Goal: Information Seeking & Learning: Learn about a topic

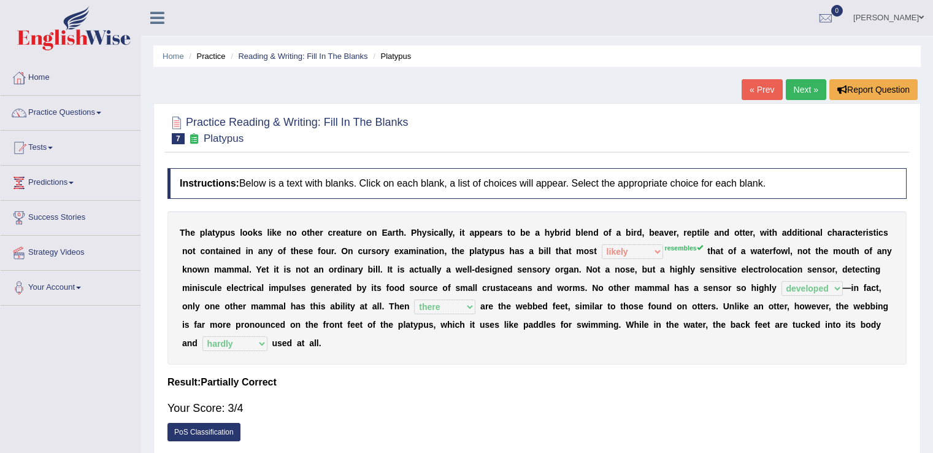
select select "likely"
select select "developed"
select select "there"
select select "hardly"
click at [799, 96] on link "Next »" at bounding box center [806, 89] width 40 height 21
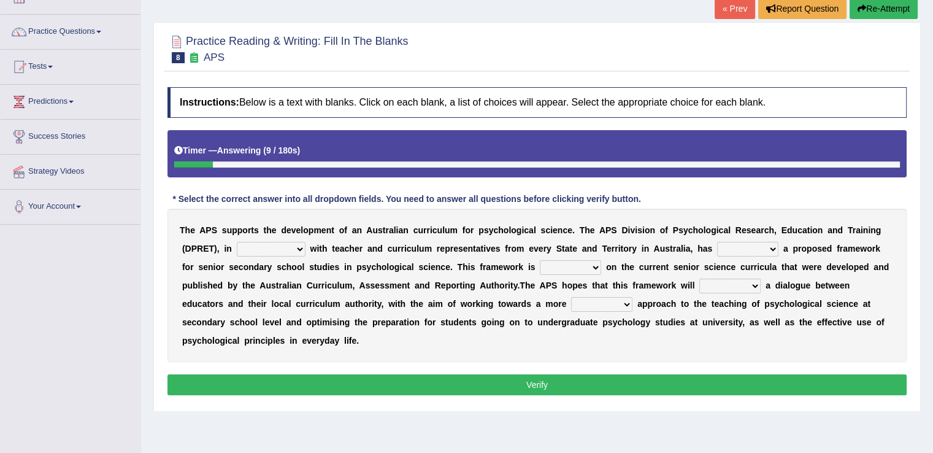
click at [297, 247] on select "aspiration assumption consultation connotation" at bounding box center [271, 249] width 69 height 15
select select "connotation"
click at [237, 242] on select "aspiration assumption consultation connotation" at bounding box center [271, 249] width 69 height 15
click at [775, 245] on select "deride denied demanded developed" at bounding box center [747, 249] width 61 height 15
select select "developed"
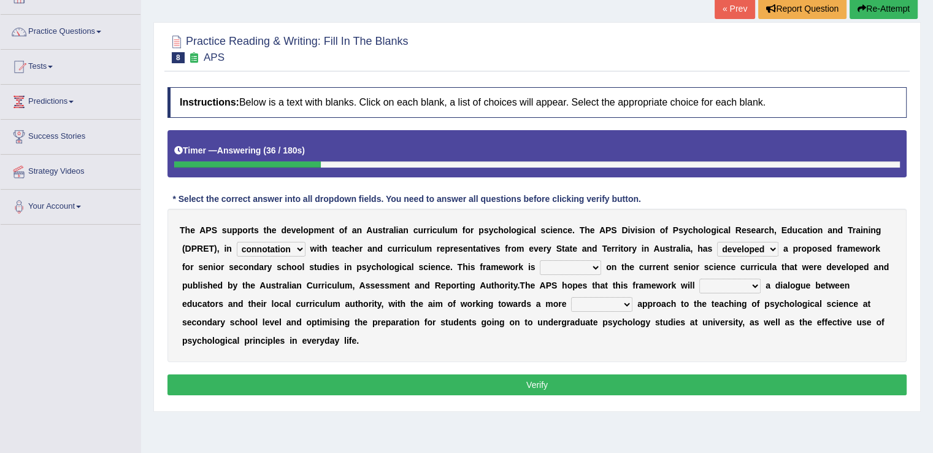
click at [717, 242] on select "deride denied demanded developed" at bounding box center [747, 249] width 61 height 15
click at [591, 263] on select "modelling meddling modelled meddled" at bounding box center [570, 267] width 61 height 15
select select "modelled"
click at [540, 260] on select "modelling meddling modelled meddled" at bounding box center [570, 267] width 61 height 15
click at [754, 285] on select "facilitate facilitates facilitating facilitated" at bounding box center [729, 285] width 61 height 15
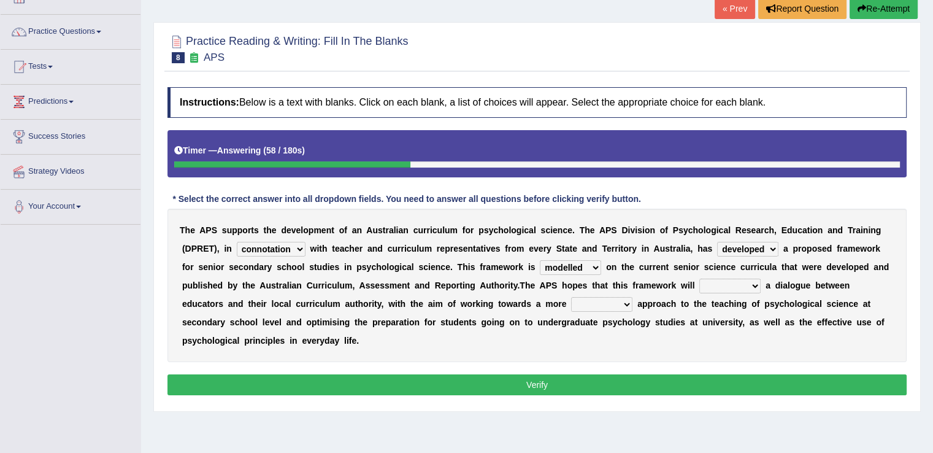
select select "facilitate"
click at [699, 278] on select "facilitate facilitates facilitating facilitated" at bounding box center [729, 285] width 61 height 15
click at [756, 280] on select "facilitate facilitates facilitating facilitated" at bounding box center [729, 285] width 61 height 15
click at [625, 299] on select "lenient abrasive consistent disruptive" at bounding box center [601, 304] width 61 height 15
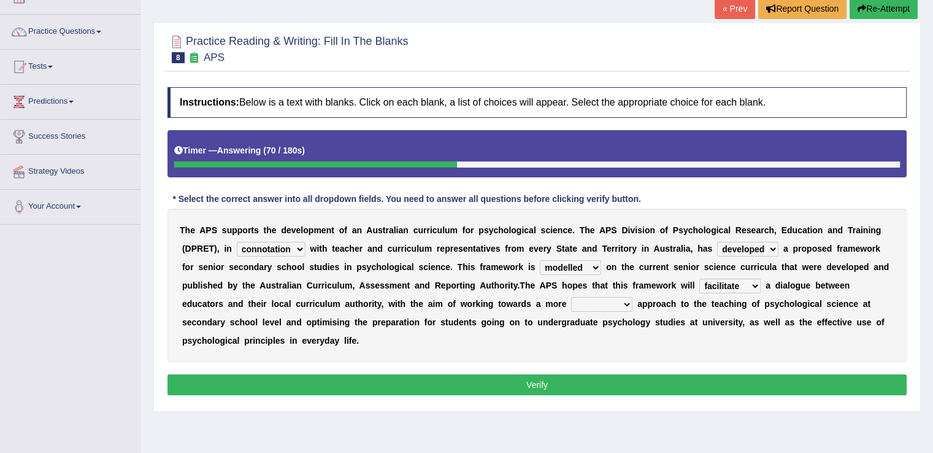
select select "consistent"
click at [571, 297] on select "lenient abrasive consistent disruptive" at bounding box center [601, 304] width 61 height 15
click at [707, 377] on button "Verify" at bounding box center [536, 384] width 739 height 21
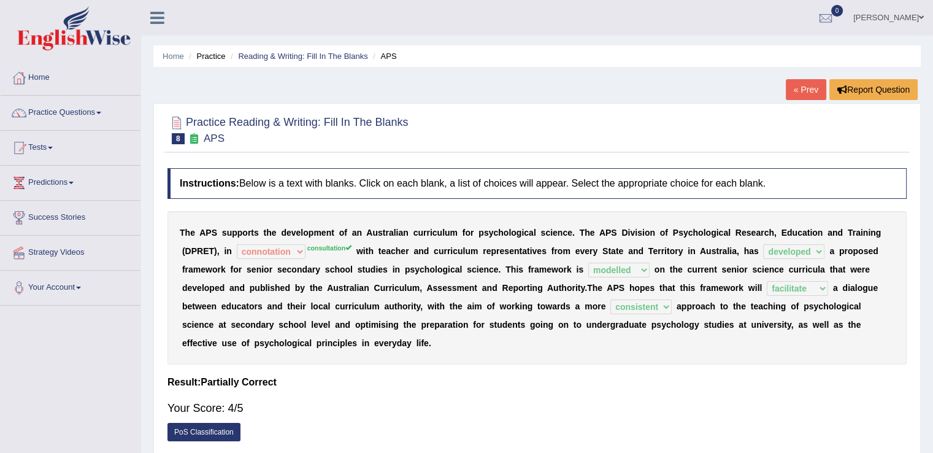
click at [804, 94] on link "« Prev" at bounding box center [806, 89] width 40 height 21
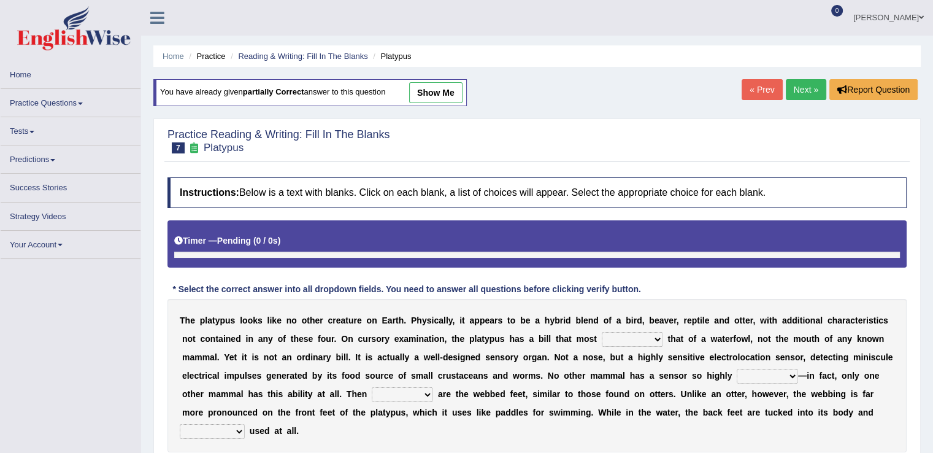
click at [801, 86] on link "Next »" at bounding box center [806, 89] width 40 height 21
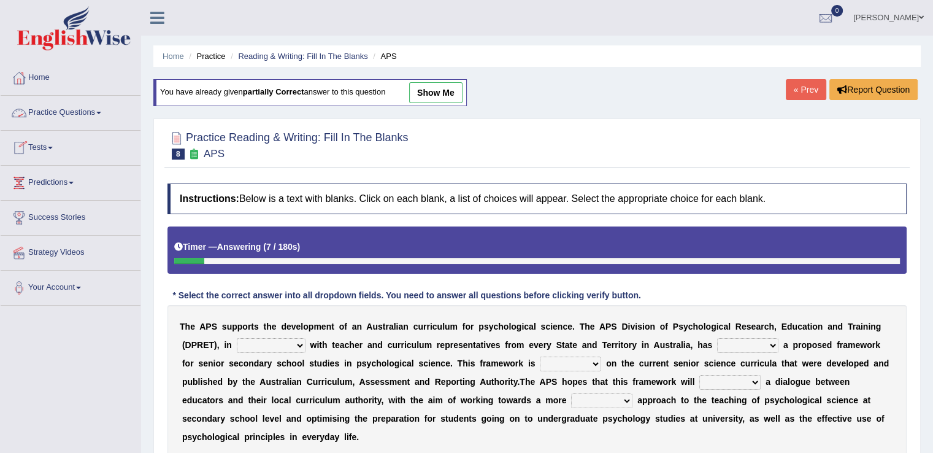
click at [107, 113] on link "Practice Questions" at bounding box center [71, 111] width 140 height 31
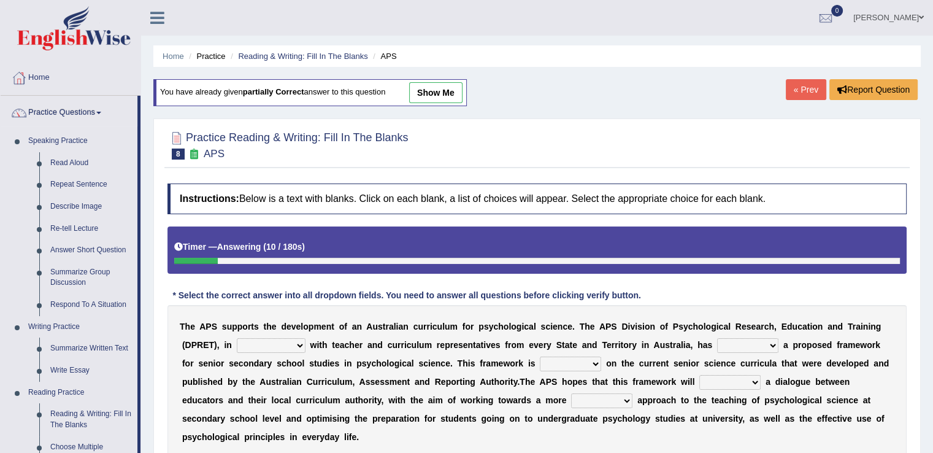
drag, startPoint x: 137, startPoint y: 228, endPoint x: 140, endPoint y: 303, distance: 74.9
click at [140, 303] on li "Practice Questions Speaking Practice Read Aloud Repeat Sentence Describe Image …" at bounding box center [71, 441] width 140 height 690
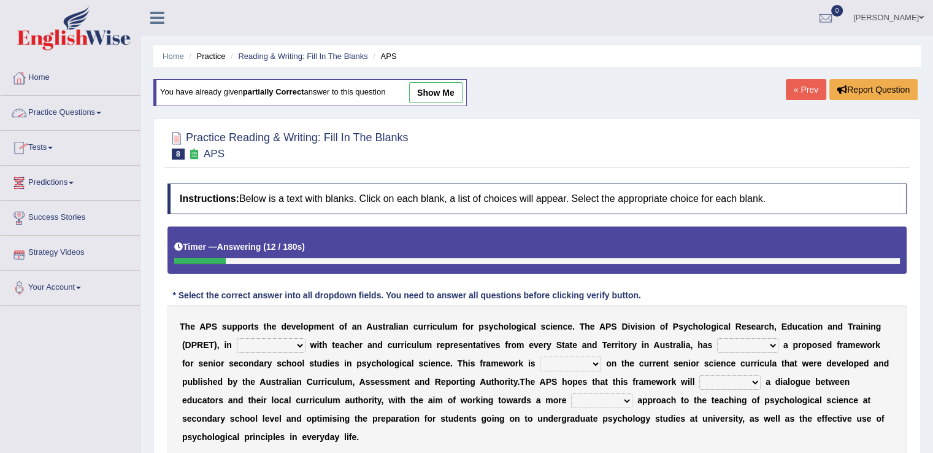
click at [102, 109] on link "Practice Questions" at bounding box center [71, 111] width 140 height 31
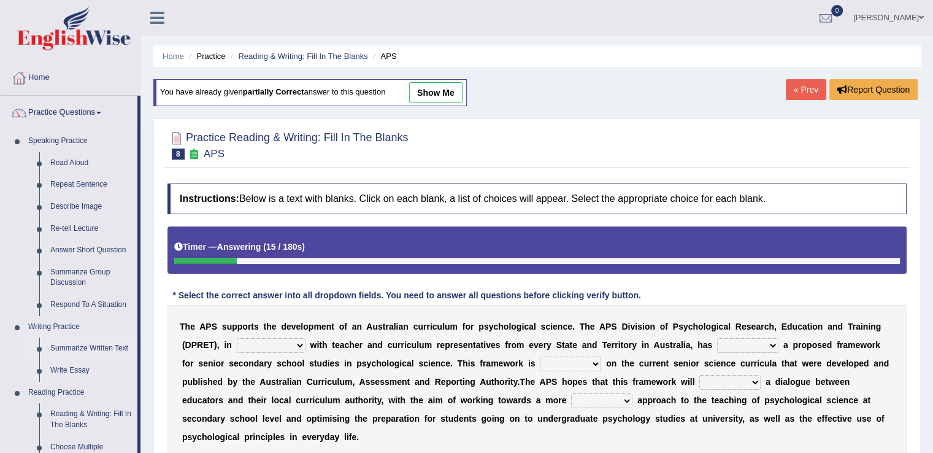
drag, startPoint x: 139, startPoint y: 310, endPoint x: 139, endPoint y: 339, distance: 29.4
click at [139, 339] on li "Practice Questions Speaking Practice Read Aloud Repeat Sentence Describe Image …" at bounding box center [71, 441] width 140 height 690
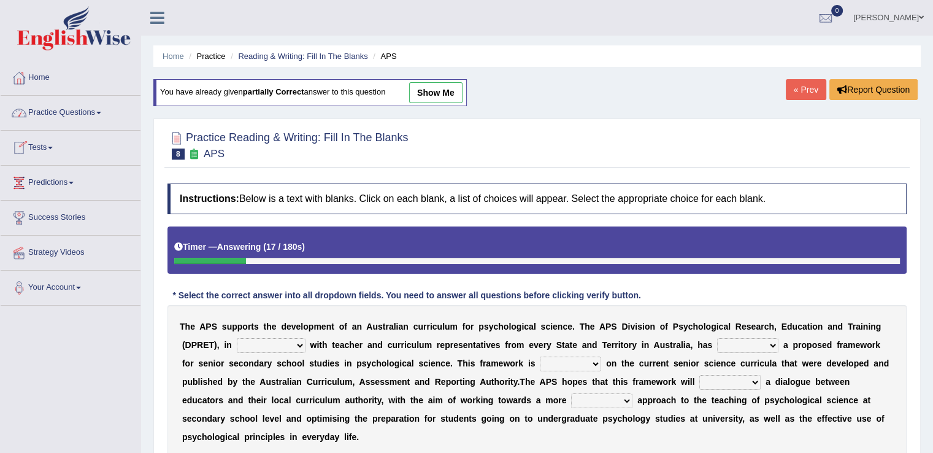
click at [103, 116] on link "Practice Questions" at bounding box center [71, 111] width 140 height 31
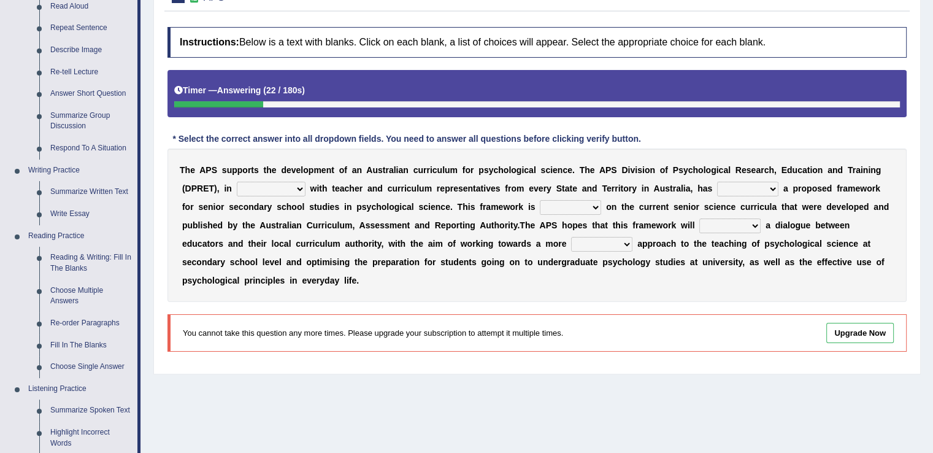
scroll to position [210, 0]
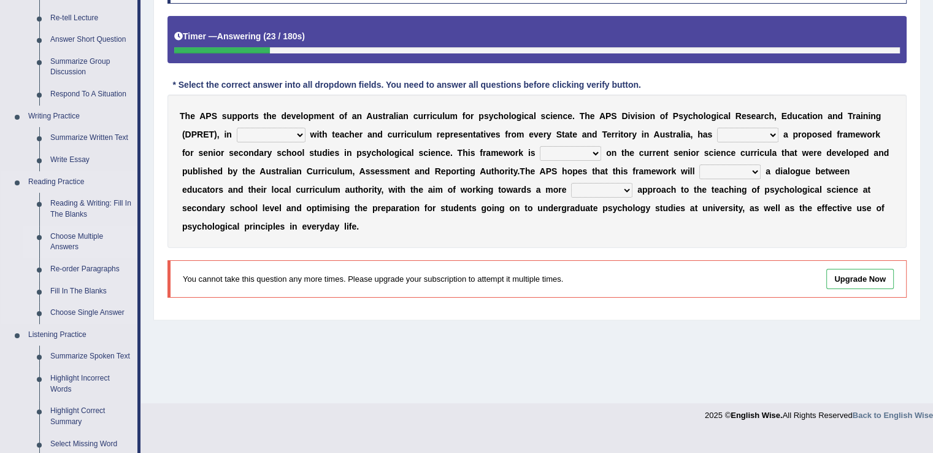
click at [81, 236] on link "Choose Multiple Answers" at bounding box center [91, 242] width 93 height 33
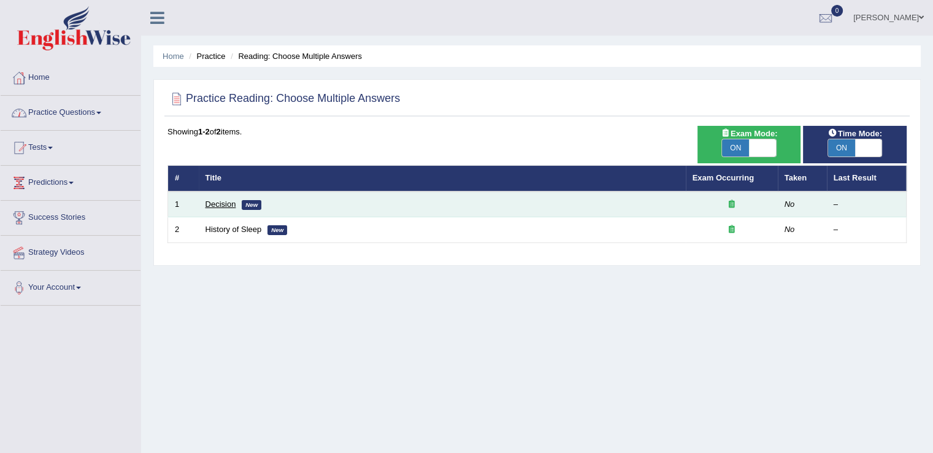
click at [210, 201] on link "Decision" at bounding box center [220, 203] width 31 height 9
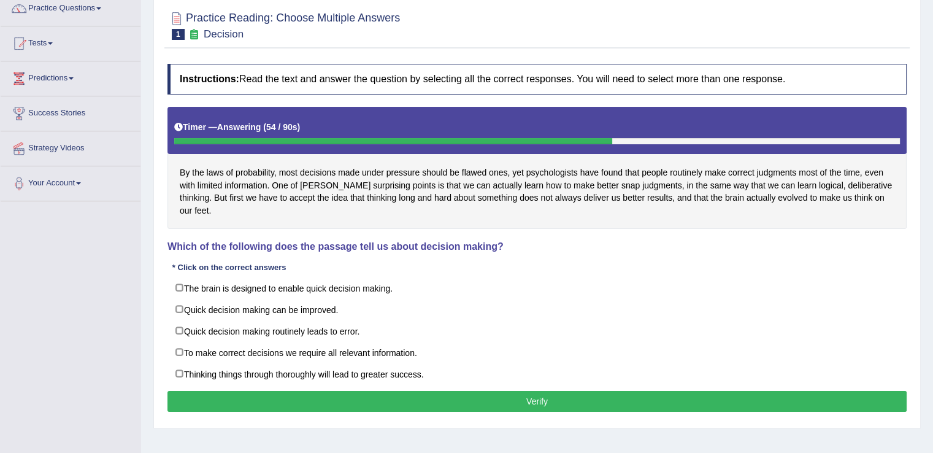
scroll to position [118, 0]
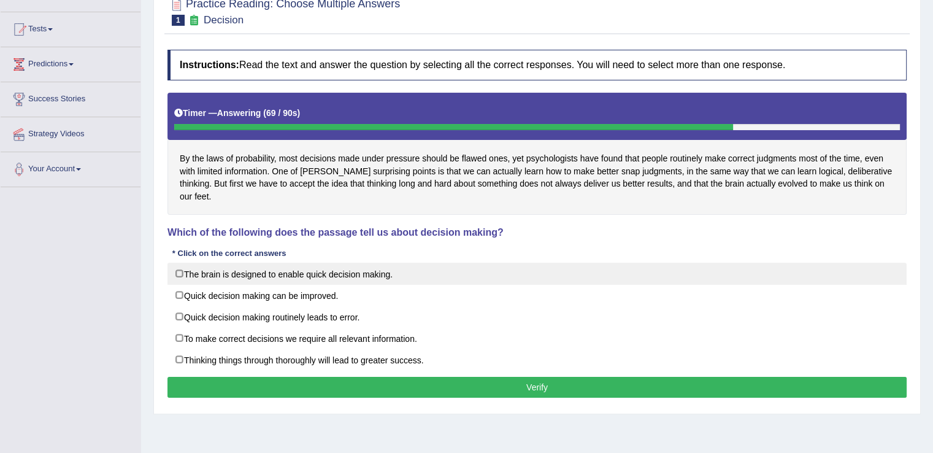
click at [182, 263] on label "The brain is designed to enable quick decision making." at bounding box center [536, 274] width 739 height 22
checkbox input "true"
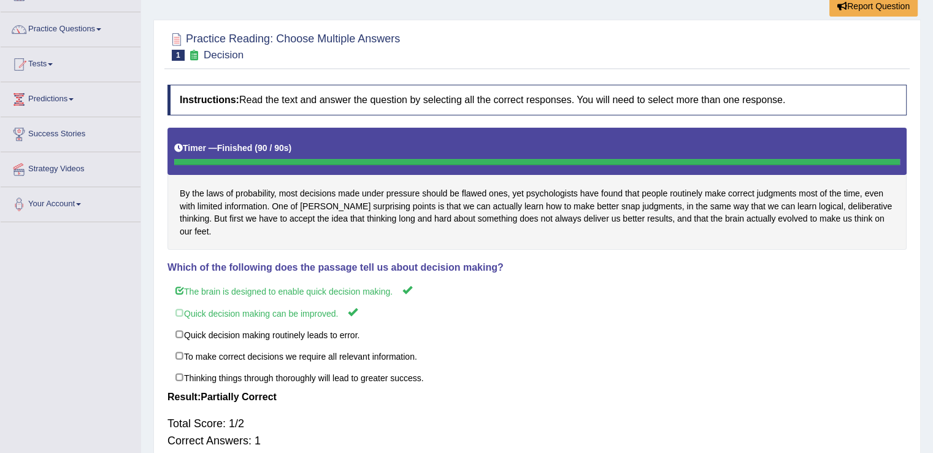
scroll to position [0, 0]
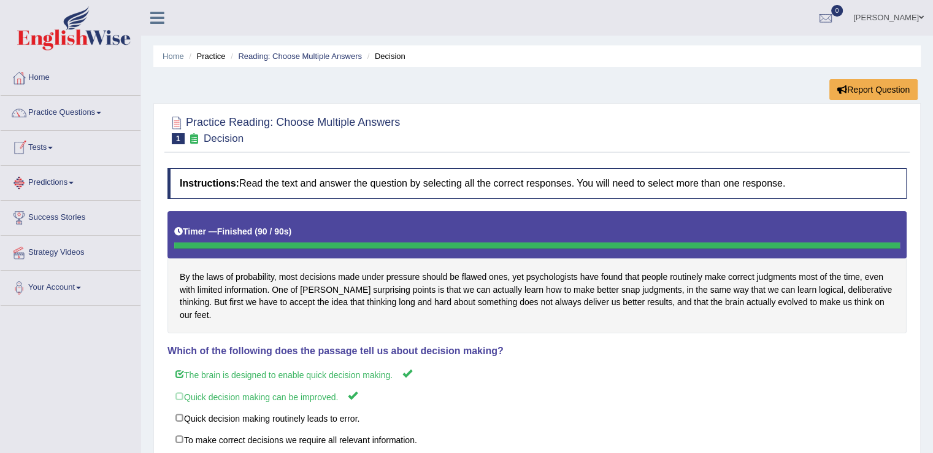
click at [74, 183] on span at bounding box center [71, 183] width 5 height 2
click at [55, 144] on link "Tests" at bounding box center [71, 146] width 140 height 31
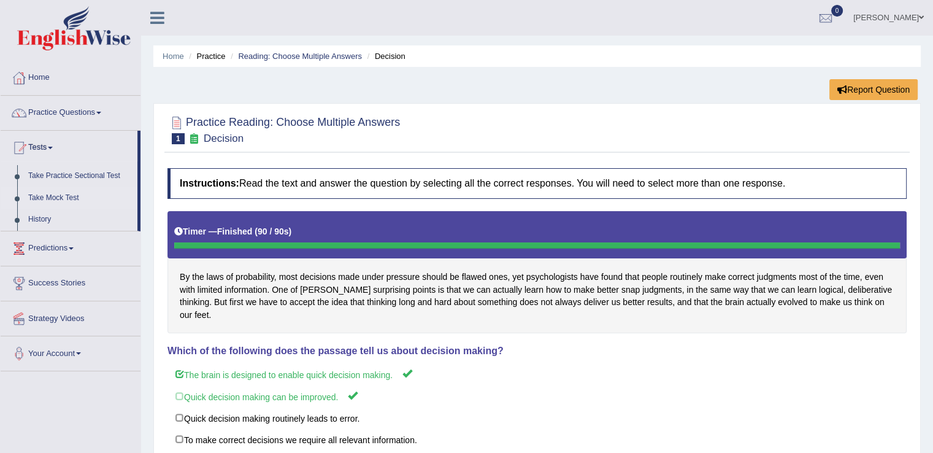
click at [69, 194] on link "Take Mock Test" at bounding box center [80, 198] width 115 height 22
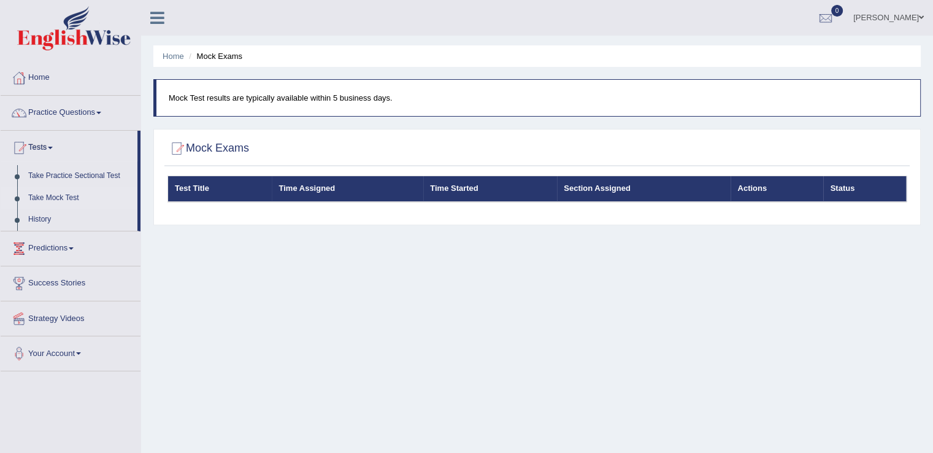
click at [69, 247] on link "Predictions" at bounding box center [71, 246] width 140 height 31
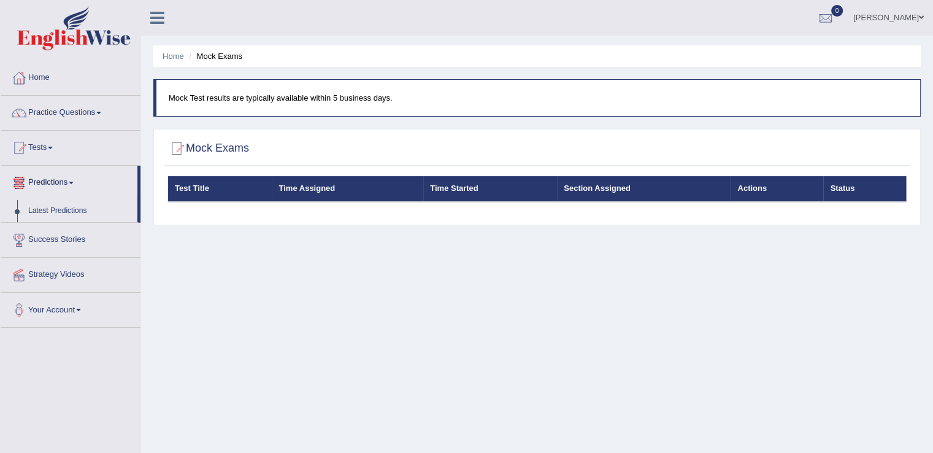
click at [72, 183] on link "Predictions" at bounding box center [69, 181] width 137 height 31
click at [72, 183] on link "Predictions" at bounding box center [71, 181] width 140 height 31
click at [74, 180] on link "Predictions" at bounding box center [69, 181] width 137 height 31
click at [58, 148] on link "Tests" at bounding box center [71, 146] width 140 height 31
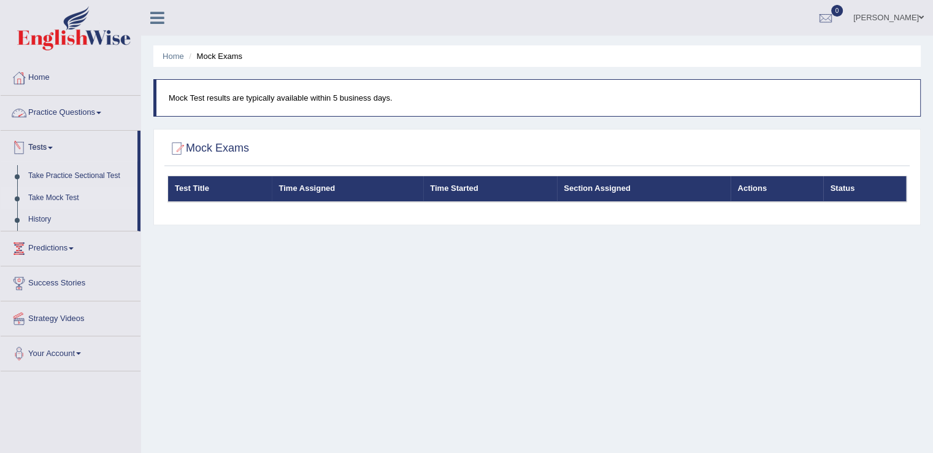
click at [101, 112] on span at bounding box center [98, 113] width 5 height 2
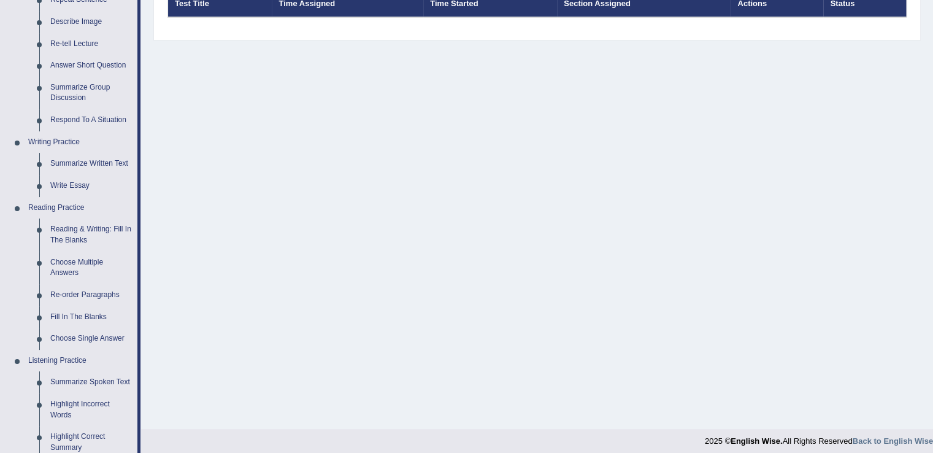
scroll to position [201, 0]
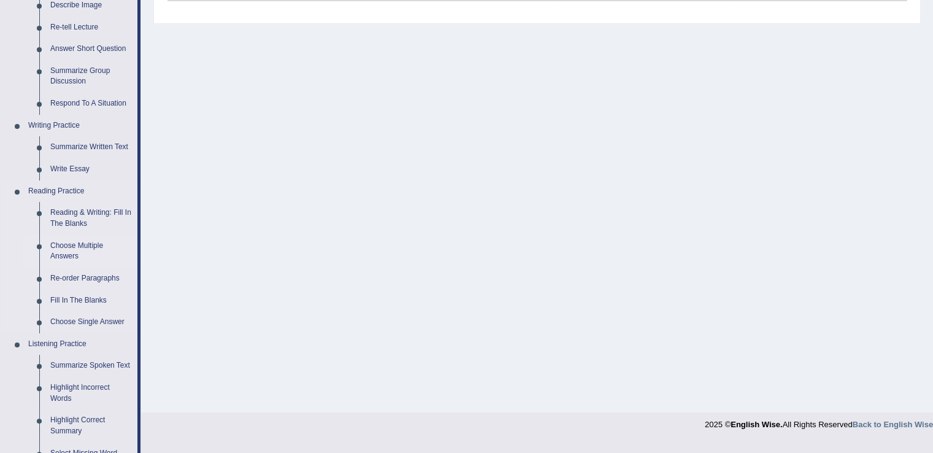
click at [81, 245] on link "Choose Multiple Answers" at bounding box center [91, 251] width 93 height 33
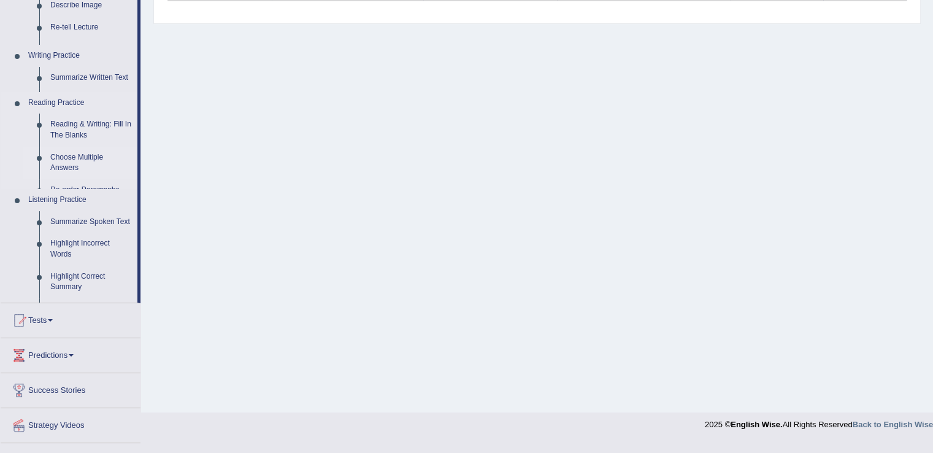
scroll to position [191, 0]
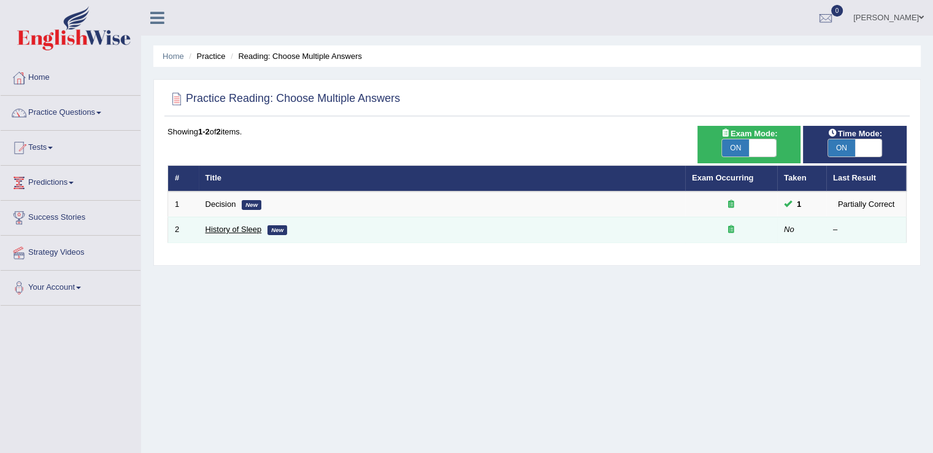
click at [215, 229] on link "History of Sleep" at bounding box center [233, 228] width 56 height 9
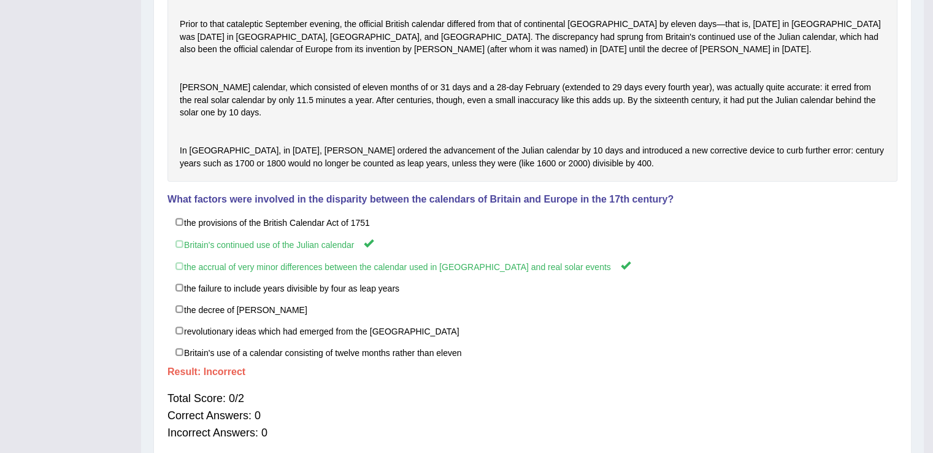
scroll to position [316, 0]
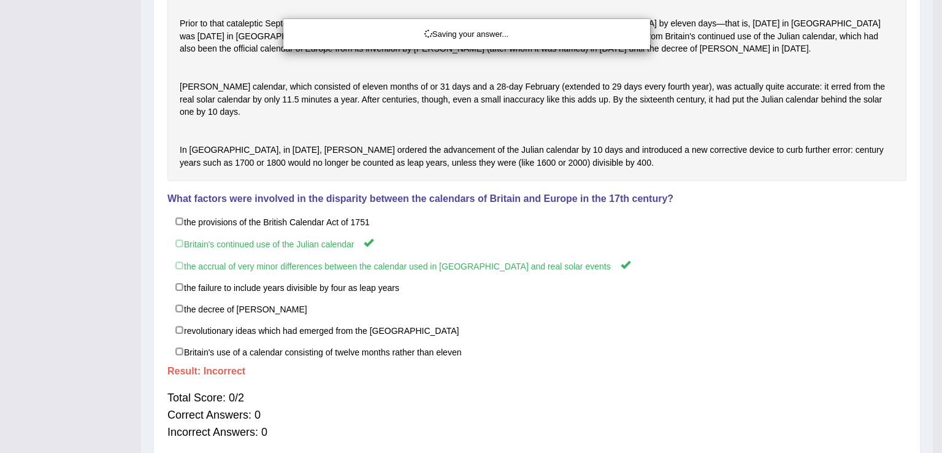
drag, startPoint x: 941, startPoint y: 253, endPoint x: 941, endPoint y: 324, distance: 71.1
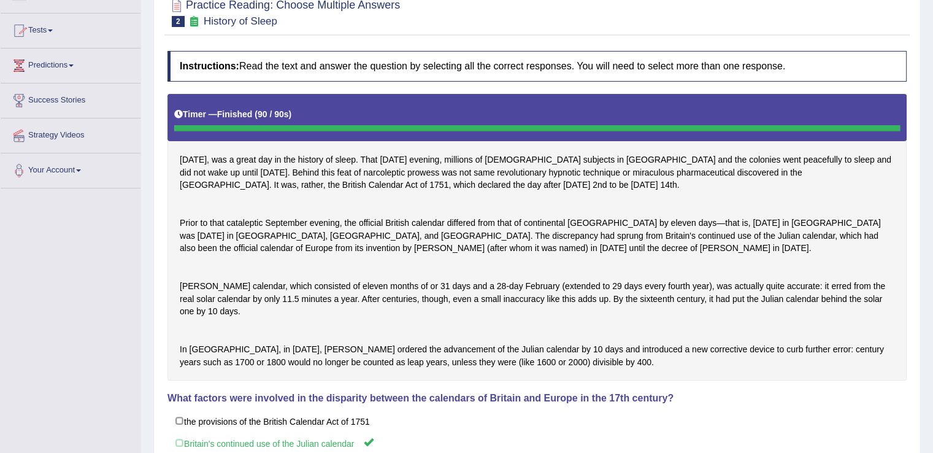
scroll to position [0, 0]
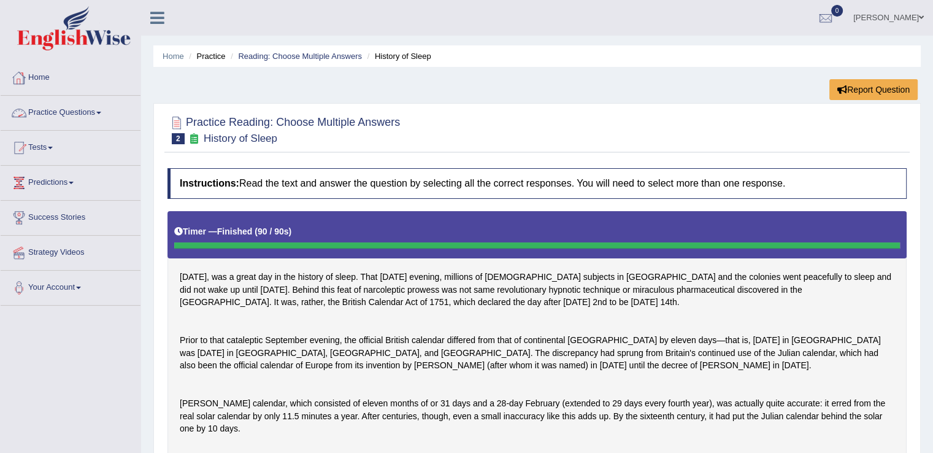
click at [34, 77] on link "Home" at bounding box center [71, 76] width 140 height 31
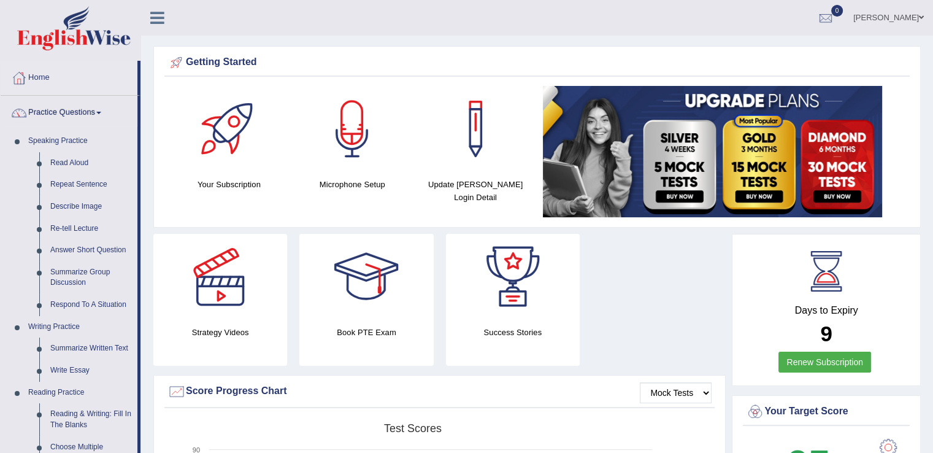
drag, startPoint x: 140, startPoint y: 221, endPoint x: 150, endPoint y: 287, distance: 66.4
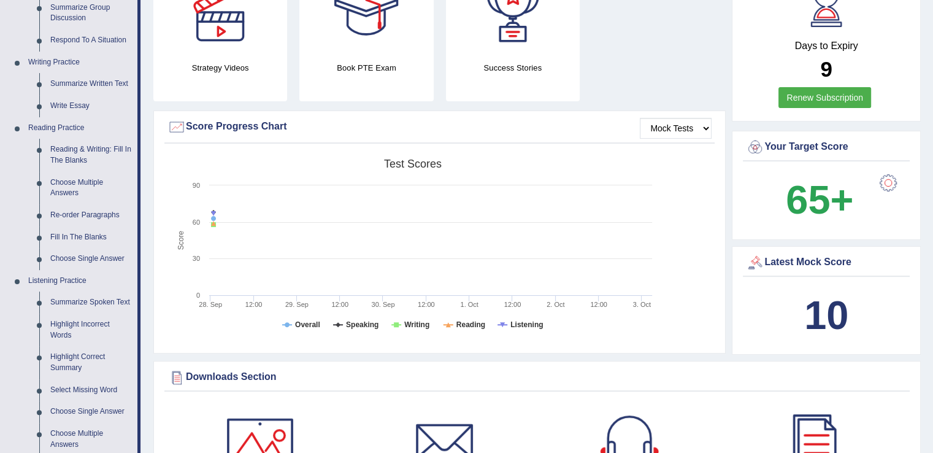
scroll to position [267, 0]
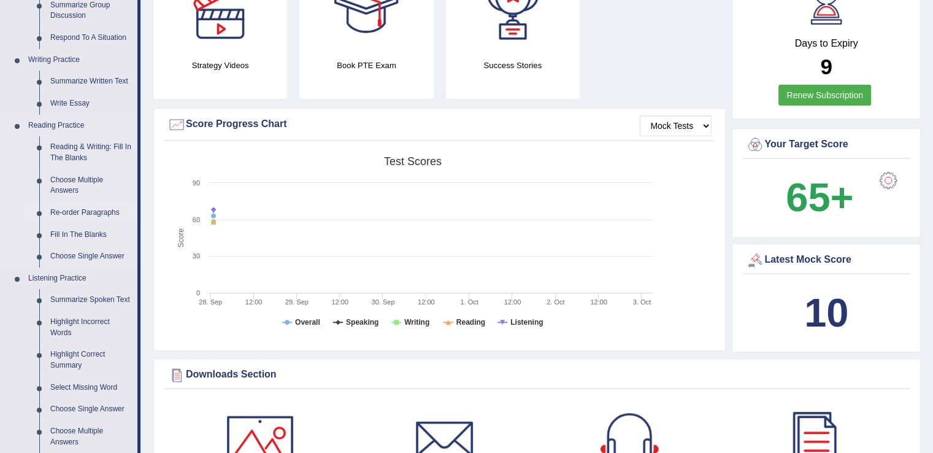
click at [93, 213] on link "Re-order Paragraphs" at bounding box center [91, 213] width 93 height 22
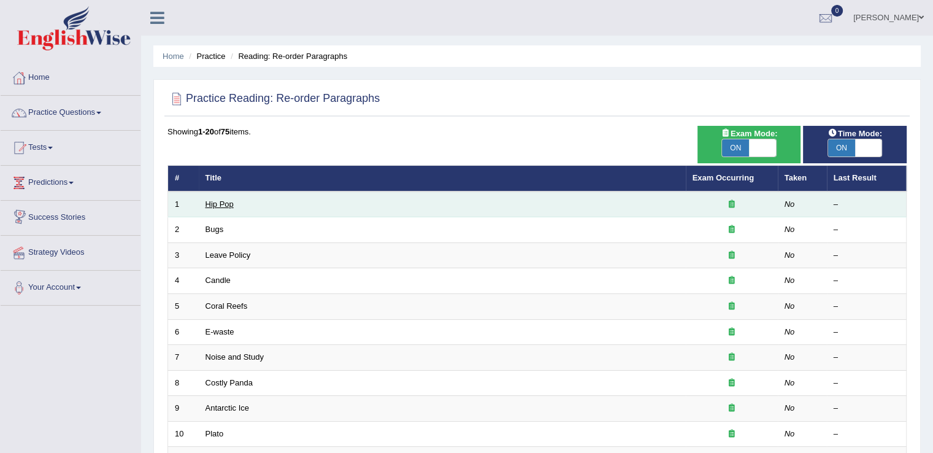
click at [205, 207] on link "Hip Pop" at bounding box center [219, 203] width 28 height 9
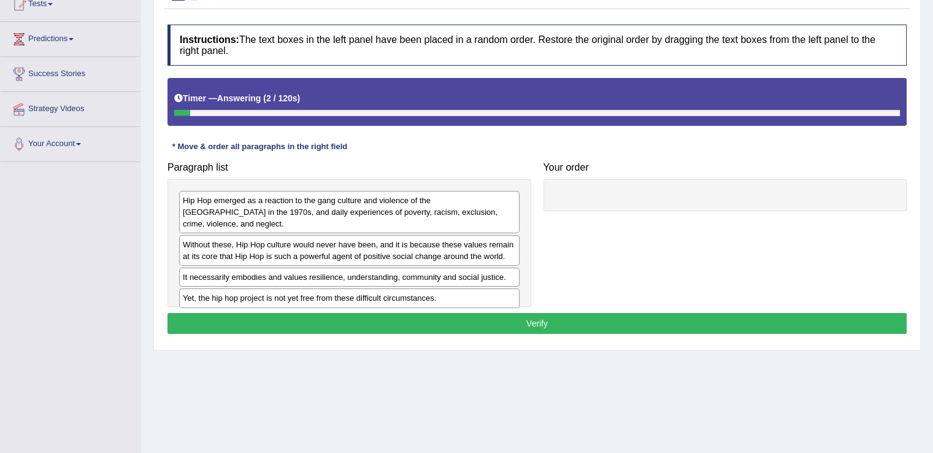
scroll to position [142, 0]
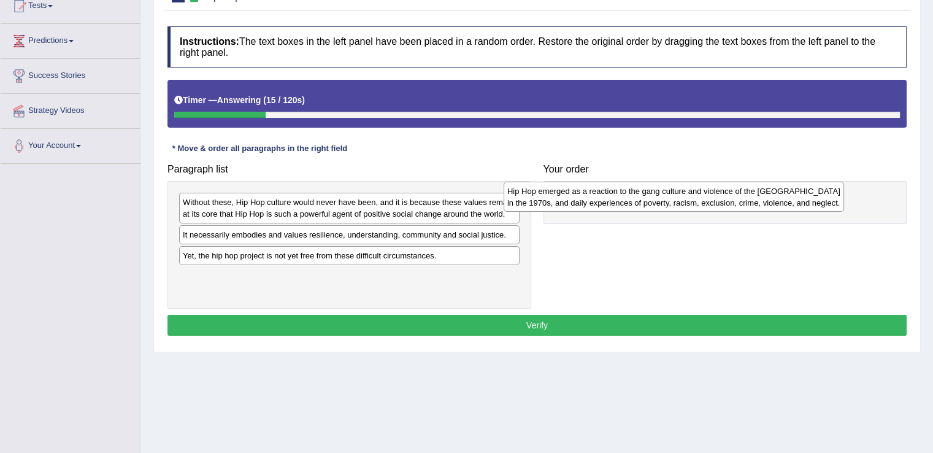
drag, startPoint x: 362, startPoint y: 213, endPoint x: 686, endPoint y: 202, distance: 324.7
click at [686, 202] on div "Hip Hop emerged as a reaction to the gang culture and violence of the South Bro…" at bounding box center [674, 197] width 340 height 31
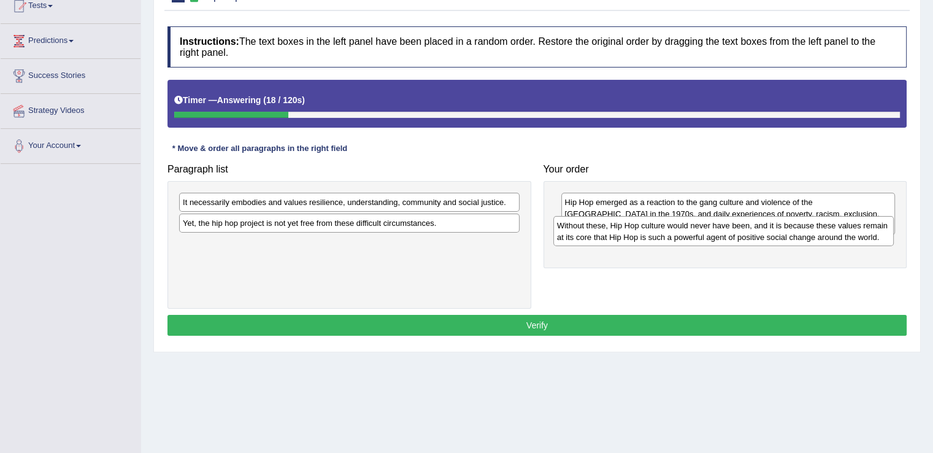
drag, startPoint x: 366, startPoint y: 211, endPoint x: 740, endPoint y: 234, distance: 374.8
click at [740, 234] on div "Without these, Hip Hop culture would never have been, and it is because these v…" at bounding box center [723, 231] width 340 height 31
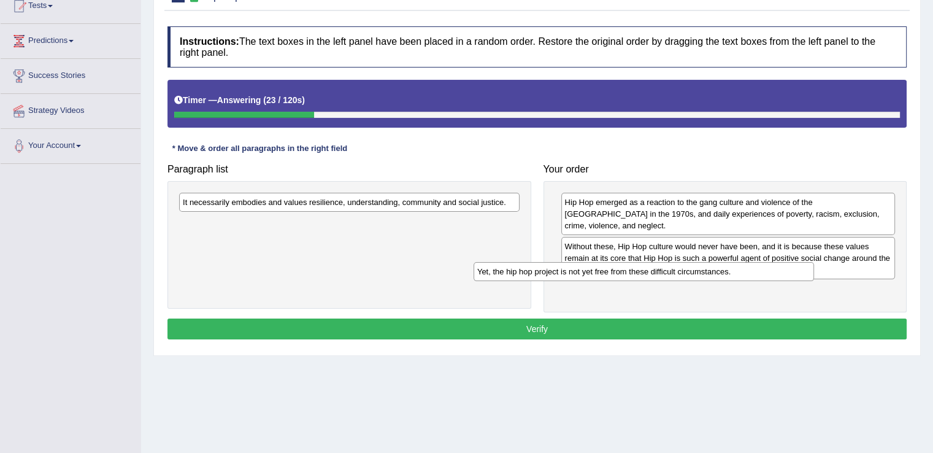
drag, startPoint x: 407, startPoint y: 221, endPoint x: 703, endPoint y: 271, distance: 299.8
click at [703, 271] on div "Yet, the hip hop project is not yet free from these difficult circumstances." at bounding box center [643, 271] width 340 height 19
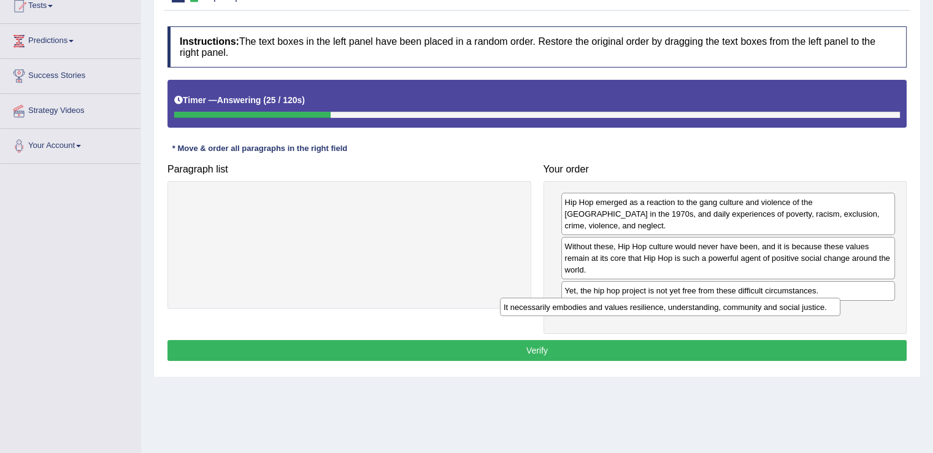
drag, startPoint x: 413, startPoint y: 205, endPoint x: 734, endPoint y: 310, distance: 337.5
click at [734, 310] on div "It necessarily embodies and values resilience, understanding, community and soc…" at bounding box center [670, 306] width 340 height 19
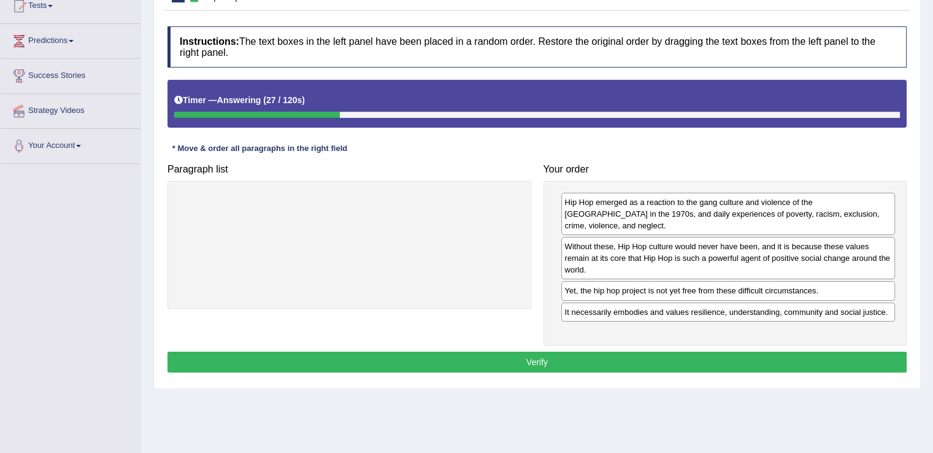
click at [564, 351] on button "Verify" at bounding box center [536, 361] width 739 height 21
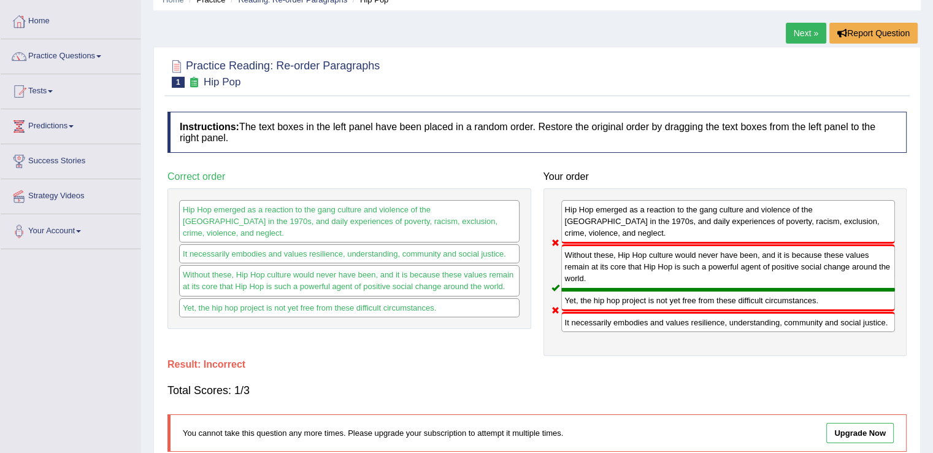
scroll to position [31, 0]
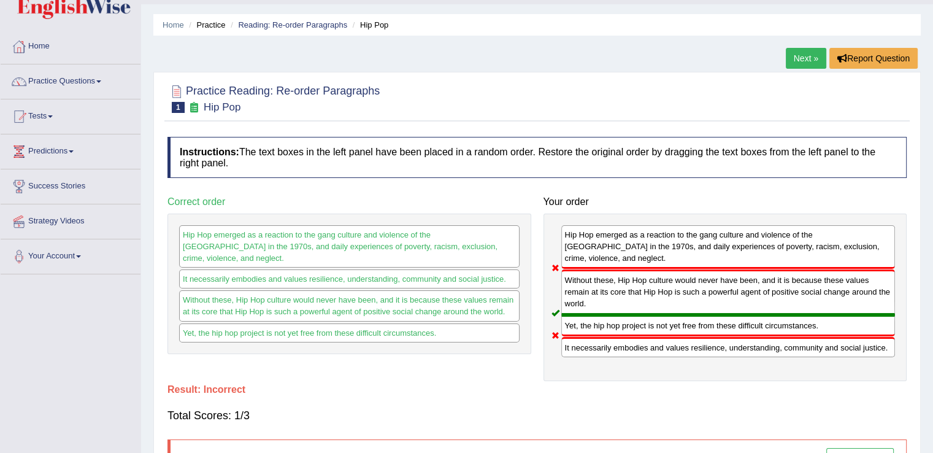
click at [807, 64] on link "Next »" at bounding box center [806, 58] width 40 height 21
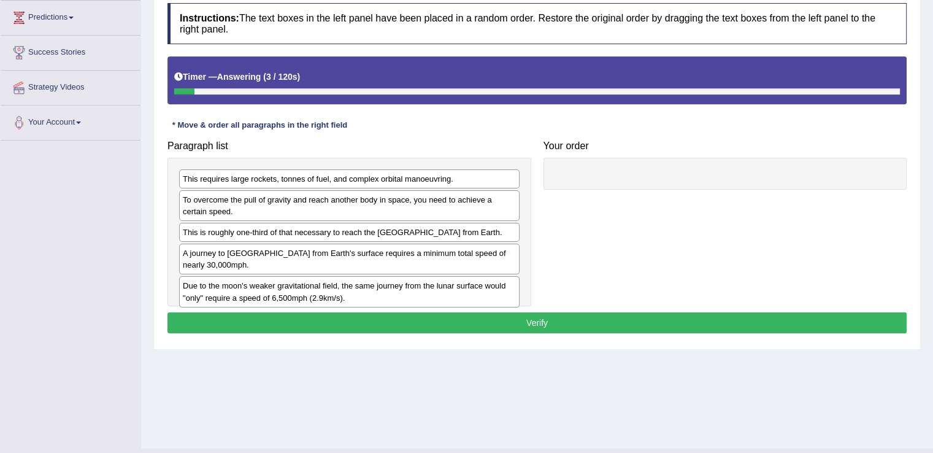
scroll to position [164, 0]
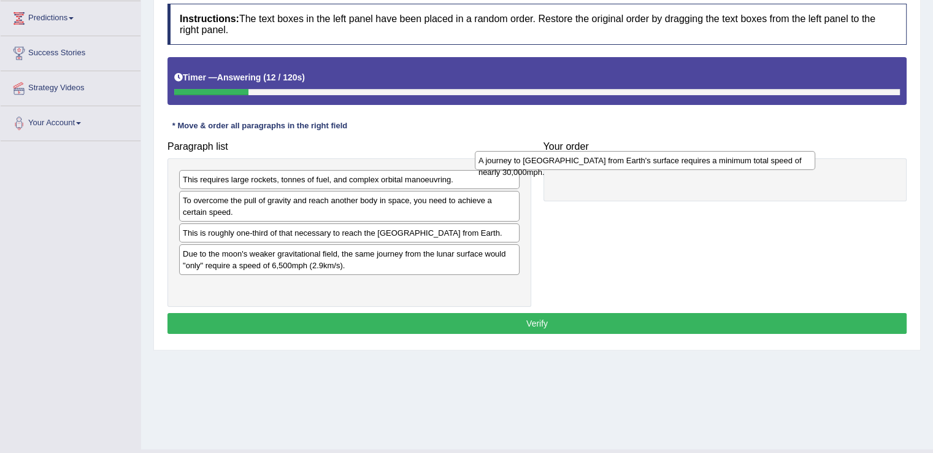
drag, startPoint x: 471, startPoint y: 255, endPoint x: 767, endPoint y: 161, distance: 310.6
click at [767, 161] on div "A journey to [GEOGRAPHIC_DATA] from Earth's surface requires a minimum total sp…" at bounding box center [645, 160] width 340 height 19
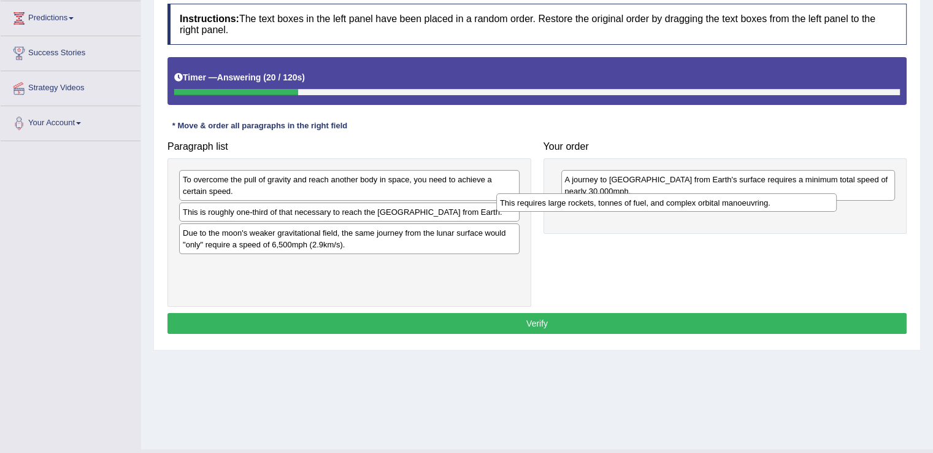
drag, startPoint x: 402, startPoint y: 181, endPoint x: 721, endPoint y: 204, distance: 319.7
click at [721, 204] on div "This requires large rockets, tonnes of fuel, and complex orbital manoeuvring." at bounding box center [666, 202] width 340 height 19
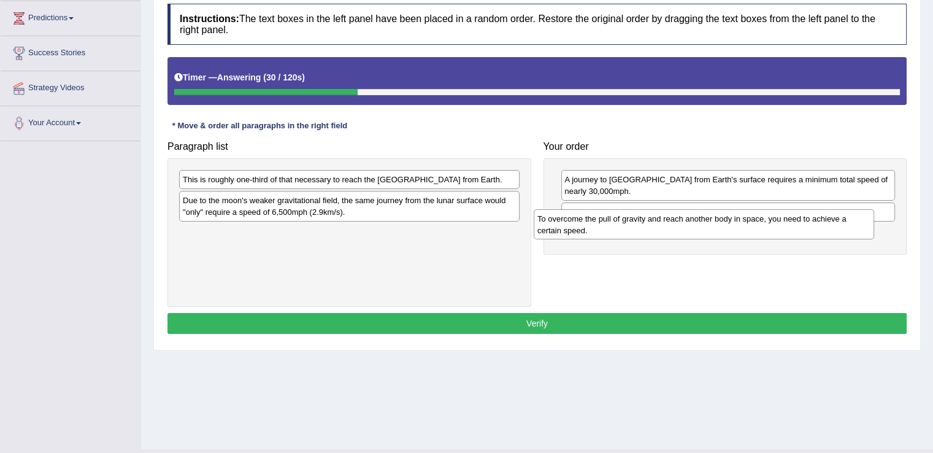
drag, startPoint x: 386, startPoint y: 187, endPoint x: 743, endPoint y: 226, distance: 359.1
click at [743, 226] on div "To overcome the pull of gravity and reach another body in space, you need to ac…" at bounding box center [704, 224] width 340 height 31
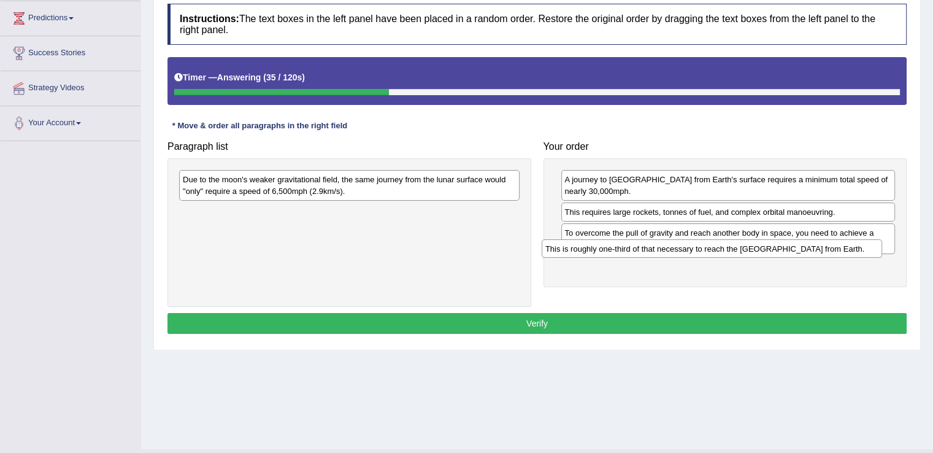
drag, startPoint x: 399, startPoint y: 181, endPoint x: 764, endPoint y: 249, distance: 370.6
click at [764, 249] on div "This is roughly one-third of that necessary to reach the [GEOGRAPHIC_DATA] from…" at bounding box center [712, 248] width 340 height 19
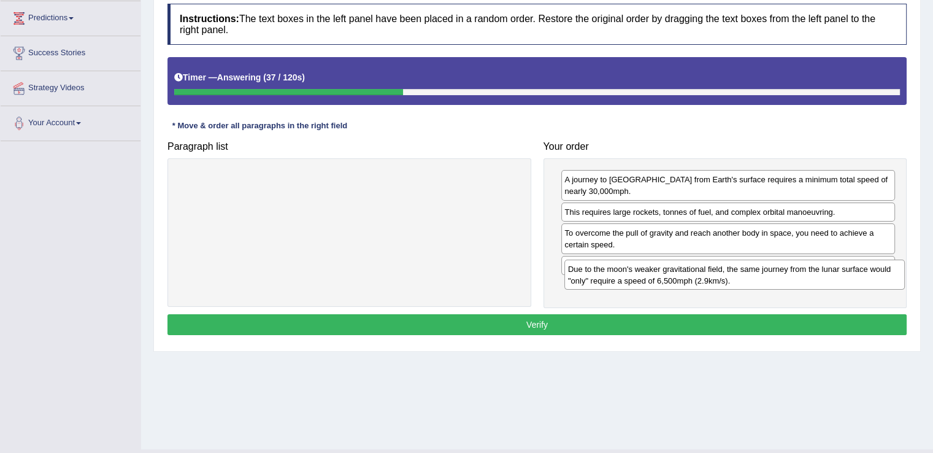
drag, startPoint x: 356, startPoint y: 186, endPoint x: 742, endPoint y: 275, distance: 395.4
click at [742, 275] on div "Due to the moon's weaker gravitational field, the same journey from the lunar s…" at bounding box center [734, 274] width 340 height 31
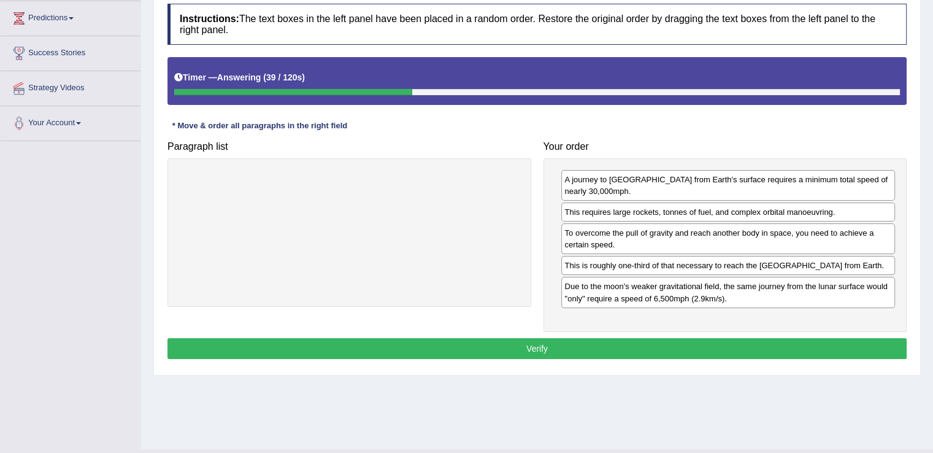
click at [638, 342] on button "Verify" at bounding box center [536, 348] width 739 height 21
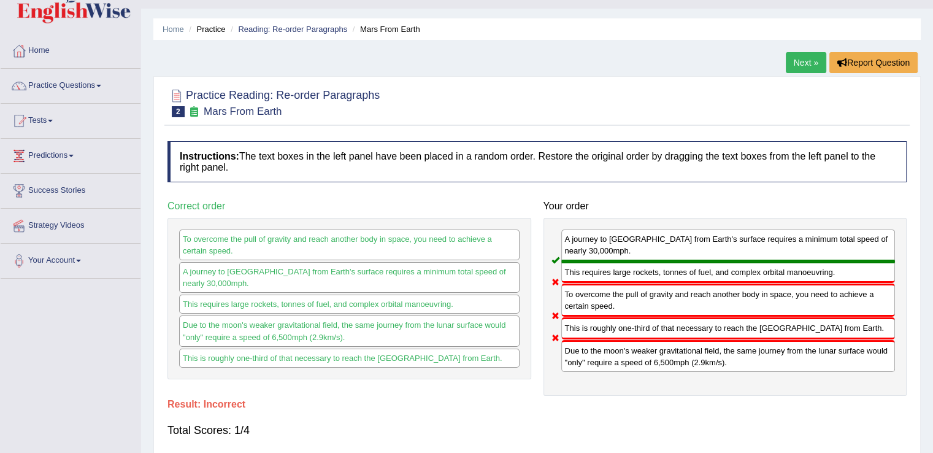
scroll to position [0, 0]
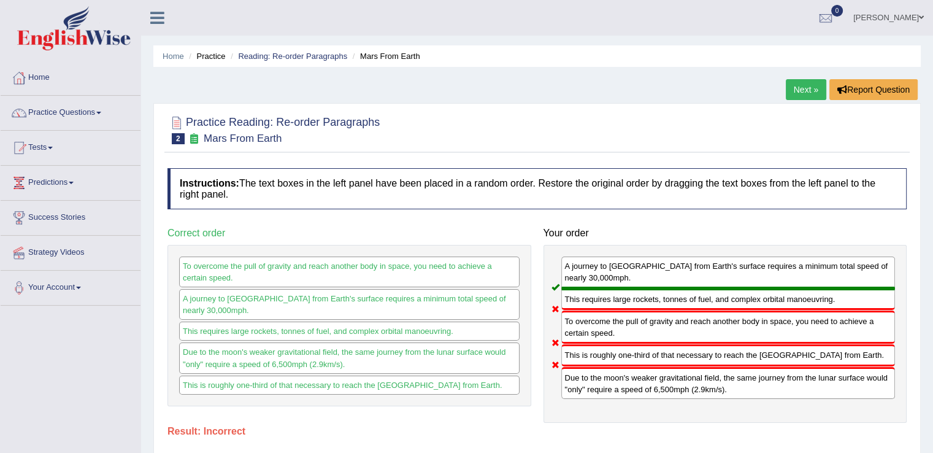
click at [803, 92] on link "Next »" at bounding box center [806, 89] width 40 height 21
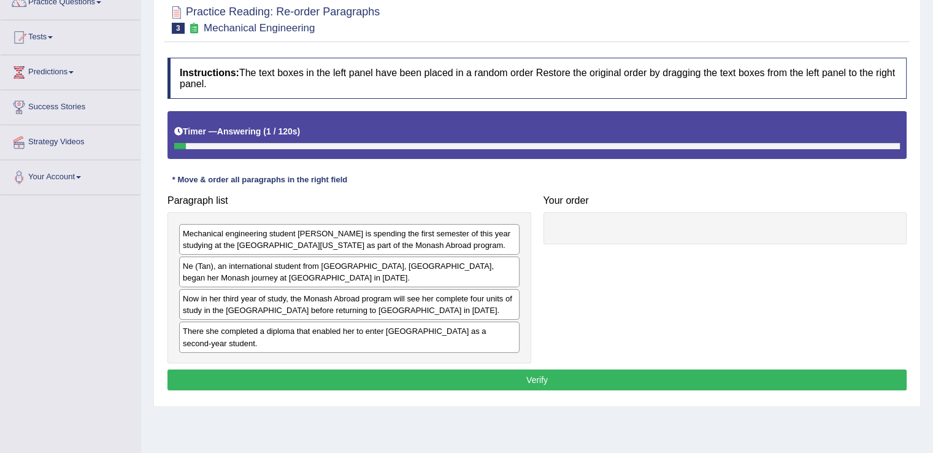
scroll to position [140, 0]
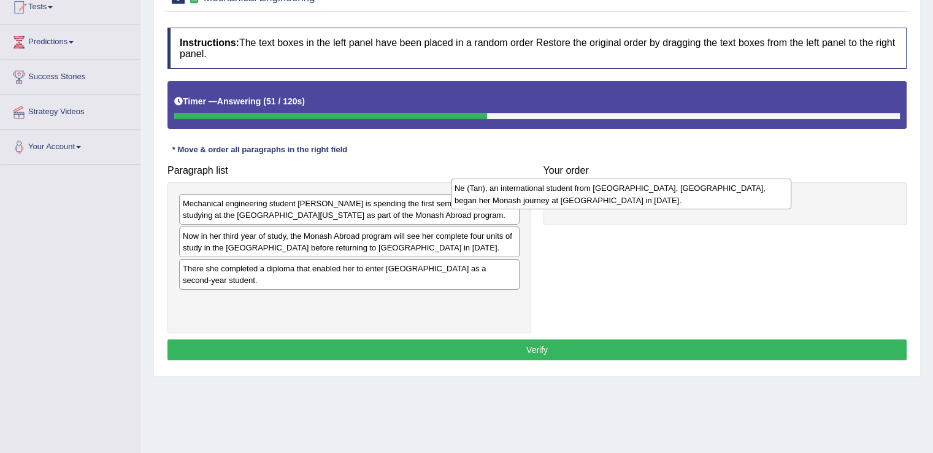
drag, startPoint x: 437, startPoint y: 243, endPoint x: 708, endPoint y: 195, distance: 275.9
click at [708, 195] on div "Ne (Tan), an international student from Shanghai, China, began her Monash journ…" at bounding box center [621, 193] width 340 height 31
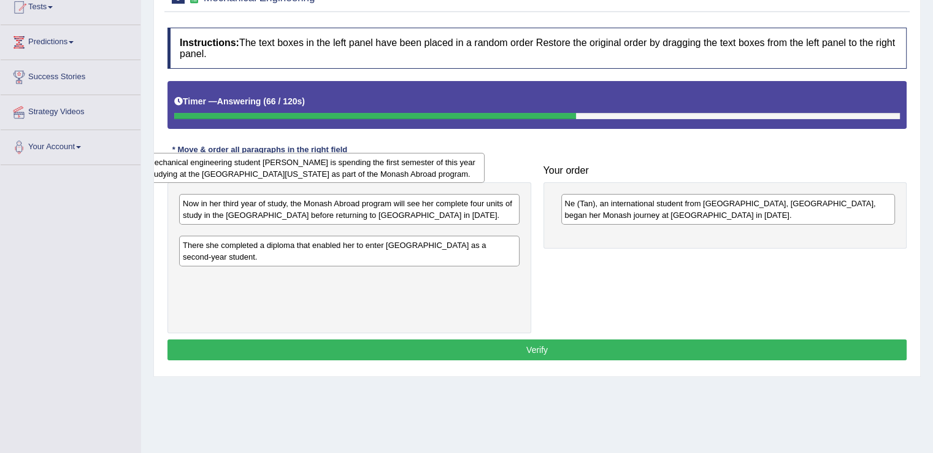
drag, startPoint x: 371, startPoint y: 216, endPoint x: 337, endPoint y: 175, distance: 53.6
click at [337, 175] on div "Mechanical engineering student Ne Tan is spending the first semester of this ye…" at bounding box center [314, 168] width 340 height 31
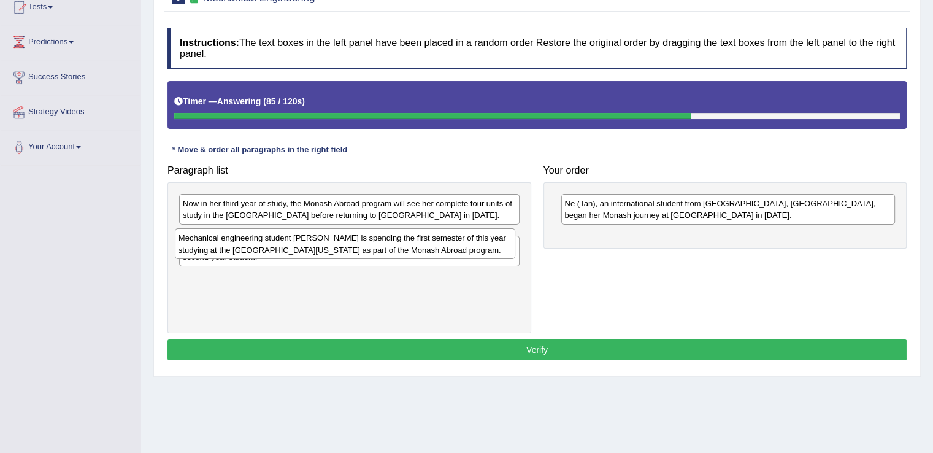
drag, startPoint x: 410, startPoint y: 250, endPoint x: 403, endPoint y: 253, distance: 7.4
click at [404, 253] on div "Mechanical engineering student Ne Tan is spending the first semester of this ye…" at bounding box center [345, 243] width 340 height 31
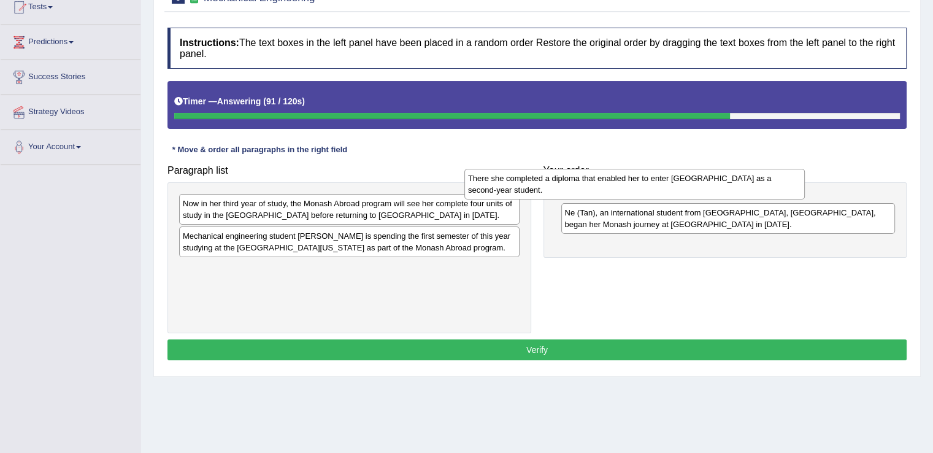
drag, startPoint x: 393, startPoint y: 282, endPoint x: 681, endPoint y: 192, distance: 302.0
click at [681, 192] on div "There she completed a diploma that enabled her to enter Monash University as a …" at bounding box center [634, 184] width 340 height 31
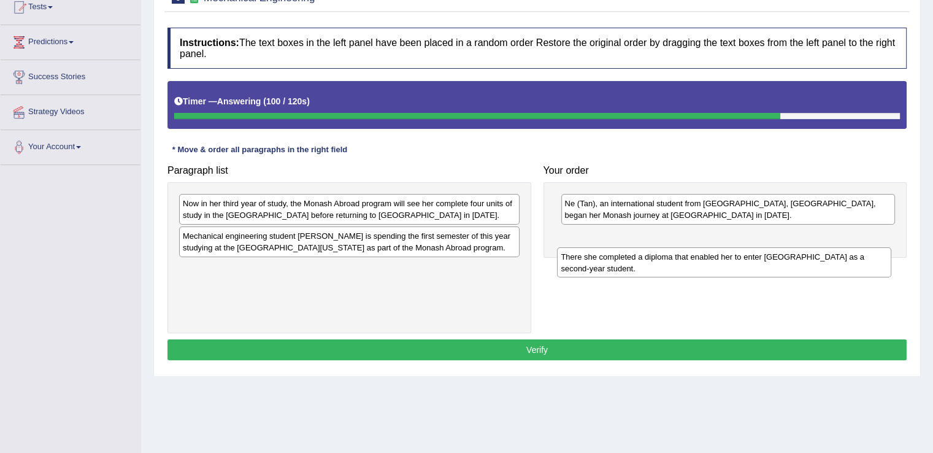
drag, startPoint x: 638, startPoint y: 213, endPoint x: 634, endPoint y: 261, distance: 48.1
click at [634, 261] on div "There she completed a diploma that enabled her to enter Monash University as a …" at bounding box center [724, 262] width 334 height 31
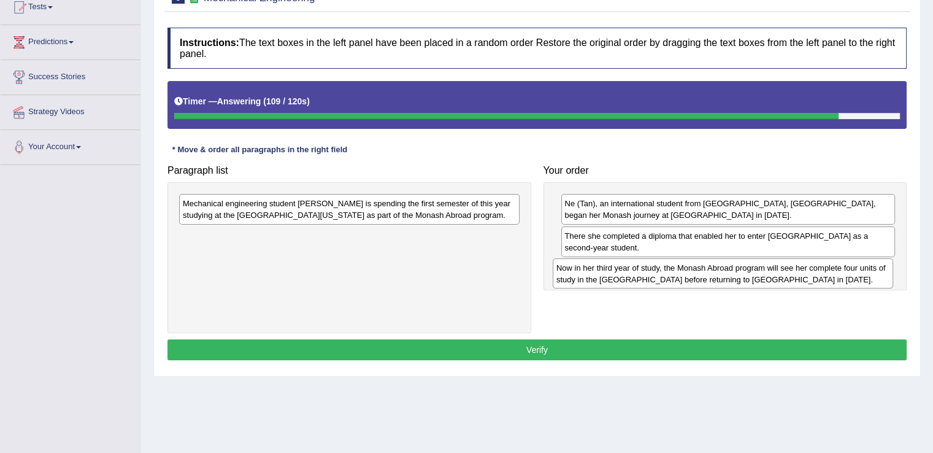
drag, startPoint x: 392, startPoint y: 210, endPoint x: 765, endPoint y: 275, distance: 379.1
click at [765, 275] on div "Now in her third year of study, the Monash Abroad program will see her complete…" at bounding box center [723, 273] width 340 height 31
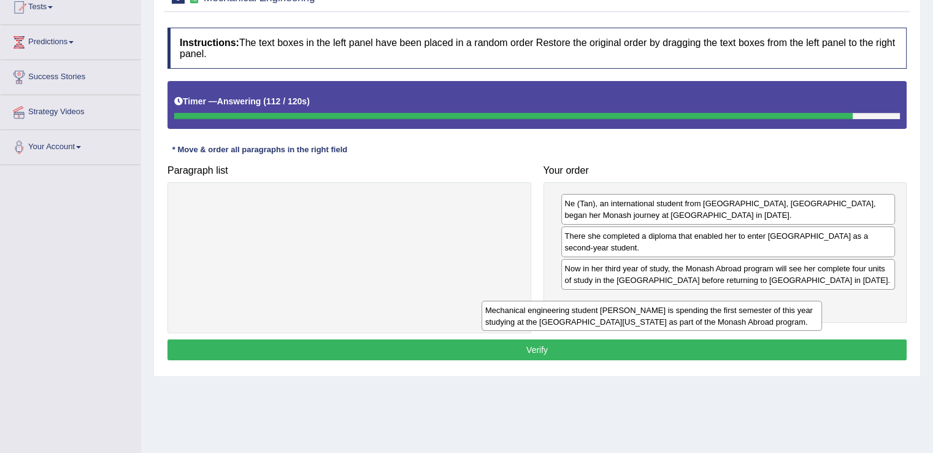
drag, startPoint x: 397, startPoint y: 208, endPoint x: 705, endPoint y: 309, distance: 324.7
click at [705, 309] on div "Mechanical engineering student Ne Tan is spending the first semester of this ye…" at bounding box center [651, 316] width 340 height 31
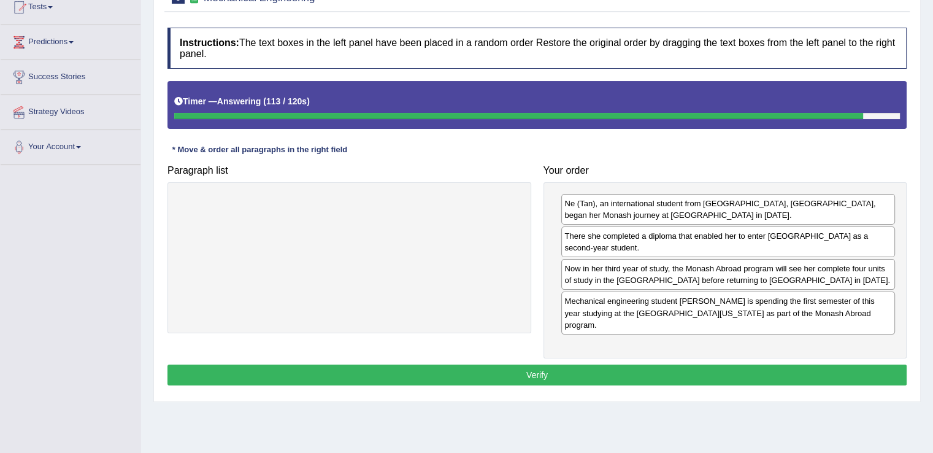
click at [562, 364] on button "Verify" at bounding box center [536, 374] width 739 height 21
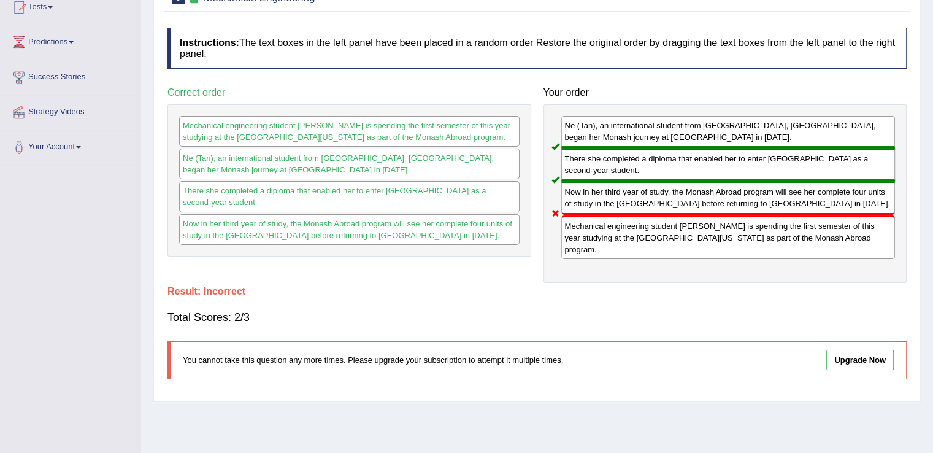
scroll to position [0, 0]
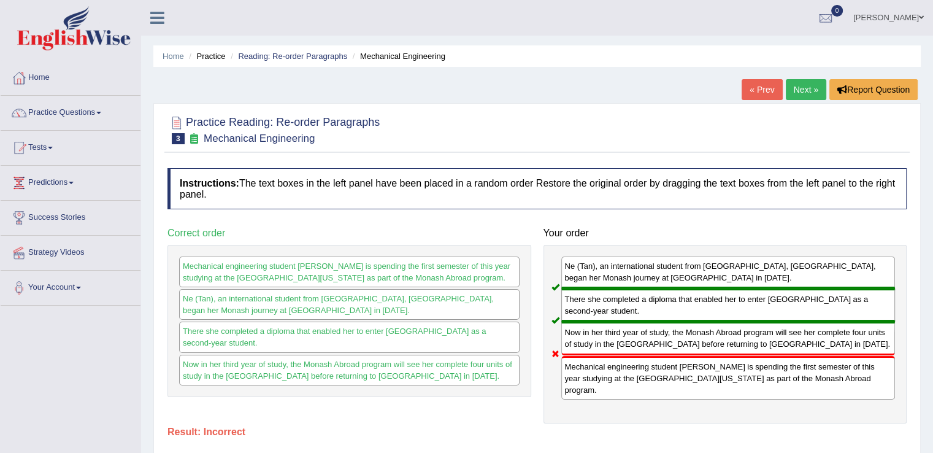
click at [805, 94] on link "Next »" at bounding box center [806, 89] width 40 height 21
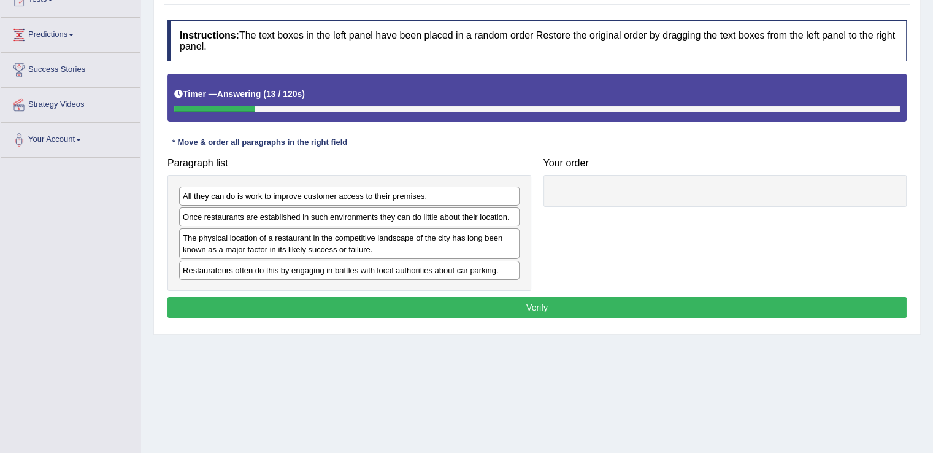
scroll to position [154, 0]
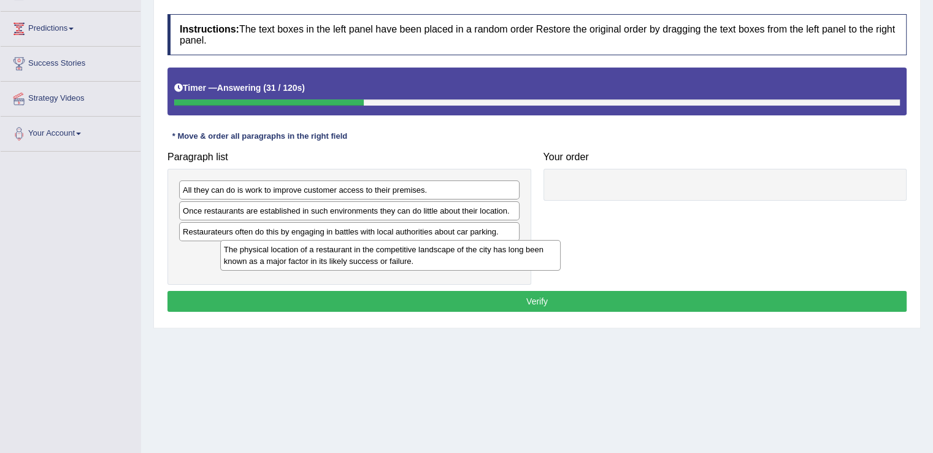
drag, startPoint x: 378, startPoint y: 240, endPoint x: 419, endPoint y: 258, distance: 45.0
click at [419, 258] on div "The physical location of a restaurant in the competitive landscape of the city …" at bounding box center [390, 255] width 340 height 31
click at [385, 251] on div "The physical location of a restaurant in the competitive landscape of the city …" at bounding box center [349, 258] width 340 height 31
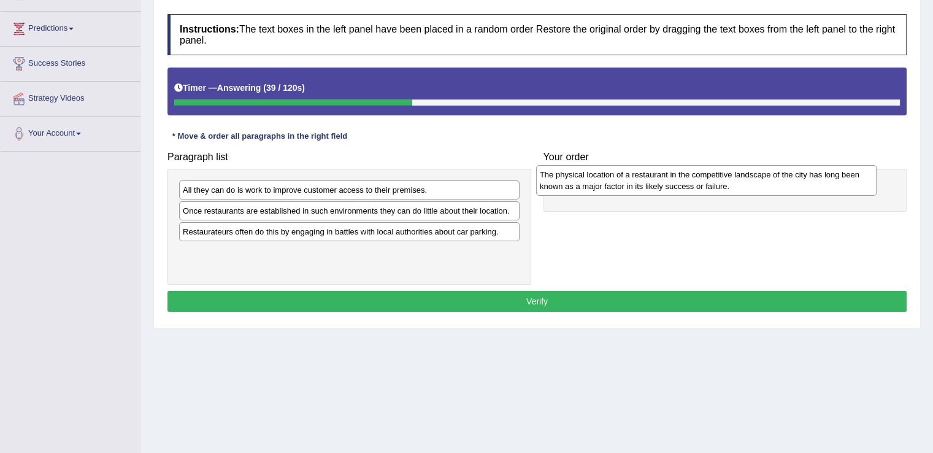
drag, startPoint x: 351, startPoint y: 256, endPoint x: 707, endPoint y: 179, distance: 364.0
click at [707, 179] on div "The physical location of a restaurant in the competitive landscape of the city …" at bounding box center [706, 180] width 340 height 31
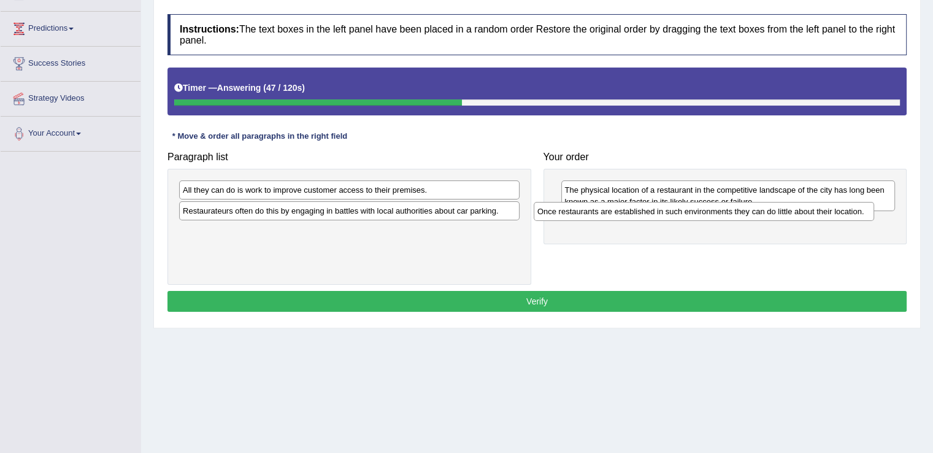
drag, startPoint x: 390, startPoint y: 215, endPoint x: 745, endPoint y: 216, distance: 354.5
click at [745, 216] on div "Once restaurants are established in such environments they can do little about …" at bounding box center [704, 211] width 340 height 19
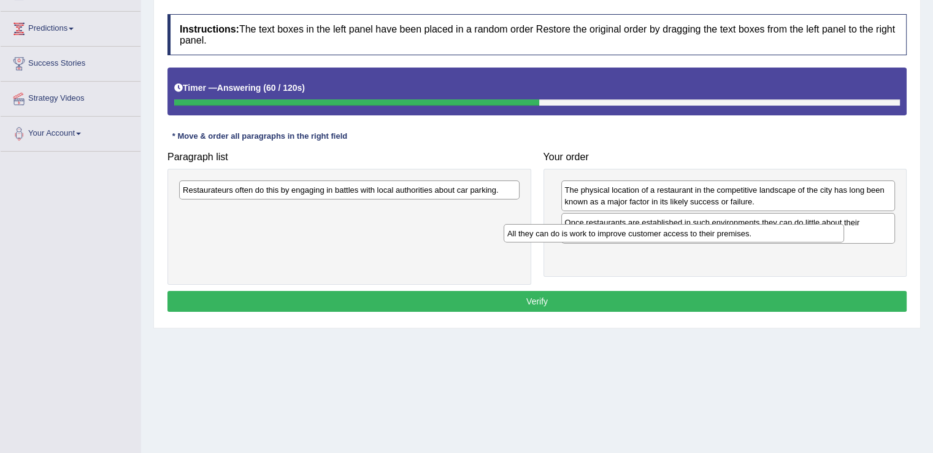
drag, startPoint x: 375, startPoint y: 192, endPoint x: 703, endPoint y: 237, distance: 330.6
click at [703, 237] on div "All they can do is work to improve customer access to their premises." at bounding box center [674, 233] width 340 height 19
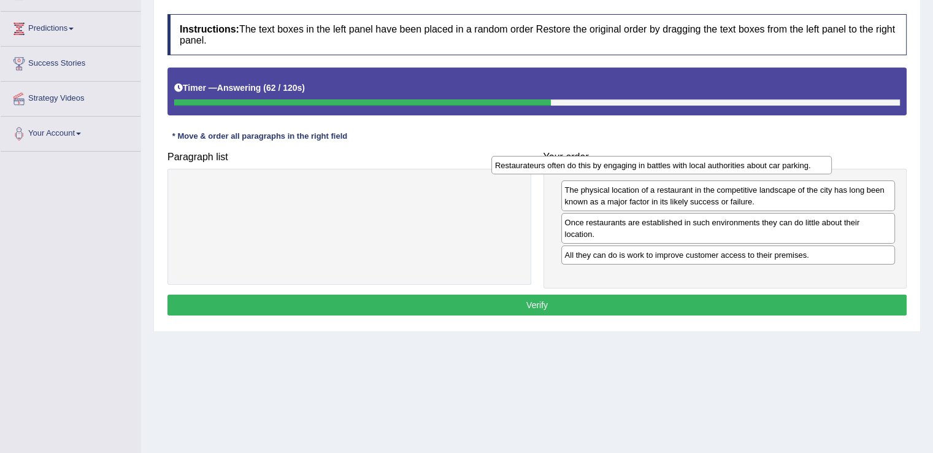
drag, startPoint x: 386, startPoint y: 185, endPoint x: 699, endPoint y: 160, distance: 314.4
click at [699, 160] on div "Restaurateurs often do this by engaging in battles with local authorities about…" at bounding box center [661, 165] width 340 height 19
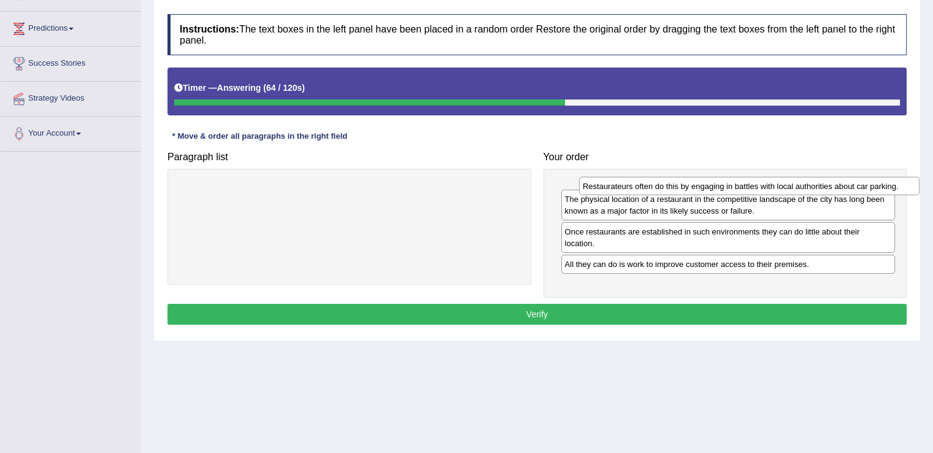
drag, startPoint x: 416, startPoint y: 187, endPoint x: 816, endPoint y: 183, distance: 399.9
click at [816, 183] on div "Restaurateurs often do this by engaging in battles with local authorities about…" at bounding box center [749, 186] width 340 height 19
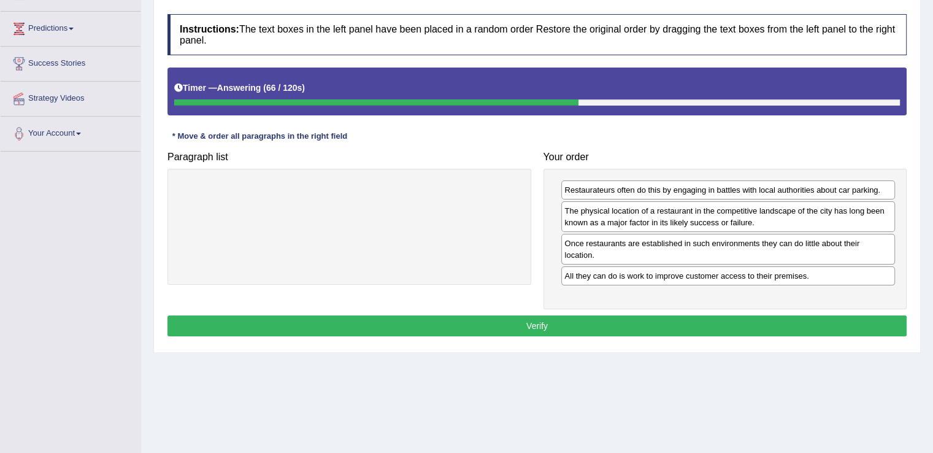
click at [648, 315] on button "Verify" at bounding box center [536, 325] width 739 height 21
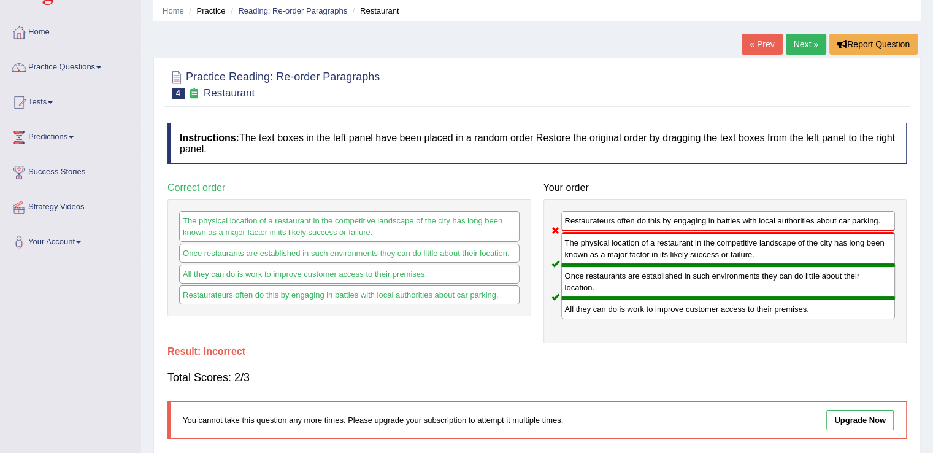
scroll to position [40, 0]
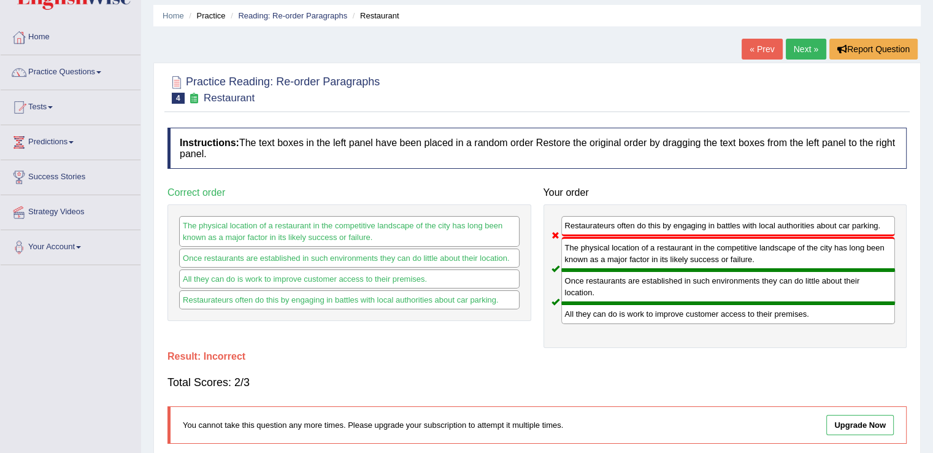
click at [802, 55] on link "Next »" at bounding box center [806, 49] width 40 height 21
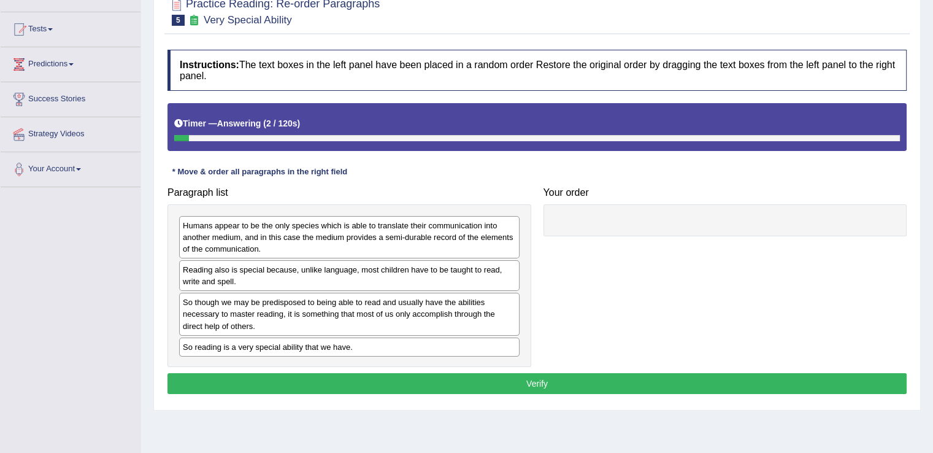
scroll to position [120, 0]
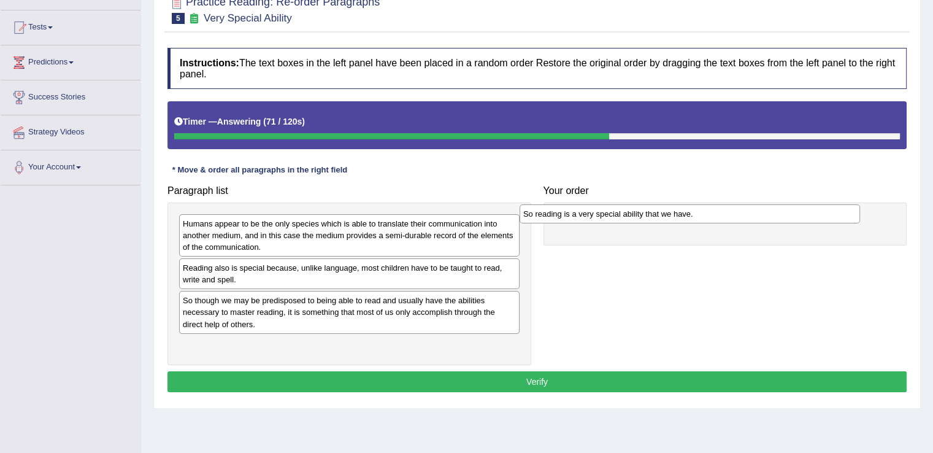
drag, startPoint x: 347, startPoint y: 344, endPoint x: 687, endPoint y: 214, distance: 364.4
click at [687, 214] on div "So reading is a very special ability that we have." at bounding box center [689, 213] width 340 height 19
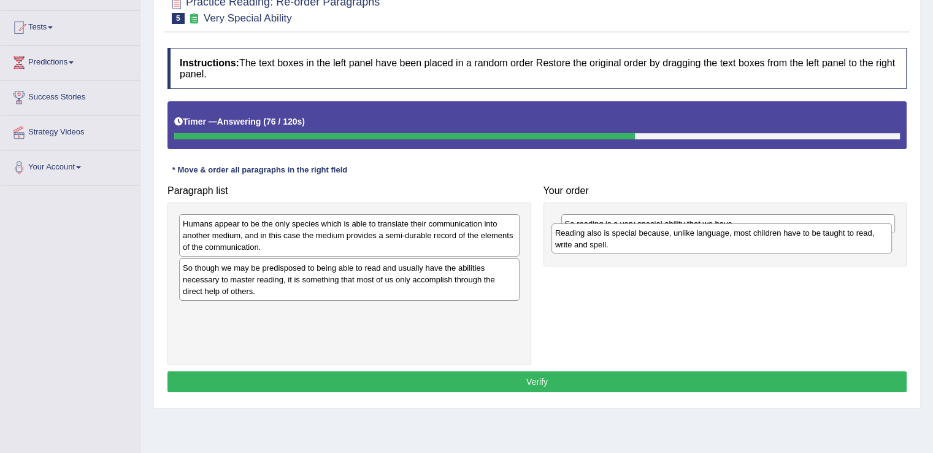
drag, startPoint x: 351, startPoint y: 278, endPoint x: 720, endPoint y: 244, distance: 370.1
click at [720, 244] on div "Reading also is special because, unlike language, most children have to be taug…" at bounding box center [721, 238] width 340 height 31
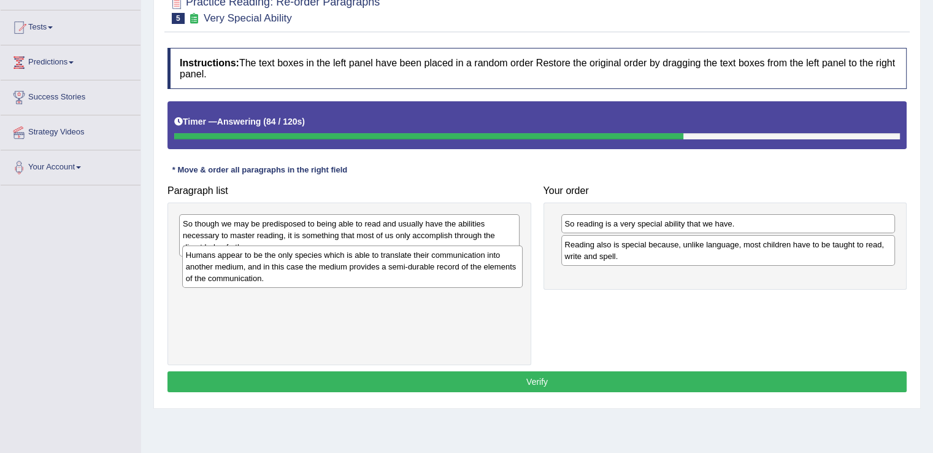
drag, startPoint x: 437, startPoint y: 246, endPoint x: 439, endPoint y: 277, distance: 31.3
click at [439, 277] on div "Humans appear to be the only species which is able to translate their communica…" at bounding box center [352, 266] width 340 height 42
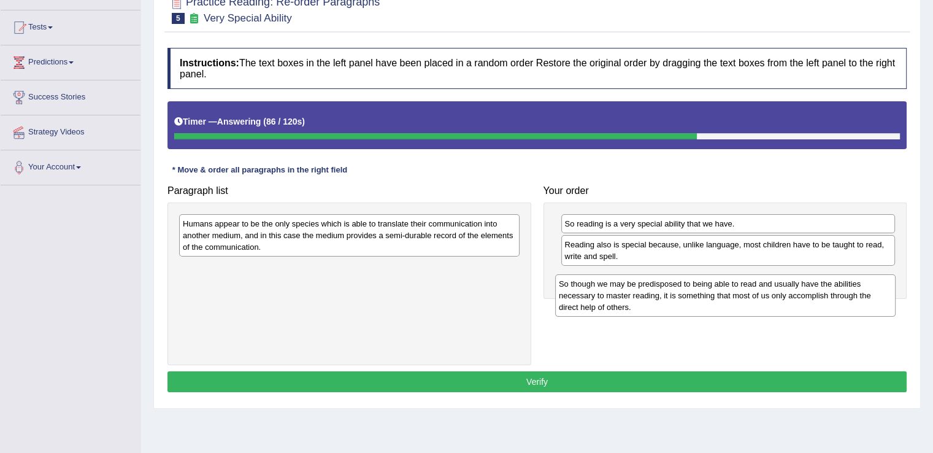
drag, startPoint x: 365, startPoint y: 243, endPoint x: 741, endPoint y: 303, distance: 380.7
click at [741, 303] on div "So though we may be predisposed to being able to read and usually have the abil…" at bounding box center [725, 295] width 340 height 42
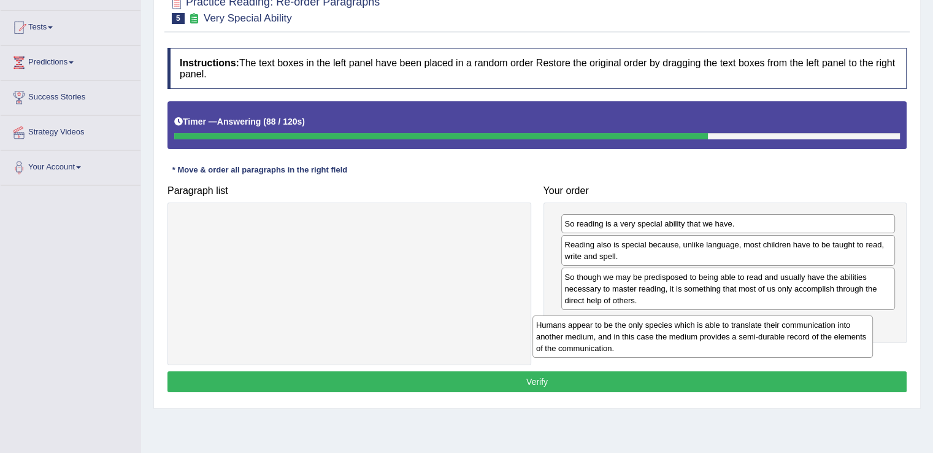
drag, startPoint x: 427, startPoint y: 245, endPoint x: 794, endPoint y: 350, distance: 382.2
click at [794, 350] on div "Humans appear to be the only species which is able to translate their communica…" at bounding box center [702, 336] width 340 height 42
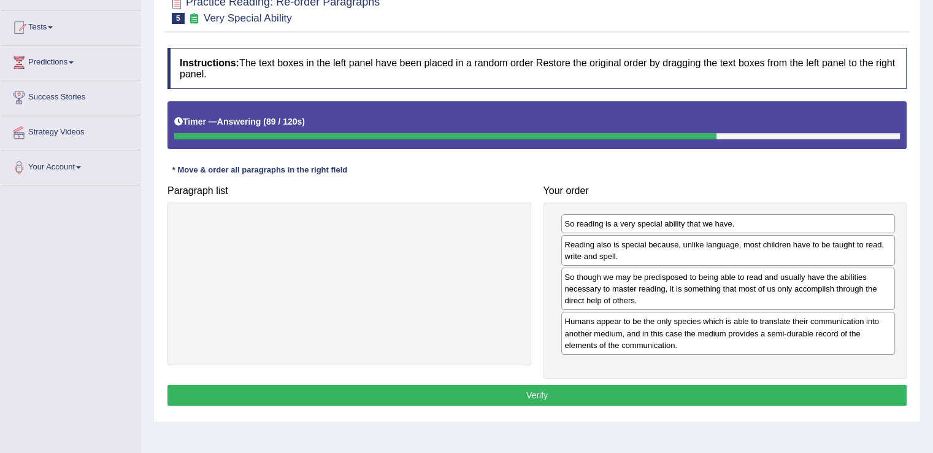
click at [623, 388] on button "Verify" at bounding box center [536, 395] width 739 height 21
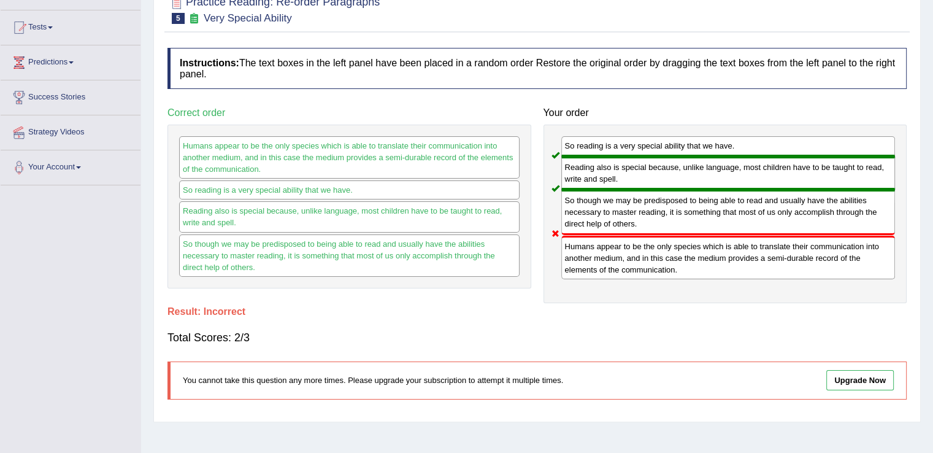
scroll to position [0, 0]
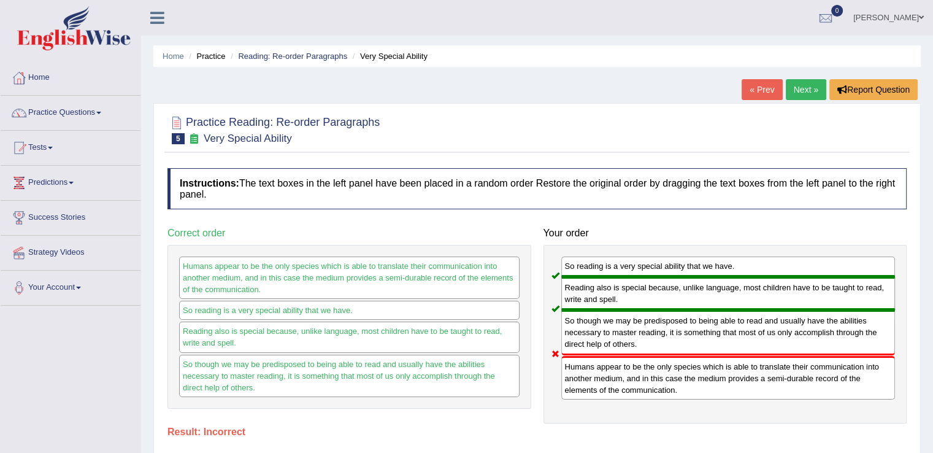
click at [813, 93] on link "Next »" at bounding box center [806, 89] width 40 height 21
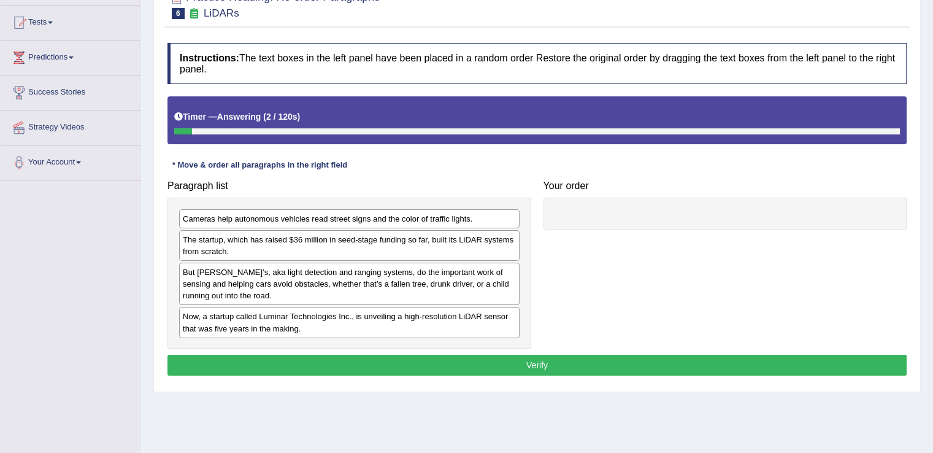
scroll to position [125, 0]
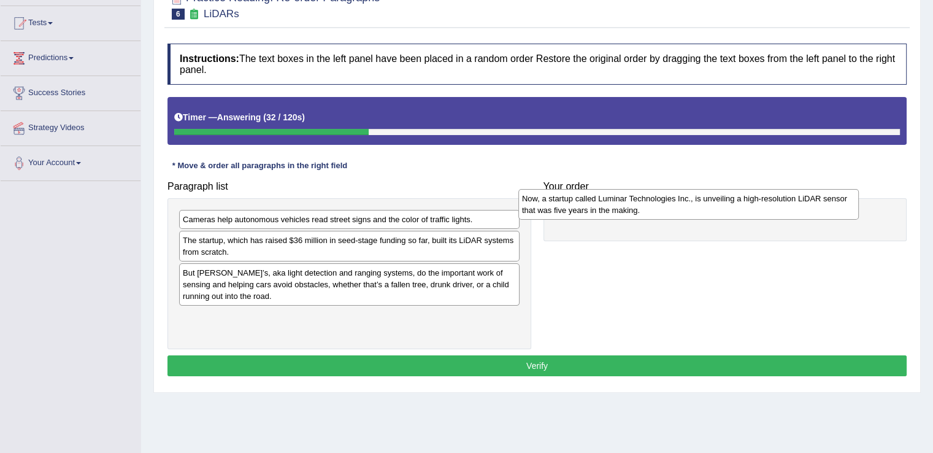
drag, startPoint x: 410, startPoint y: 332, endPoint x: 751, endPoint y: 214, distance: 360.8
click at [751, 214] on div "Now, a startup called Luminar Technologies Inc., is unveiling a high-resolution…" at bounding box center [688, 204] width 340 height 31
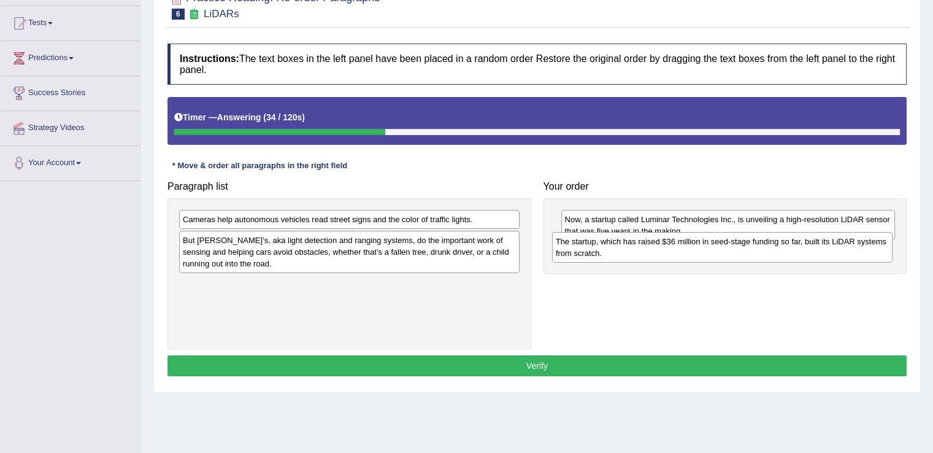
drag, startPoint x: 317, startPoint y: 255, endPoint x: 689, endPoint y: 259, distance: 372.3
click at [689, 259] on div "The startup, which has raised $36 million in seed-stage funding so far, built i…" at bounding box center [722, 247] width 340 height 31
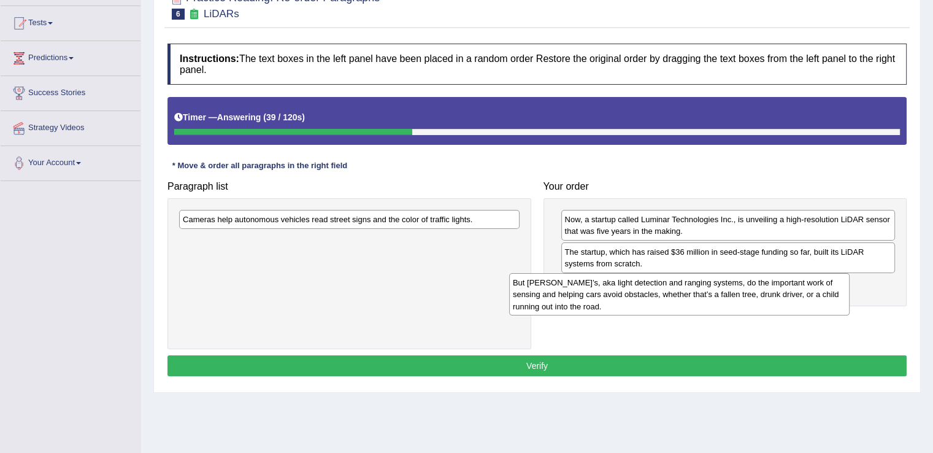
drag, startPoint x: 405, startPoint y: 255, endPoint x: 735, endPoint y: 293, distance: 332.8
click at [735, 293] on div "But [PERSON_NAME]’s, aka light detection and ranging systems, do the important …" at bounding box center [679, 294] width 340 height 42
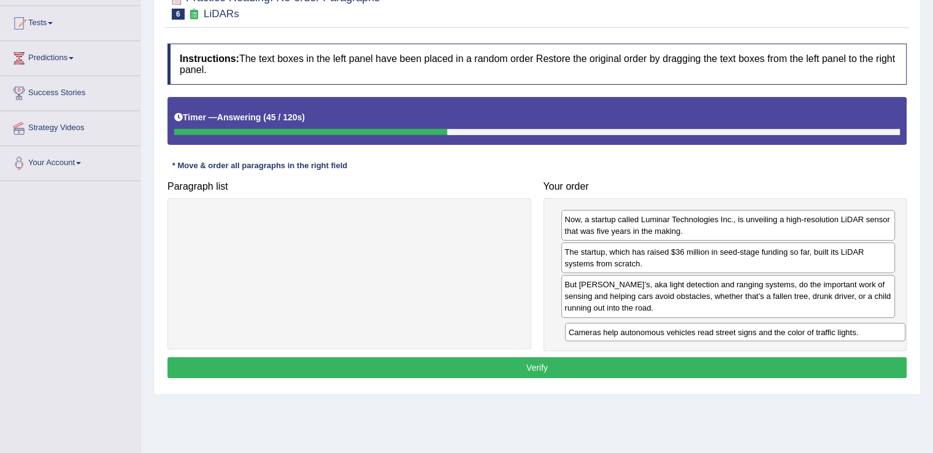
drag, startPoint x: 396, startPoint y: 212, endPoint x: 782, endPoint y: 324, distance: 401.9
click at [782, 324] on div "Cameras help autonomous vehicles read street signs and the color of traffic lig…" at bounding box center [735, 332] width 340 height 19
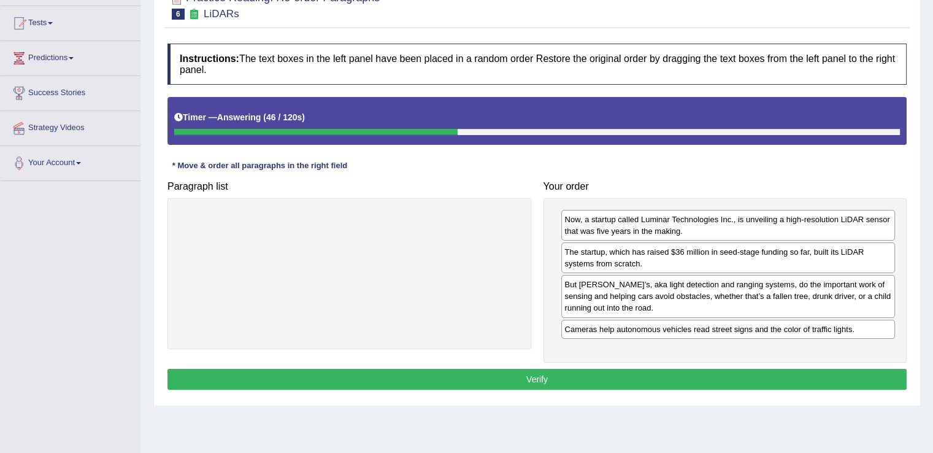
click at [553, 380] on button "Verify" at bounding box center [536, 379] width 739 height 21
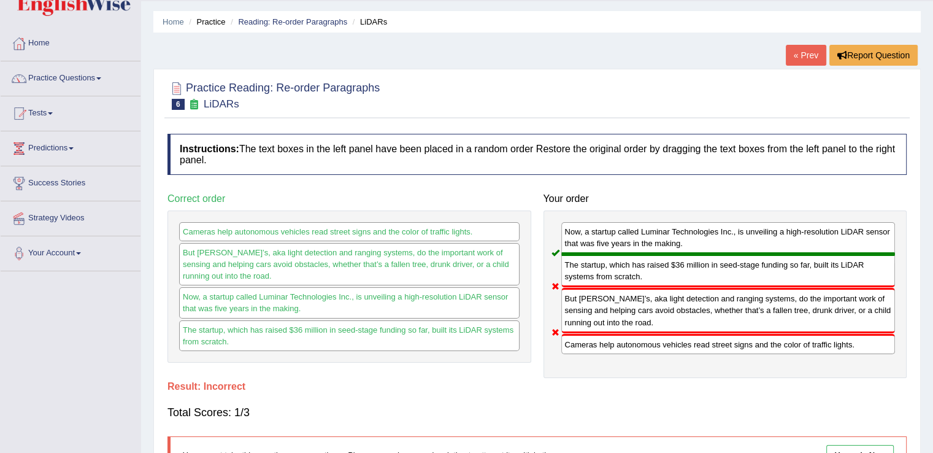
scroll to position [0, 0]
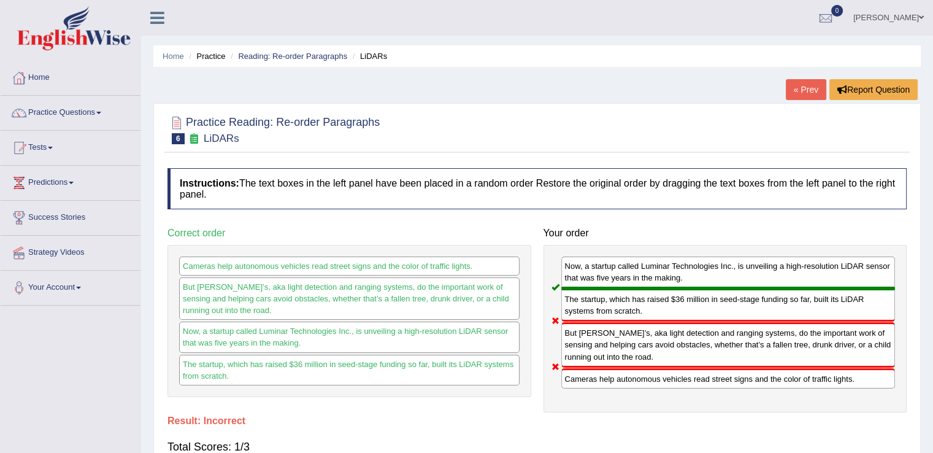
click at [802, 83] on link "« Prev" at bounding box center [806, 89] width 40 height 21
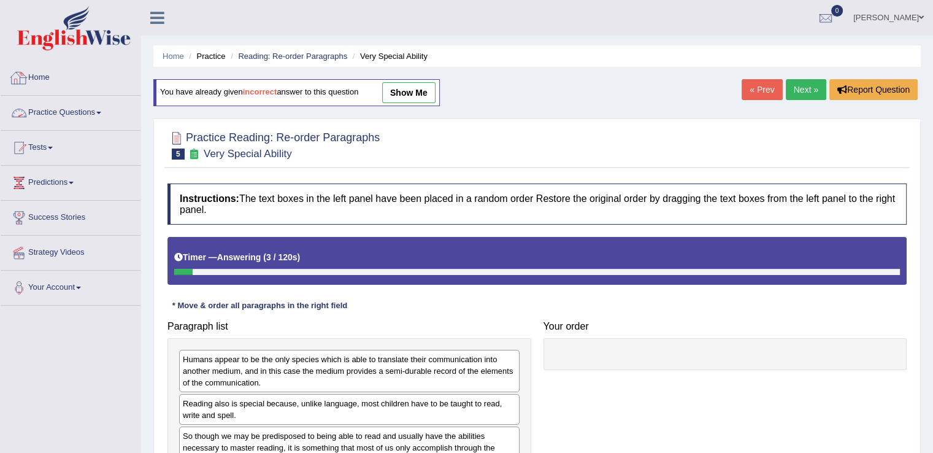
click at [46, 81] on link "Home" at bounding box center [71, 76] width 140 height 31
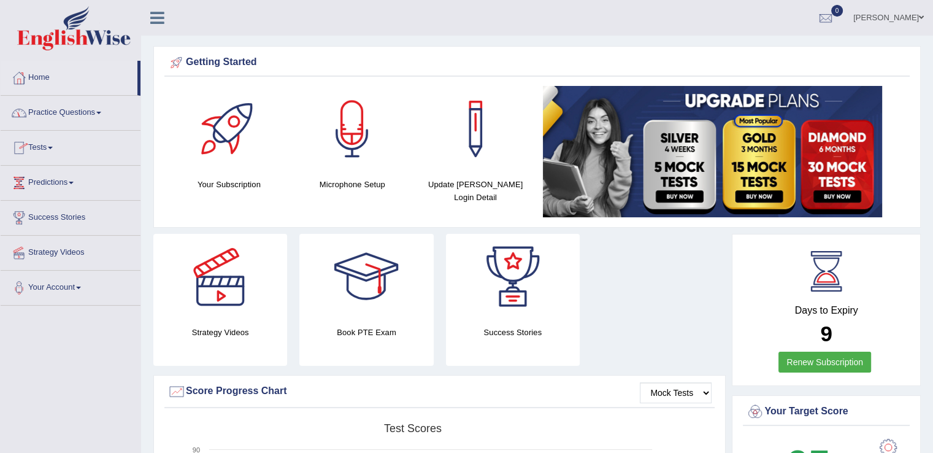
click at [105, 110] on link "Practice Questions" at bounding box center [71, 111] width 140 height 31
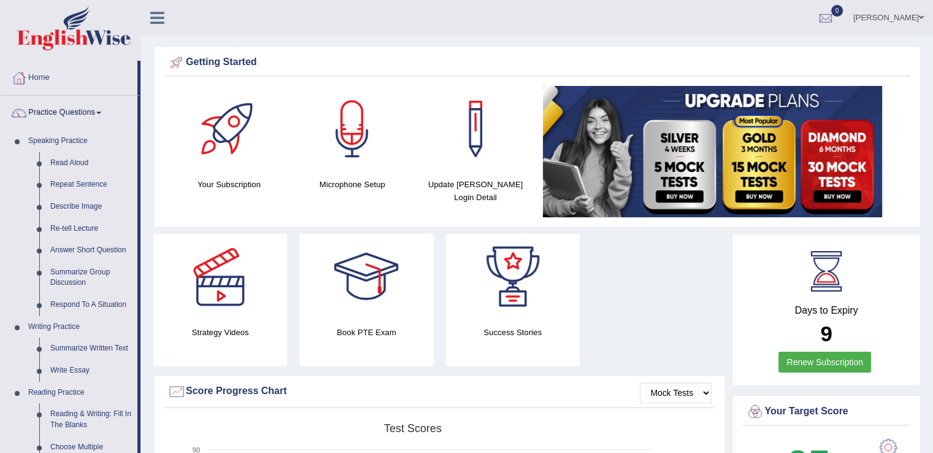
drag, startPoint x: 140, startPoint y: 268, endPoint x: 142, endPoint y: 290, distance: 22.2
drag, startPoint x: 137, startPoint y: 291, endPoint x: 142, endPoint y: 317, distance: 26.1
drag, startPoint x: 139, startPoint y: 232, endPoint x: 140, endPoint y: 289, distance: 57.0
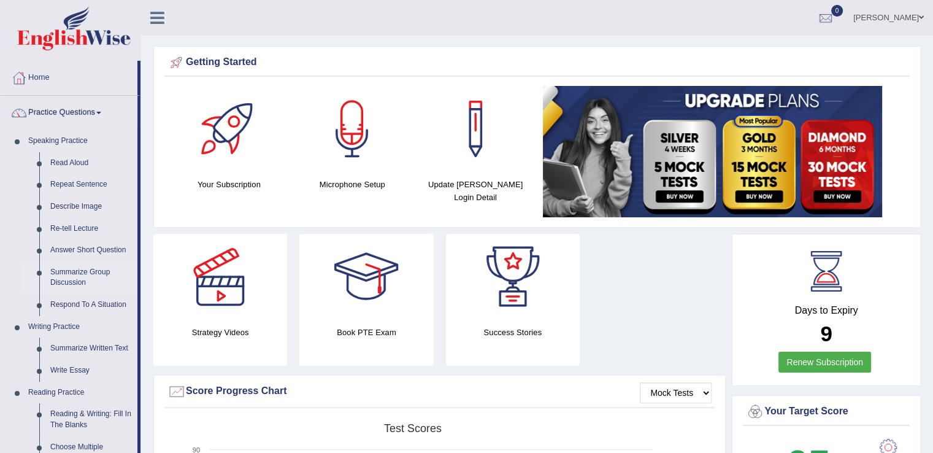
click at [140, 289] on li "Practice Questions Speaking Practice Read Aloud Repeat Sentence Describe Image …" at bounding box center [71, 441] width 140 height 690
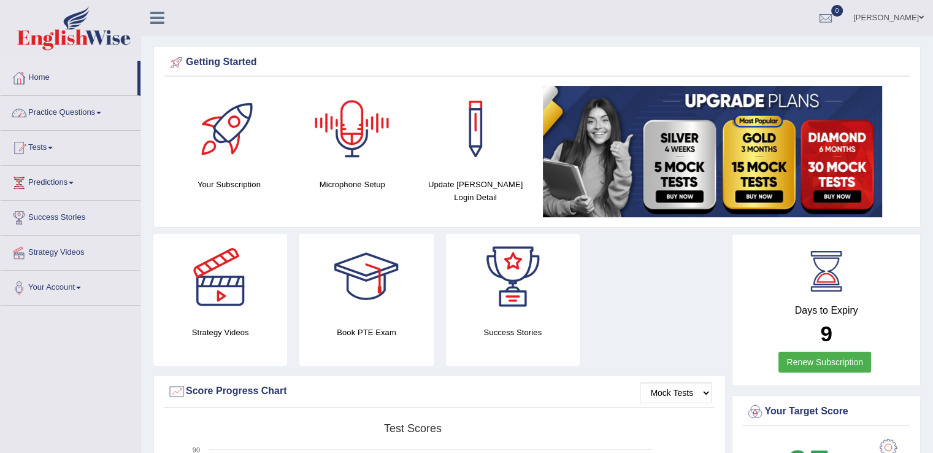
click at [102, 113] on link "Practice Questions" at bounding box center [71, 111] width 140 height 31
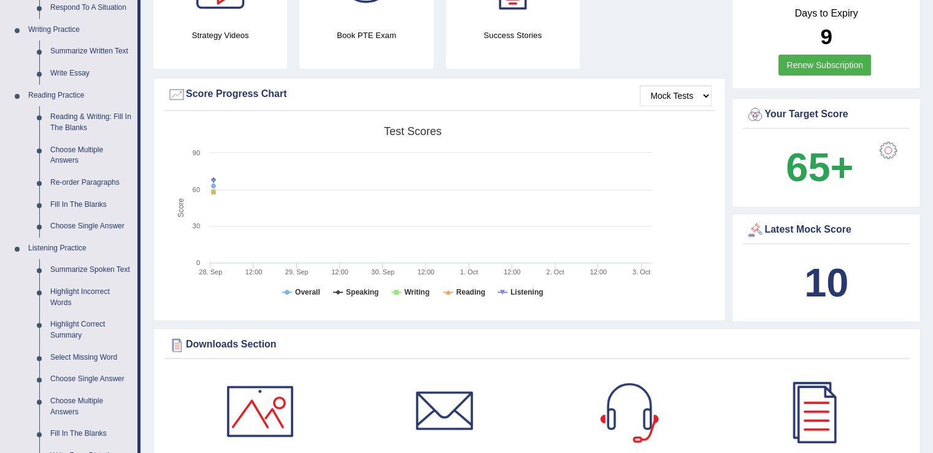
scroll to position [306, 0]
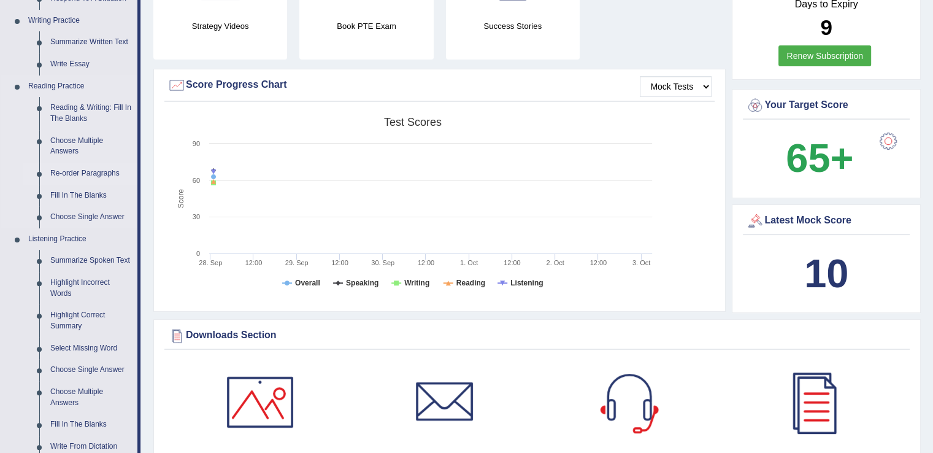
click at [112, 177] on link "Re-order Paragraphs" at bounding box center [91, 174] width 93 height 22
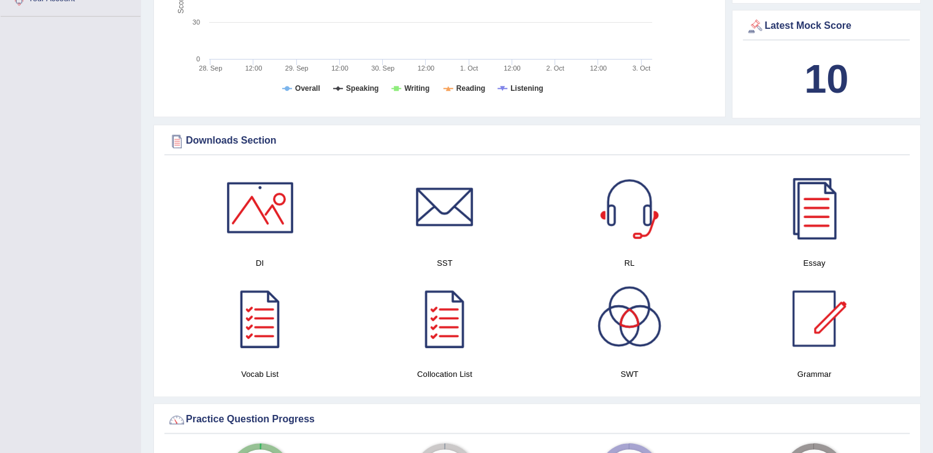
scroll to position [957, 0]
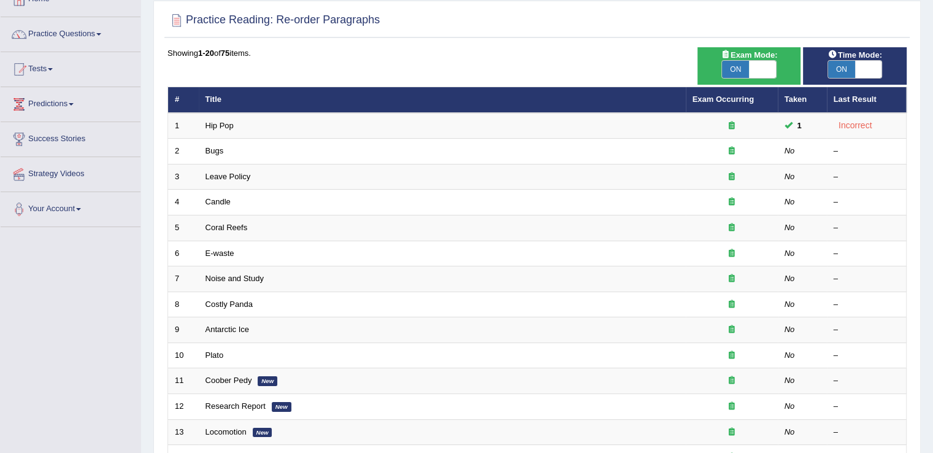
scroll to position [89, 0]
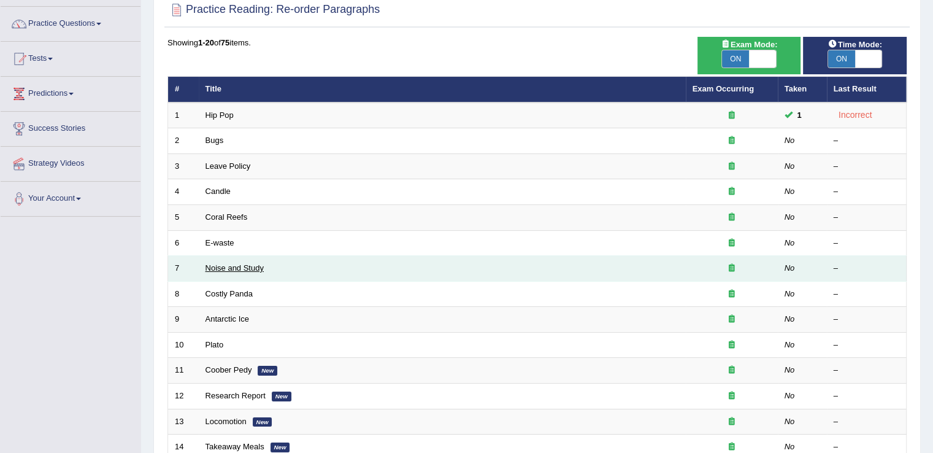
click at [248, 267] on link "Noise and Study" at bounding box center [234, 267] width 58 height 9
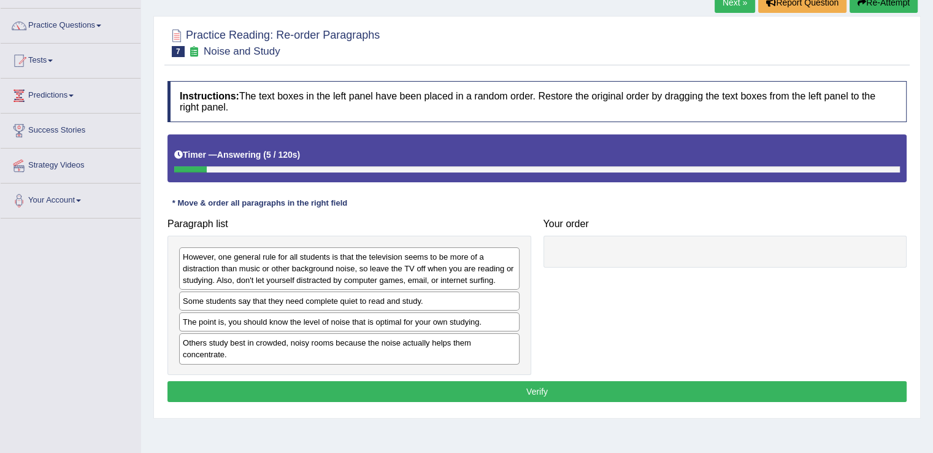
scroll to position [129, 0]
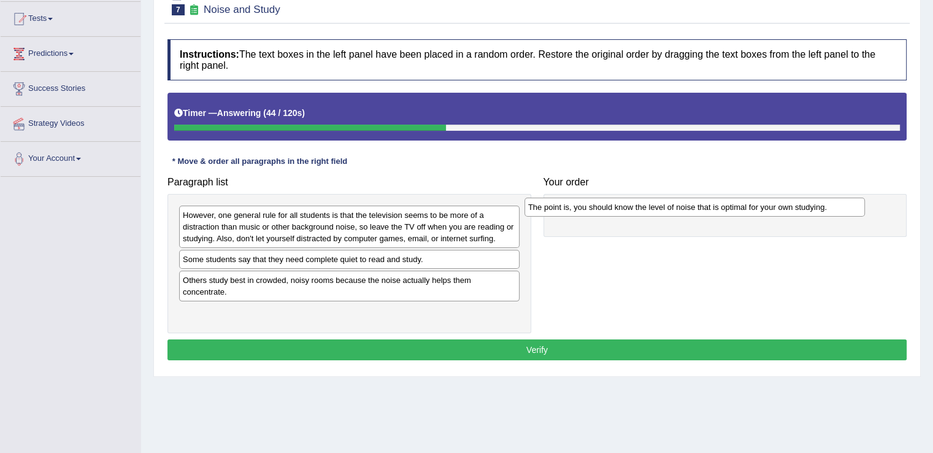
drag, startPoint x: 386, startPoint y: 282, endPoint x: 733, endPoint y: 209, distance: 354.6
click at [733, 209] on div "The point is, you should know the level of noise that is optimal for your own s…" at bounding box center [694, 206] width 340 height 19
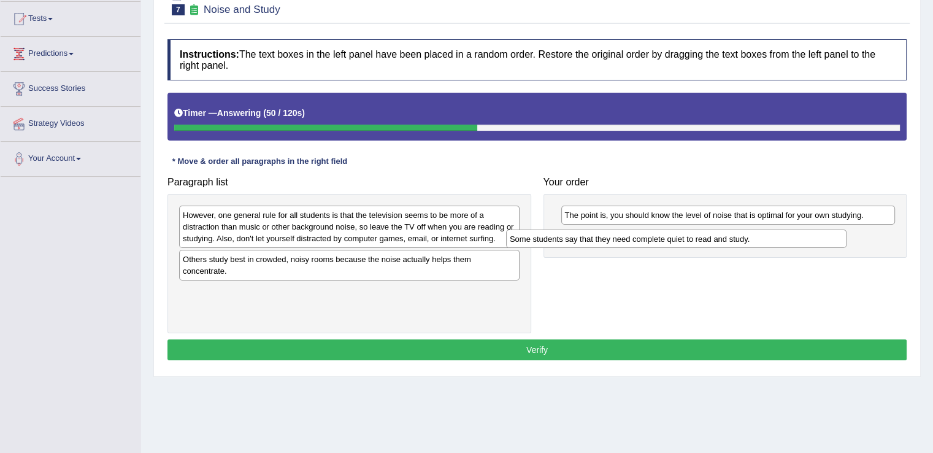
drag, startPoint x: 377, startPoint y: 260, endPoint x: 704, endPoint y: 237, distance: 328.3
click at [704, 237] on div "Some students say that they need complete quiet to read and study." at bounding box center [676, 238] width 340 height 19
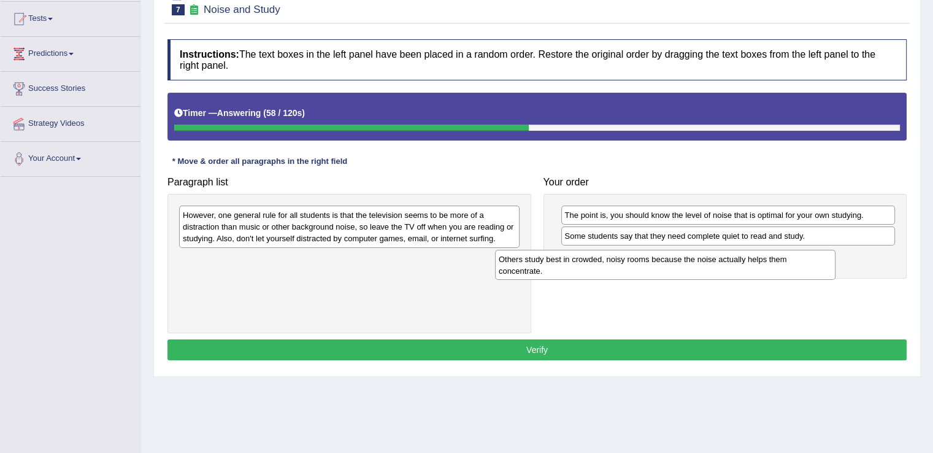
drag, startPoint x: 353, startPoint y: 272, endPoint x: 672, endPoint y: 268, distance: 318.3
click at [672, 268] on div "Others study best in crowded, noisy rooms because the noise actually helps them…" at bounding box center [665, 265] width 340 height 31
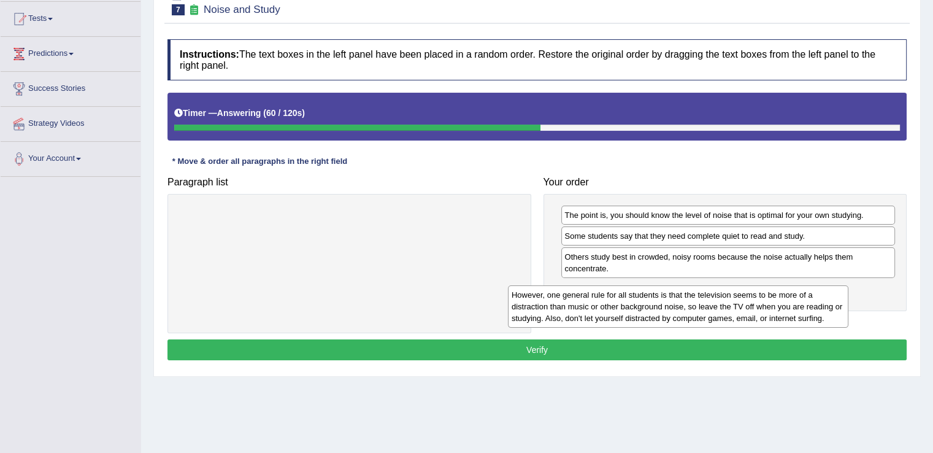
drag, startPoint x: 375, startPoint y: 226, endPoint x: 705, endPoint y: 303, distance: 338.2
click at [705, 304] on div "However, one general rule for all students is that the television seems to be m…" at bounding box center [678, 306] width 340 height 42
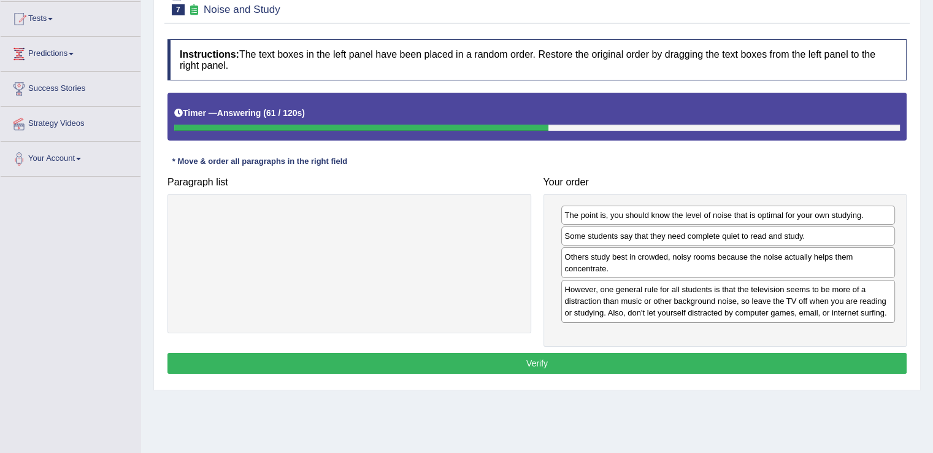
click at [599, 356] on button "Verify" at bounding box center [536, 363] width 739 height 21
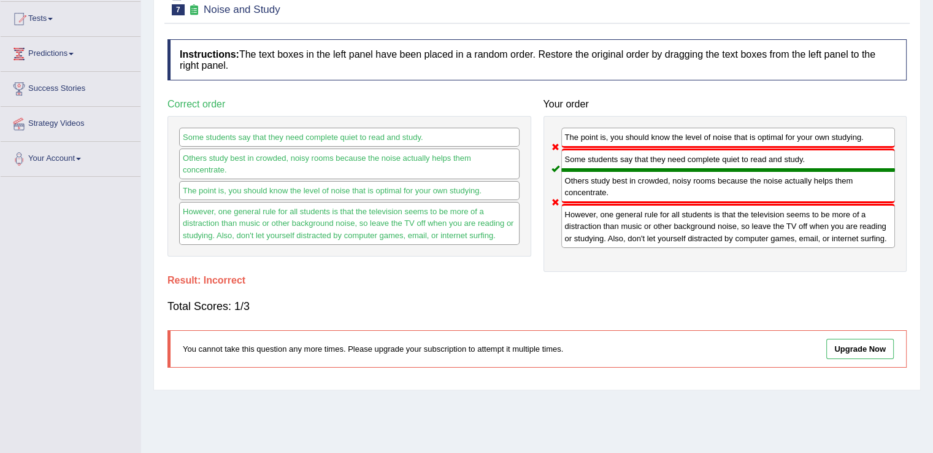
scroll to position [0, 0]
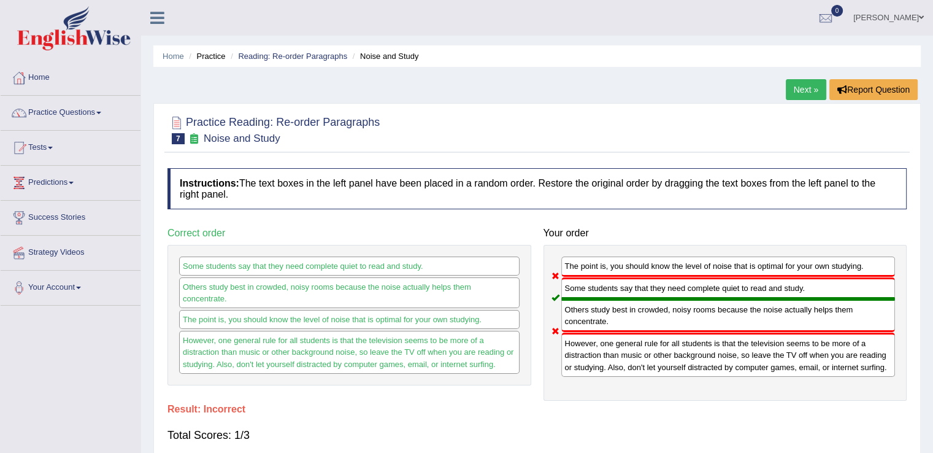
click at [808, 90] on link "Next »" at bounding box center [806, 89] width 40 height 21
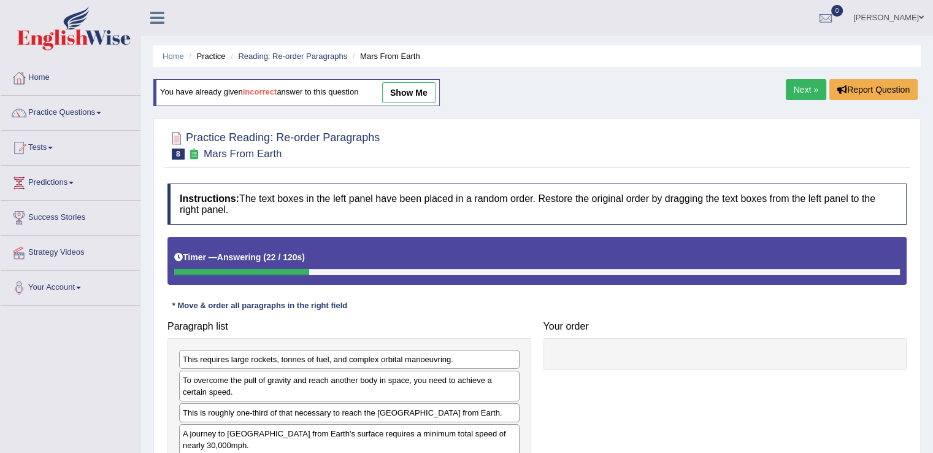
click at [801, 94] on link "Next »" at bounding box center [806, 89] width 40 height 21
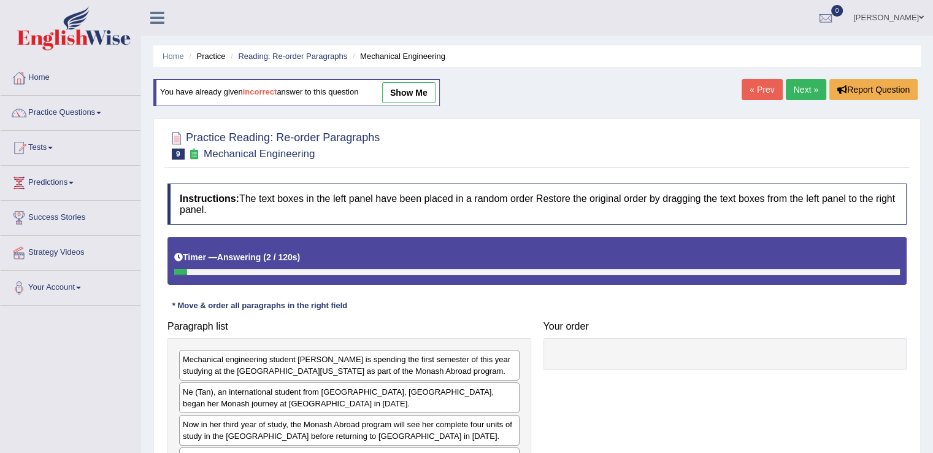
click at [804, 82] on link "Next »" at bounding box center [806, 89] width 40 height 21
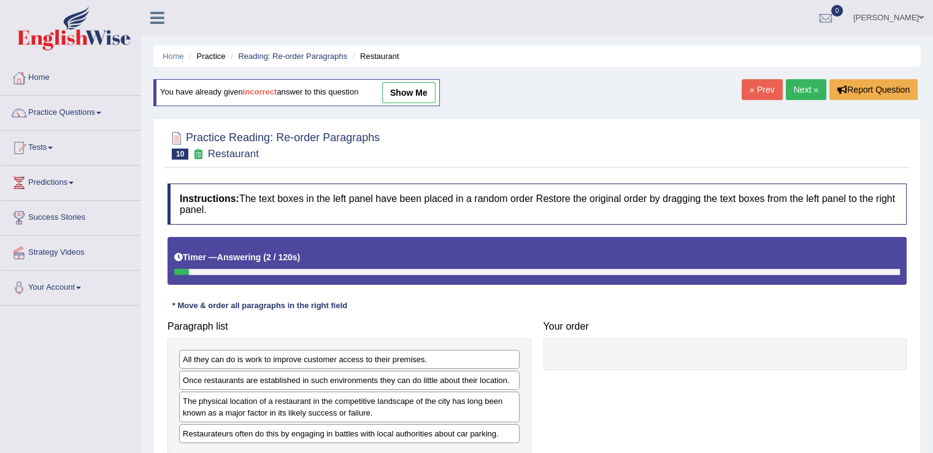
click at [809, 88] on link "Next »" at bounding box center [806, 89] width 40 height 21
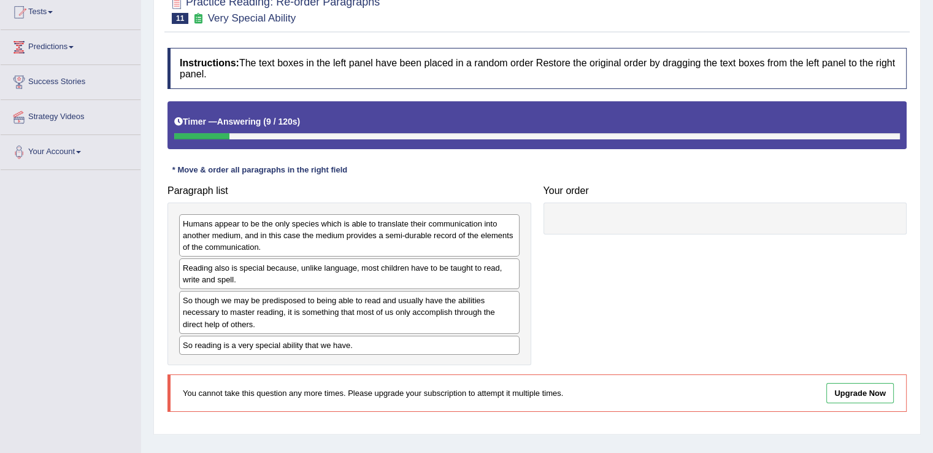
scroll to position [3, 0]
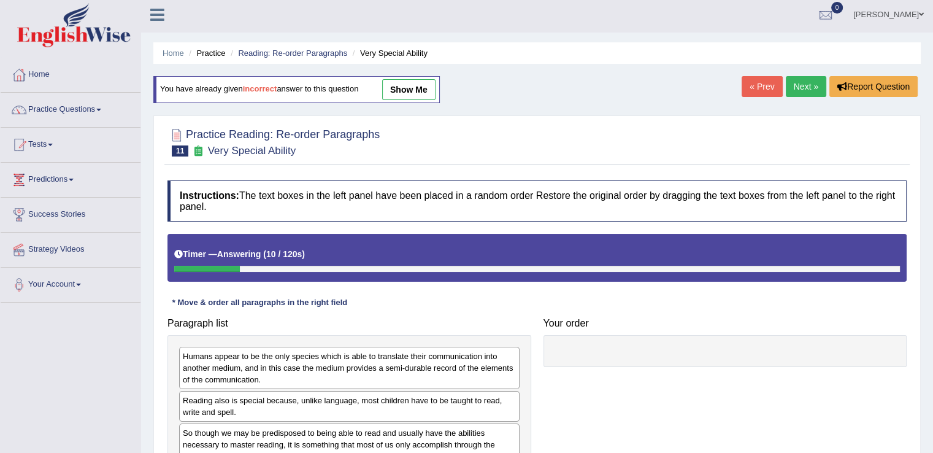
click at [797, 80] on link "Next »" at bounding box center [806, 86] width 40 height 21
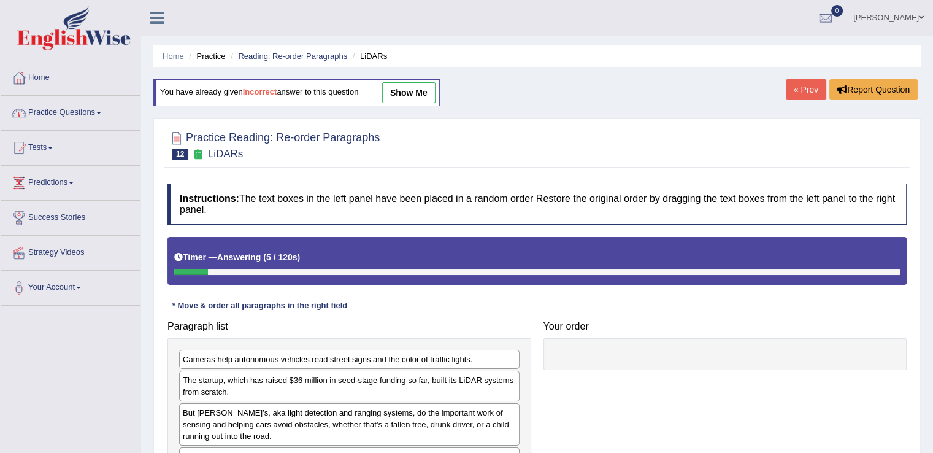
click at [416, 94] on link "show me" at bounding box center [408, 92] width 53 height 21
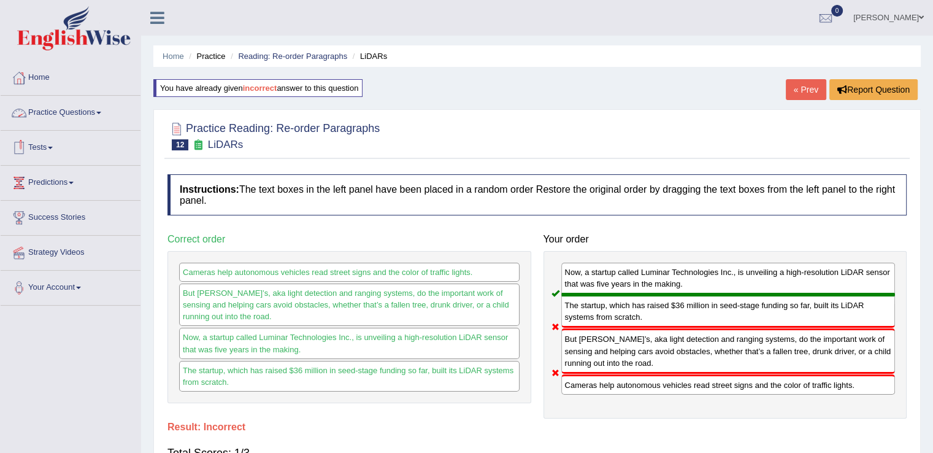
click at [102, 109] on link "Practice Questions" at bounding box center [71, 111] width 140 height 31
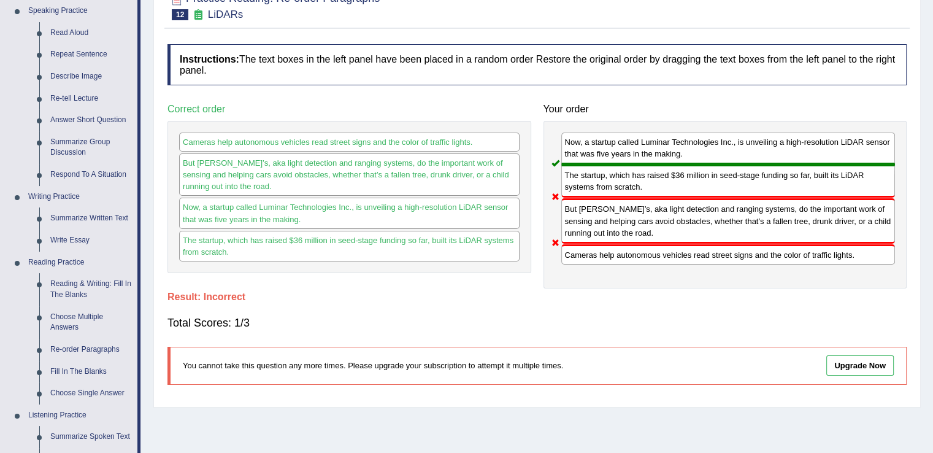
scroll to position [178, 0]
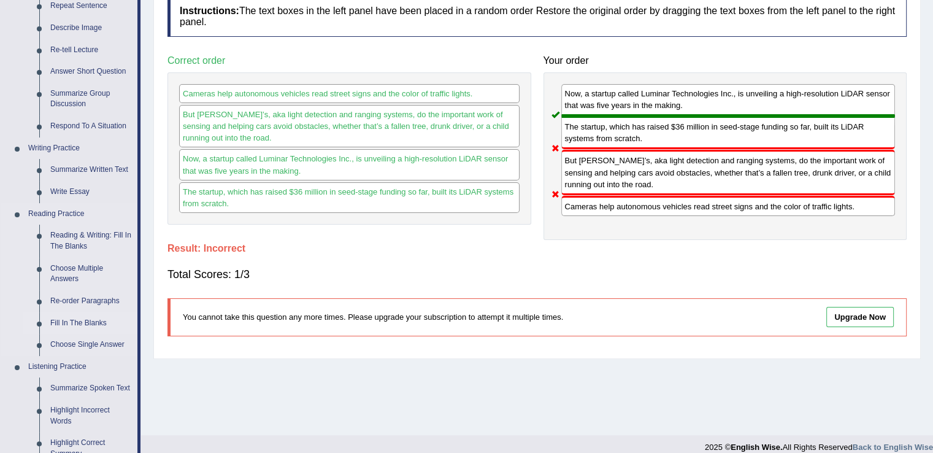
click at [90, 324] on link "Fill In The Blanks" at bounding box center [91, 323] width 93 height 22
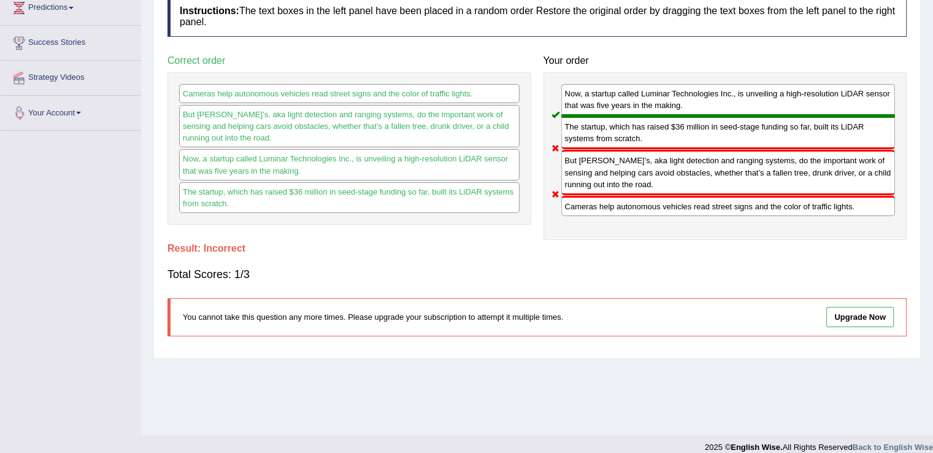
scroll to position [191, 0]
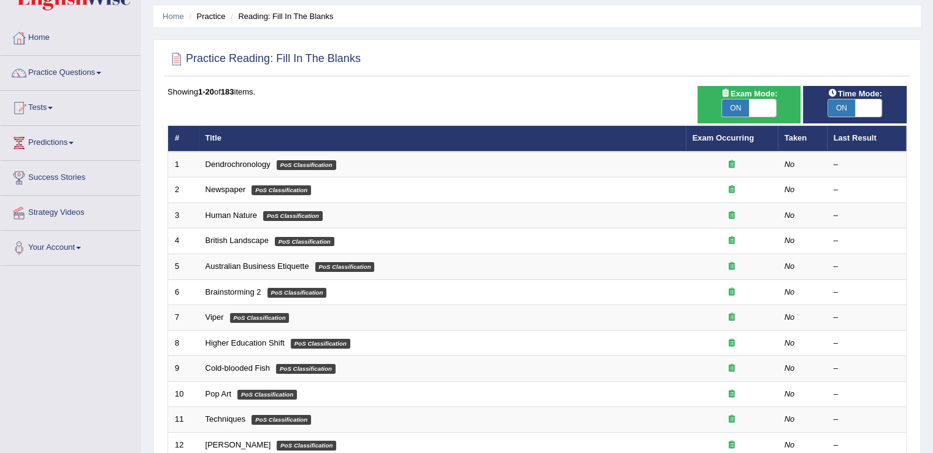
scroll to position [44, 0]
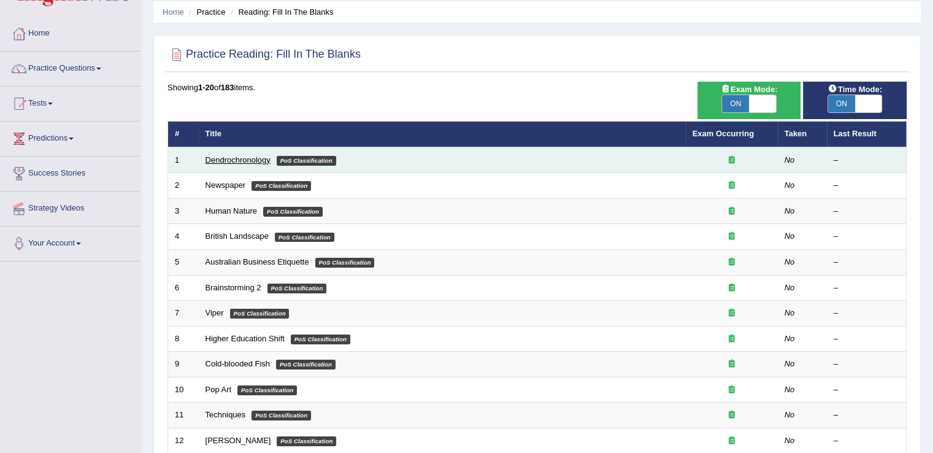
click at [226, 163] on link "Dendrochronology" at bounding box center [237, 159] width 65 height 9
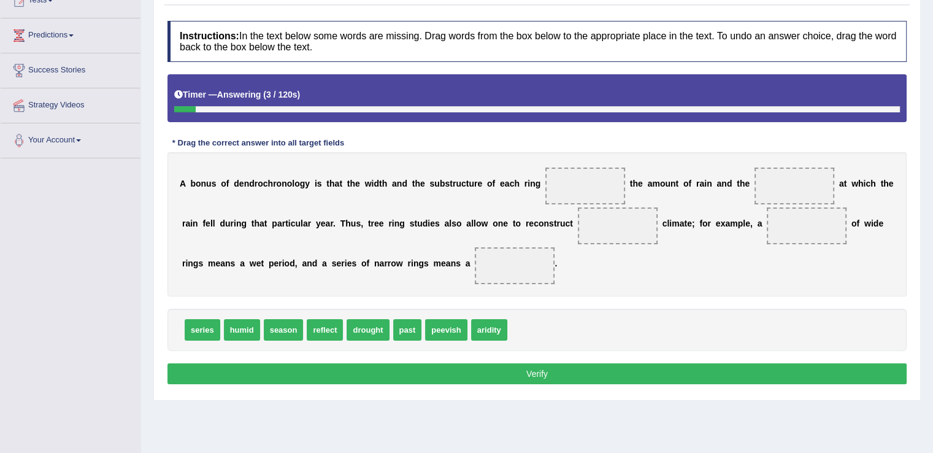
scroll to position [152, 0]
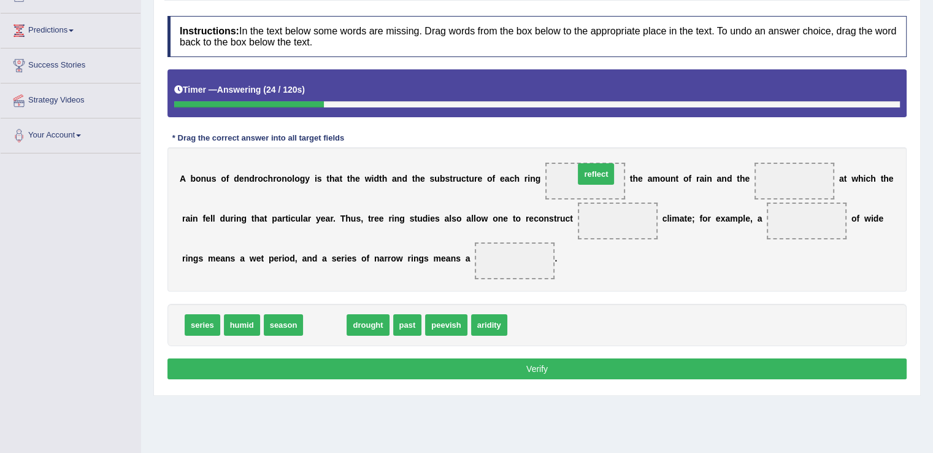
drag, startPoint x: 330, startPoint y: 324, endPoint x: 597, endPoint y: 175, distance: 306.1
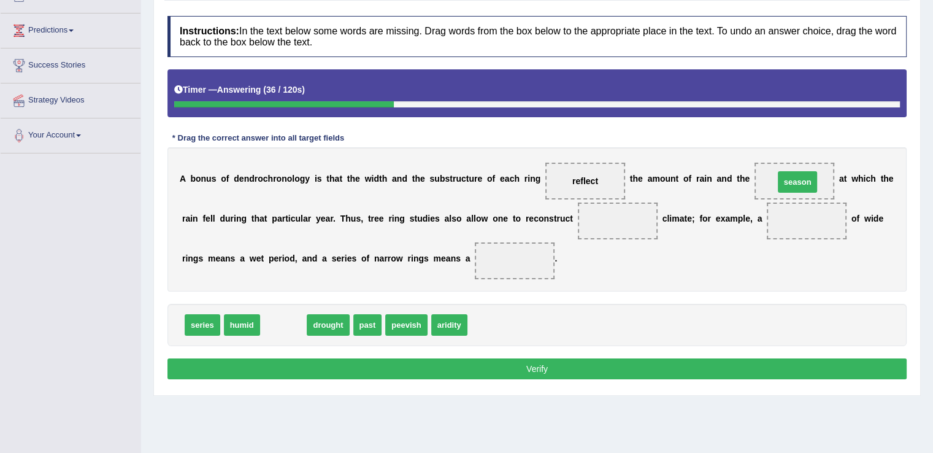
drag, startPoint x: 272, startPoint y: 324, endPoint x: 786, endPoint y: 181, distance: 533.5
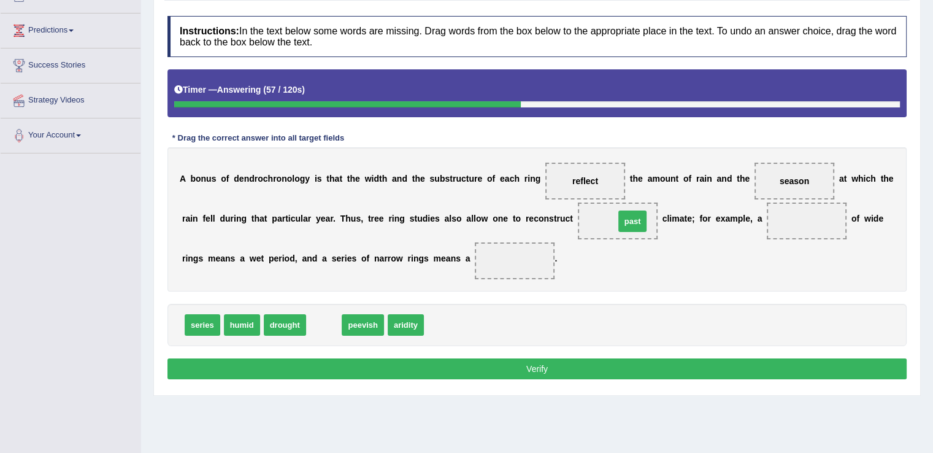
drag, startPoint x: 322, startPoint y: 324, endPoint x: 627, endPoint y: 221, distance: 322.5
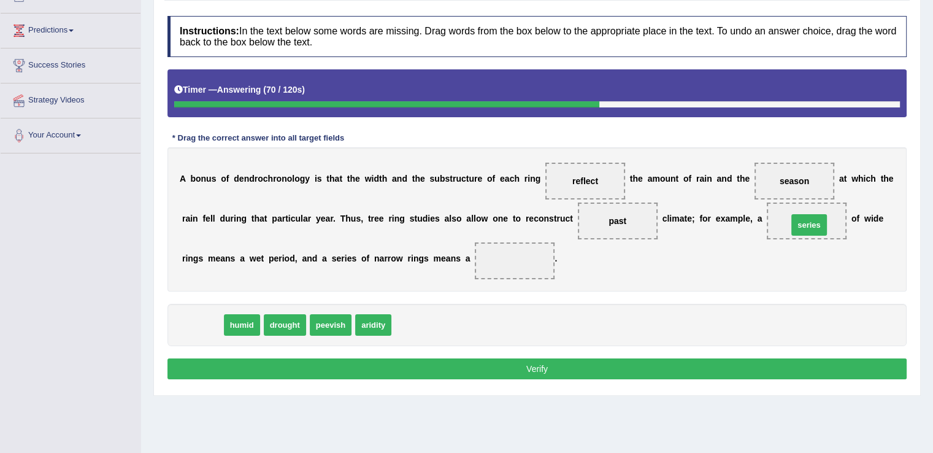
drag, startPoint x: 208, startPoint y: 323, endPoint x: 815, endPoint y: 220, distance: 616.0
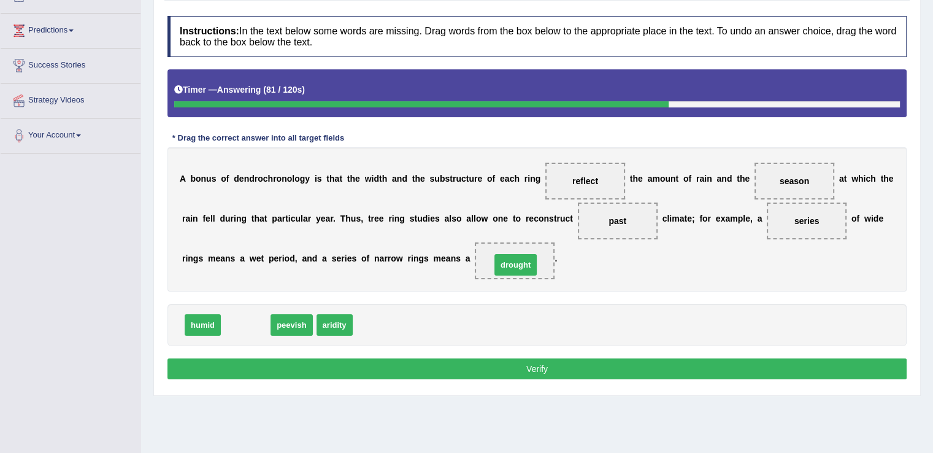
drag, startPoint x: 248, startPoint y: 324, endPoint x: 518, endPoint y: 264, distance: 276.5
click at [557, 369] on button "Verify" at bounding box center [536, 368] width 739 height 21
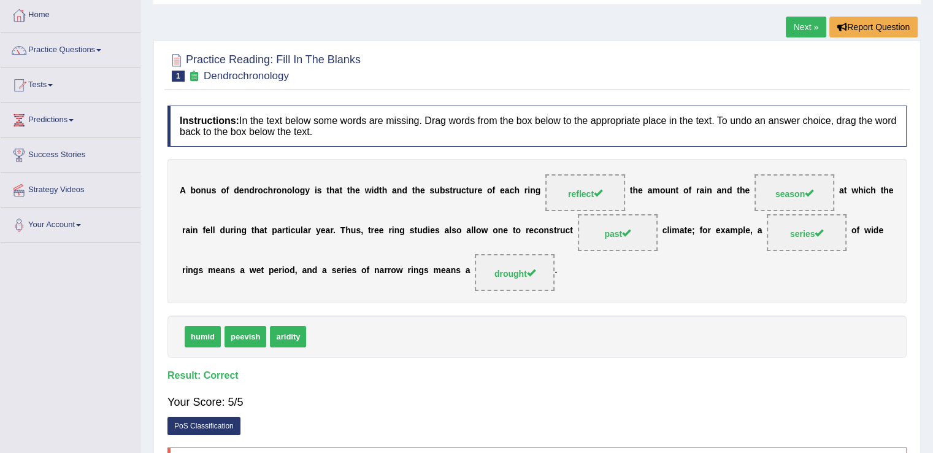
scroll to position [36, 0]
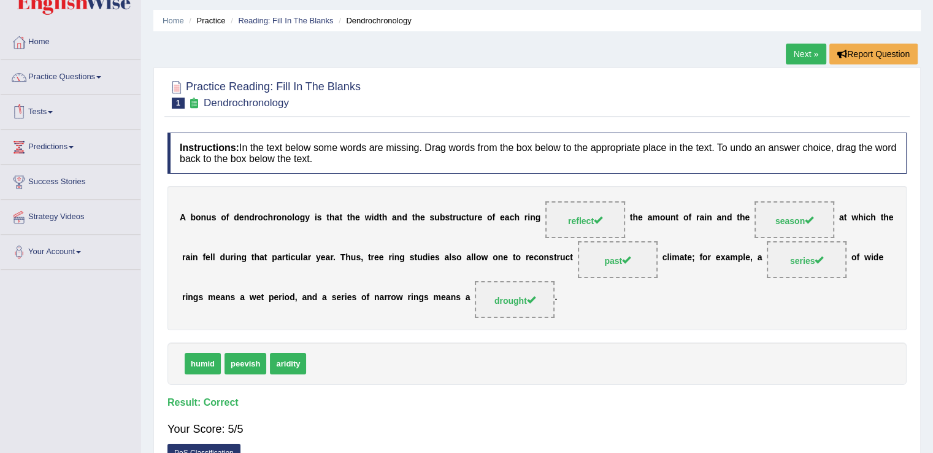
click at [56, 109] on link "Tests" at bounding box center [71, 110] width 140 height 31
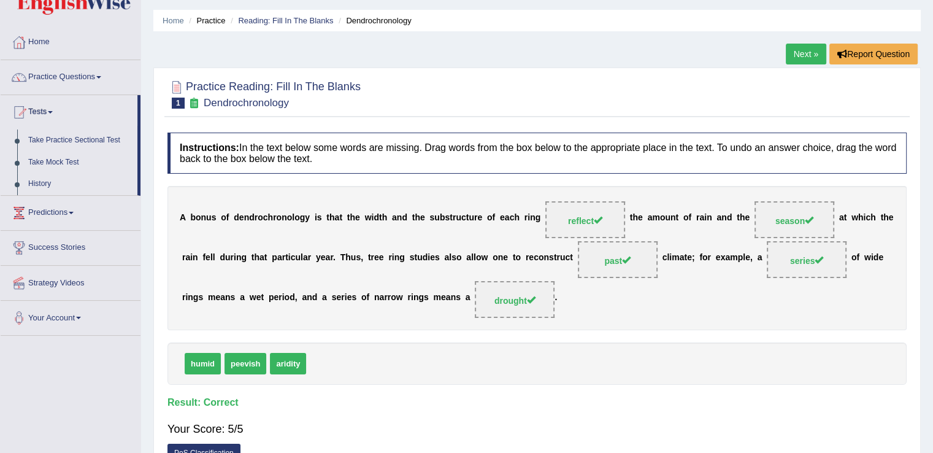
click at [56, 109] on link "Tests" at bounding box center [69, 110] width 137 height 31
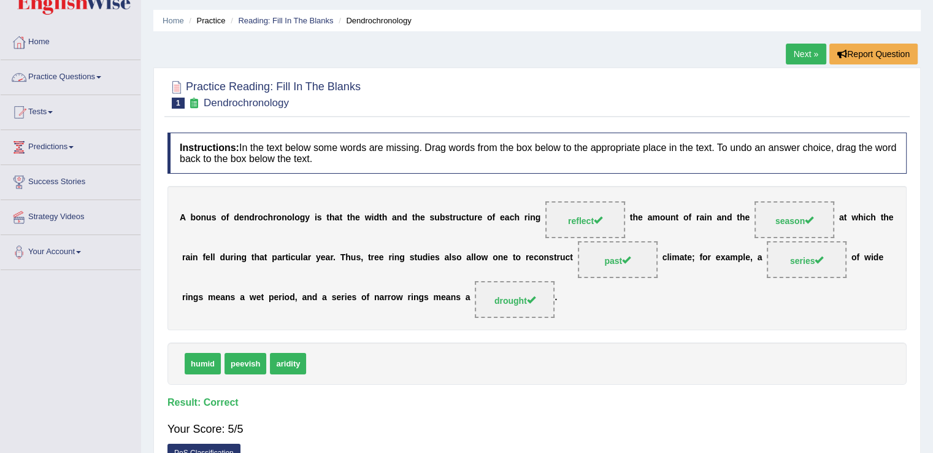
click at [98, 72] on link "Practice Questions" at bounding box center [71, 75] width 140 height 31
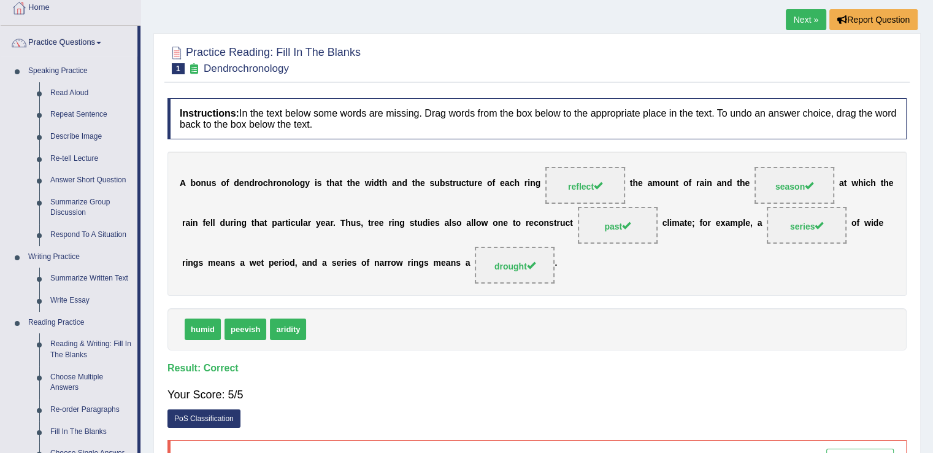
scroll to position [74, 0]
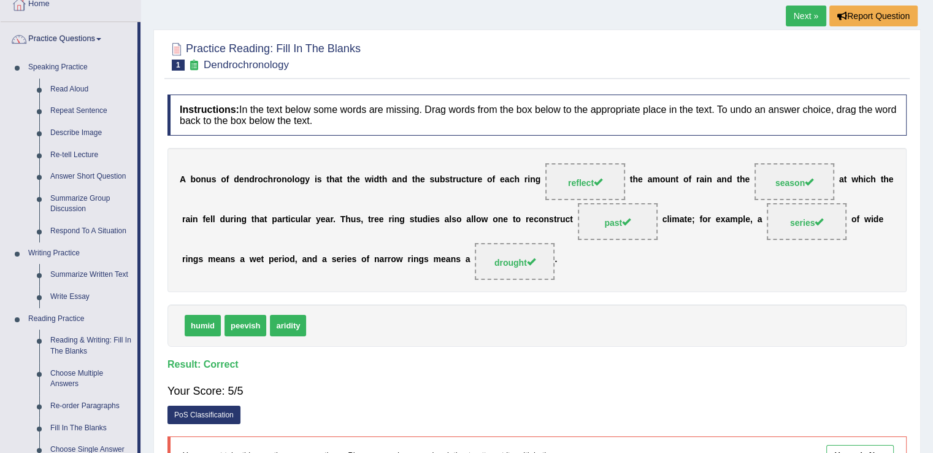
click at [810, 20] on link "Next »" at bounding box center [806, 16] width 40 height 21
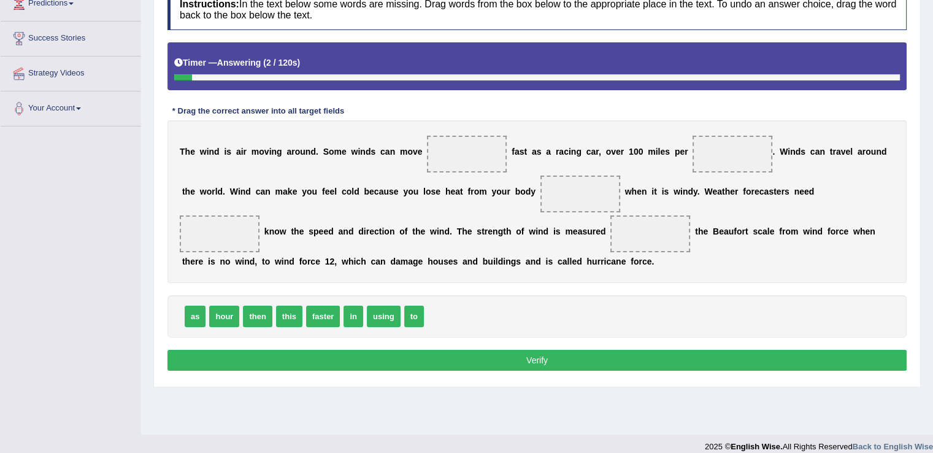
scroll to position [191, 0]
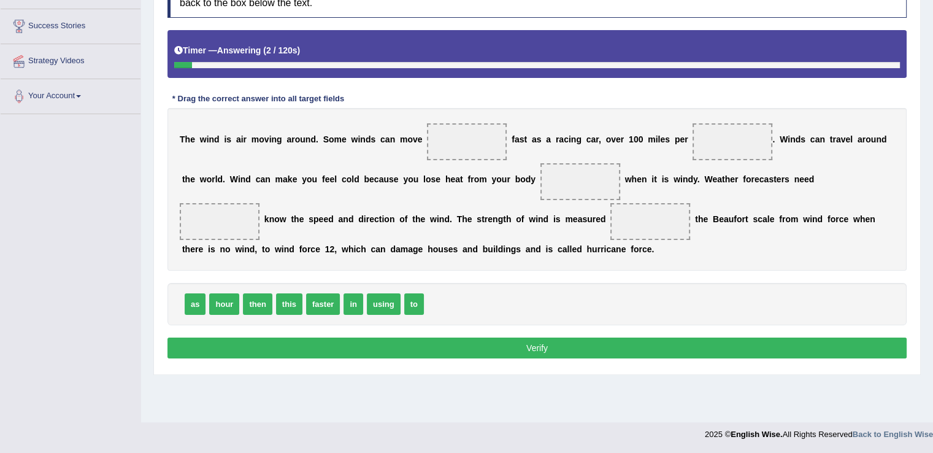
click at [932, 261] on html "Toggle navigation Home Practice Questions Speaking Practice Read Aloud Repeat S…" at bounding box center [466, 35] width 933 height 453
click at [195, 300] on span "as" at bounding box center [195, 303] width 21 height 21
drag, startPoint x: 195, startPoint y: 300, endPoint x: 467, endPoint y: 134, distance: 319.0
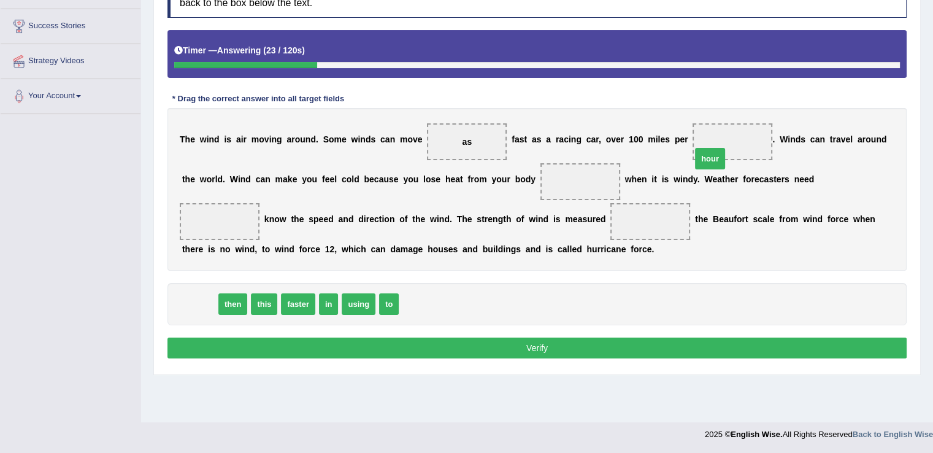
drag, startPoint x: 199, startPoint y: 297, endPoint x: 714, endPoint y: 148, distance: 536.5
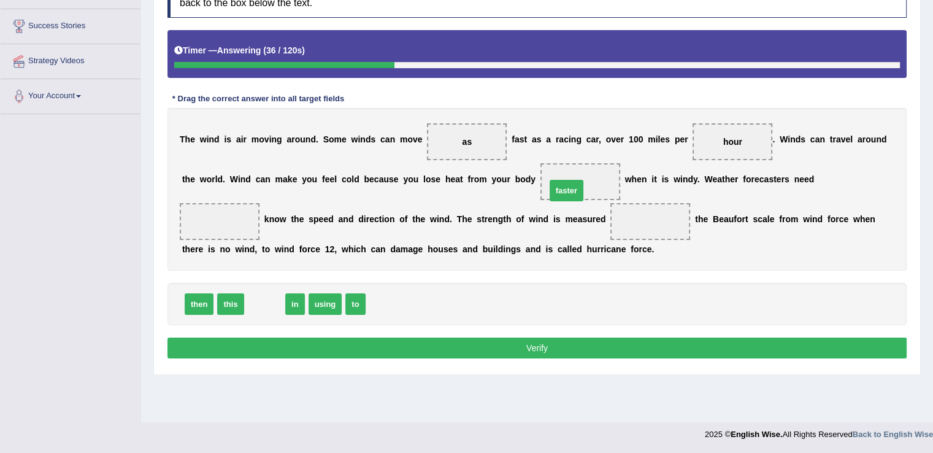
drag, startPoint x: 263, startPoint y: 297, endPoint x: 564, endPoint y: 183, distance: 322.6
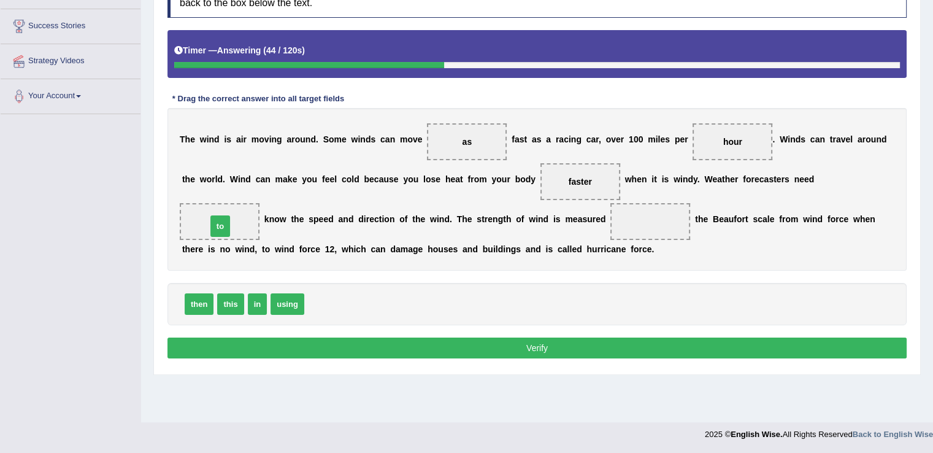
drag, startPoint x: 320, startPoint y: 301, endPoint x: 222, endPoint y: 223, distance: 124.8
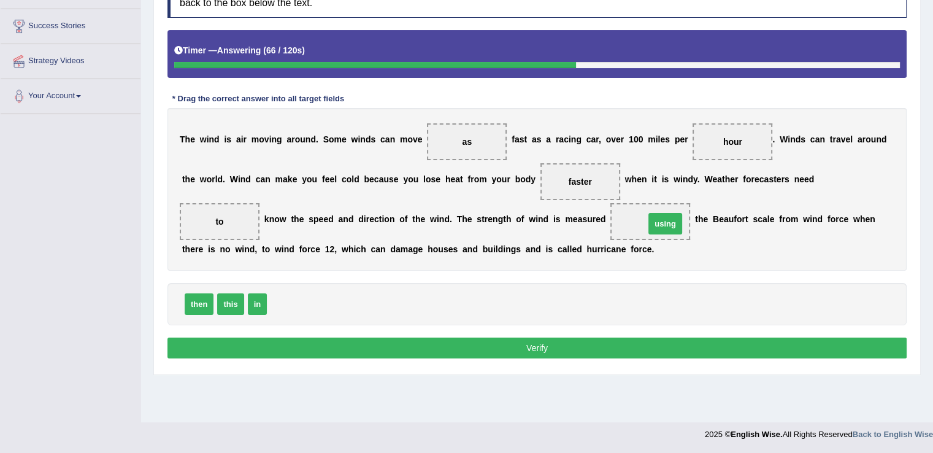
drag, startPoint x: 278, startPoint y: 304, endPoint x: 656, endPoint y: 224, distance: 386.3
click at [680, 349] on button "Verify" at bounding box center [536, 347] width 739 height 21
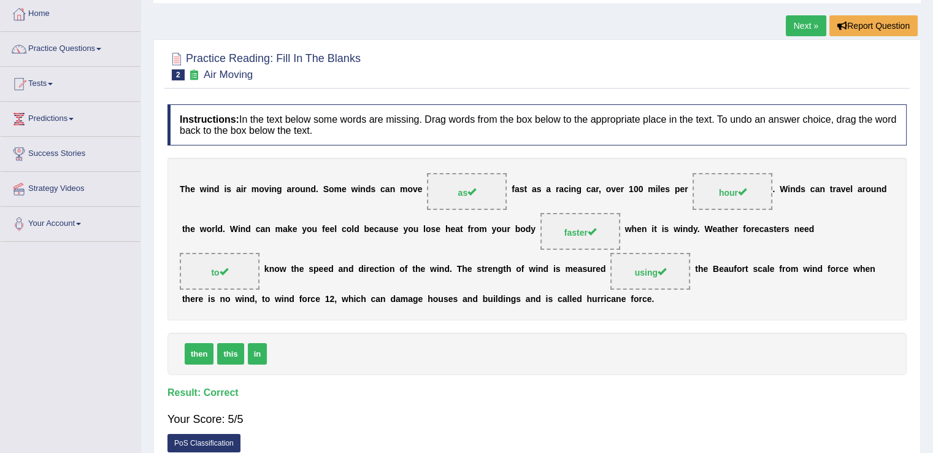
scroll to position [59, 0]
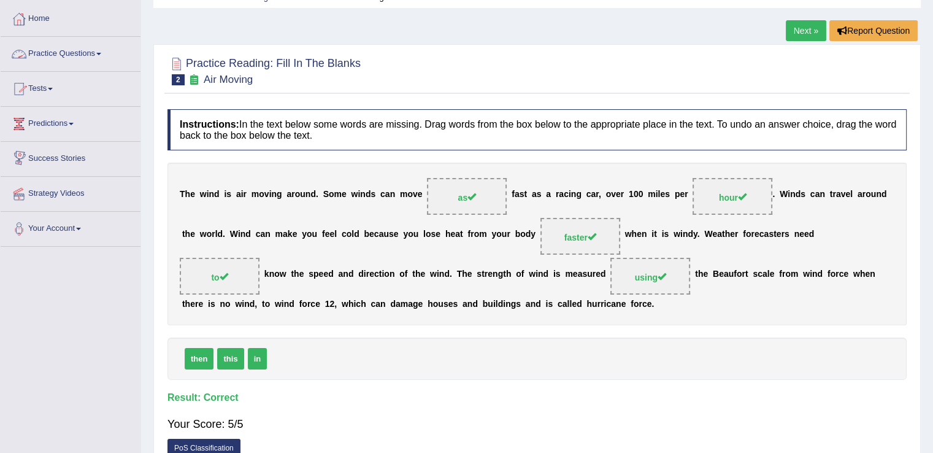
click at [98, 55] on link "Practice Questions" at bounding box center [71, 52] width 140 height 31
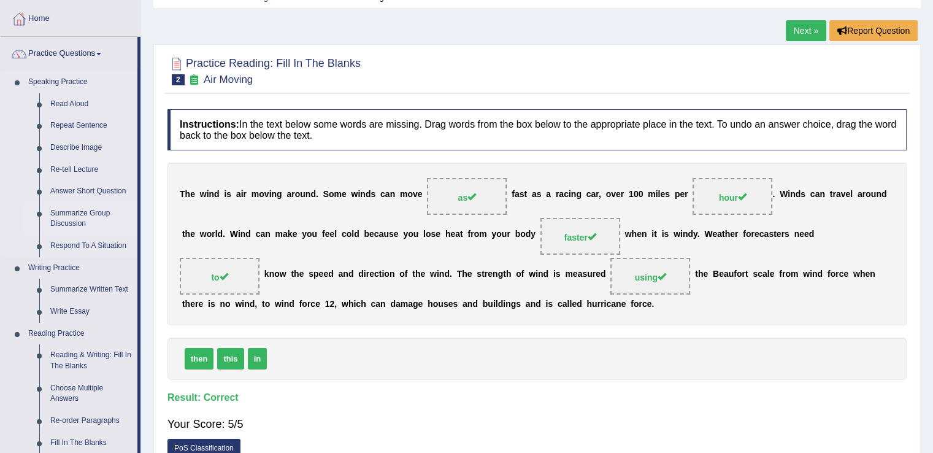
drag, startPoint x: 141, startPoint y: 185, endPoint x: 137, endPoint y: 227, distance: 41.9
click at [137, 227] on div "Toggle navigation Home Practice Questions Speaking Practice Read Aloud Repeat S…" at bounding box center [466, 260] width 933 height 638
drag, startPoint x: 139, startPoint y: 220, endPoint x: 140, endPoint y: 255, distance: 35.0
click at [140, 255] on div "Home Practice Questions Speaking Practice Read Aloud Repeat Sentence Describe I…" at bounding box center [70, 452] width 158 height 900
drag, startPoint x: 140, startPoint y: 255, endPoint x: 142, endPoint y: 304, distance: 49.1
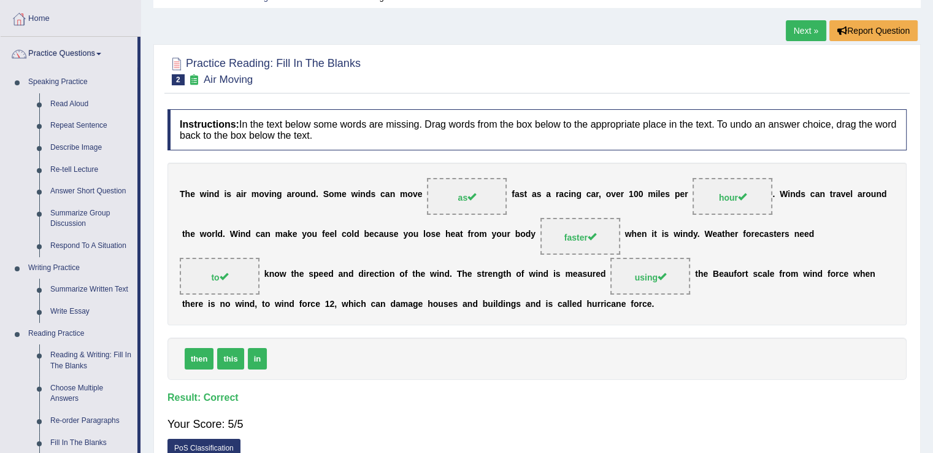
click at [142, 304] on div "Toggle navigation Home Practice Questions Speaking Practice Read Aloud Repeat S…" at bounding box center [466, 260] width 933 height 638
click at [797, 23] on link "Next »" at bounding box center [806, 30] width 40 height 21
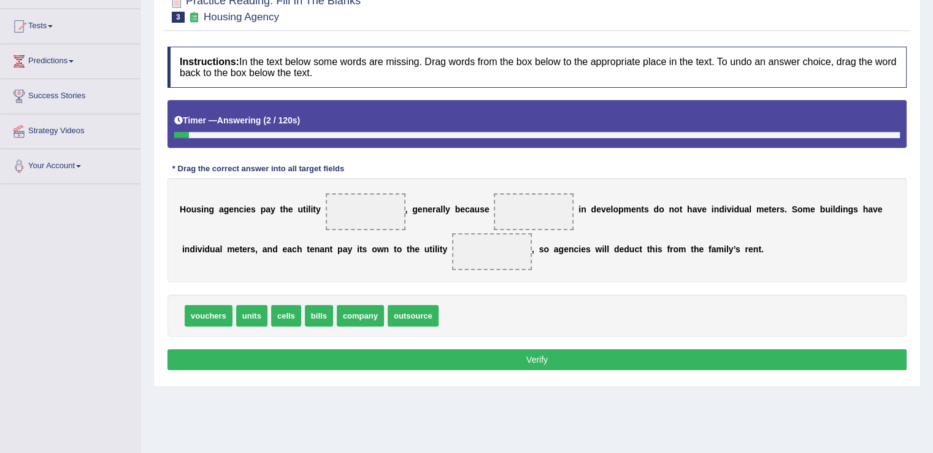
scroll to position [183, 0]
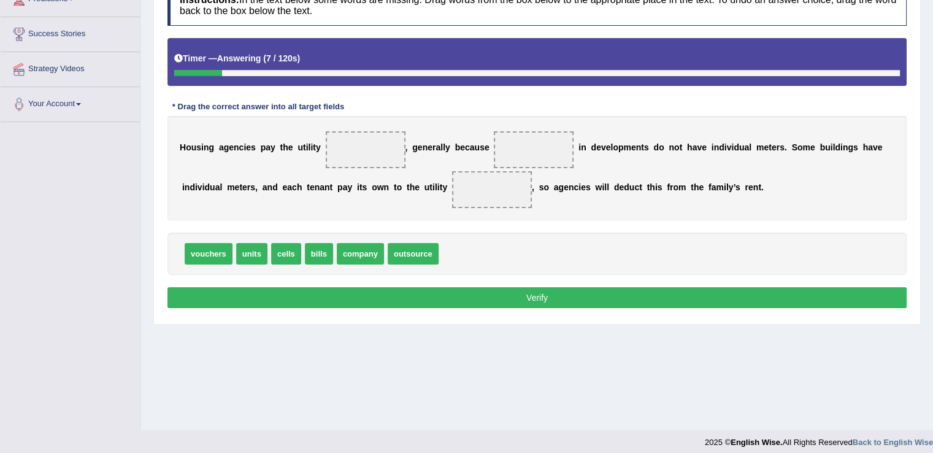
click at [207, 244] on span "vouchers" at bounding box center [209, 253] width 48 height 21
drag, startPoint x: 210, startPoint y: 251, endPoint x: 215, endPoint y: 243, distance: 9.1
drag, startPoint x: 263, startPoint y: 250, endPoint x: 365, endPoint y: 148, distance: 144.4
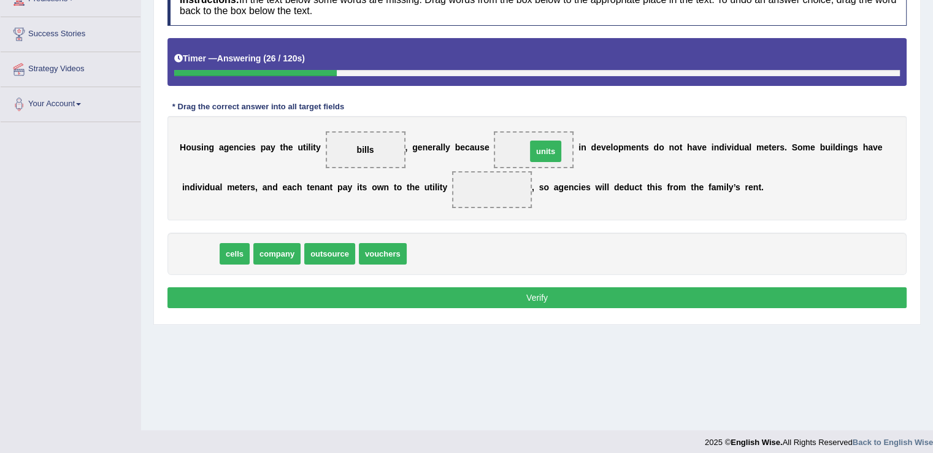
drag, startPoint x: 193, startPoint y: 257, endPoint x: 540, endPoint y: 153, distance: 362.3
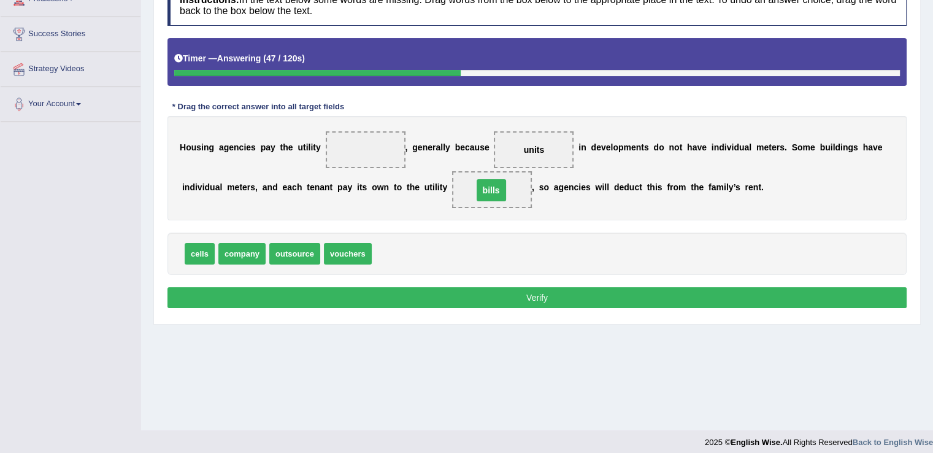
drag, startPoint x: 366, startPoint y: 144, endPoint x: 490, endPoint y: 185, distance: 130.9
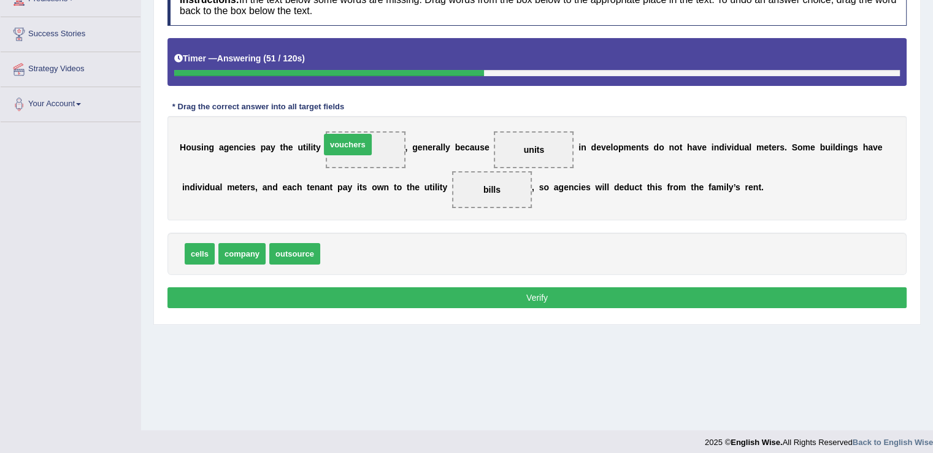
drag, startPoint x: 339, startPoint y: 253, endPoint x: 339, endPoint y: 144, distance: 109.2
click at [552, 290] on button "Verify" at bounding box center [536, 297] width 739 height 21
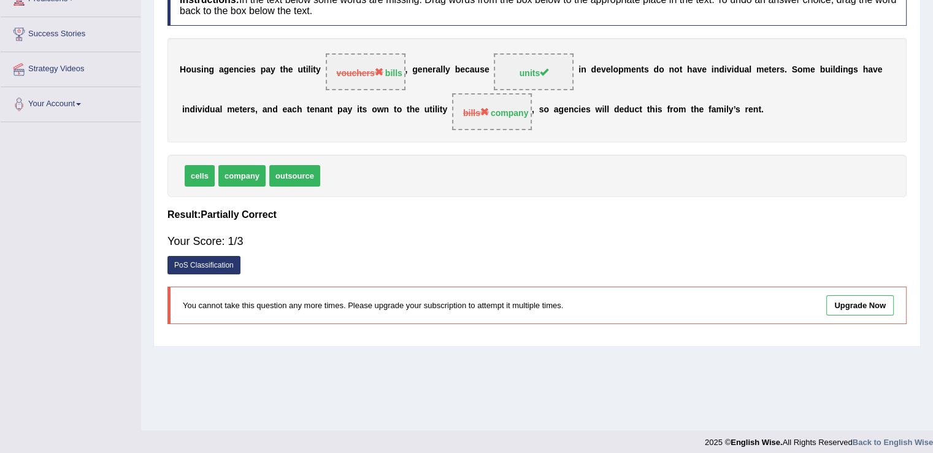
scroll to position [29, 0]
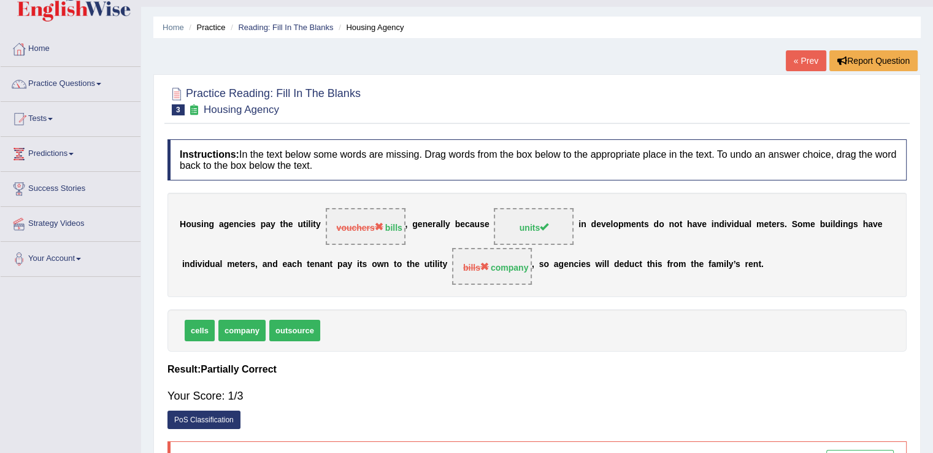
click at [802, 63] on link "« Prev" at bounding box center [806, 60] width 40 height 21
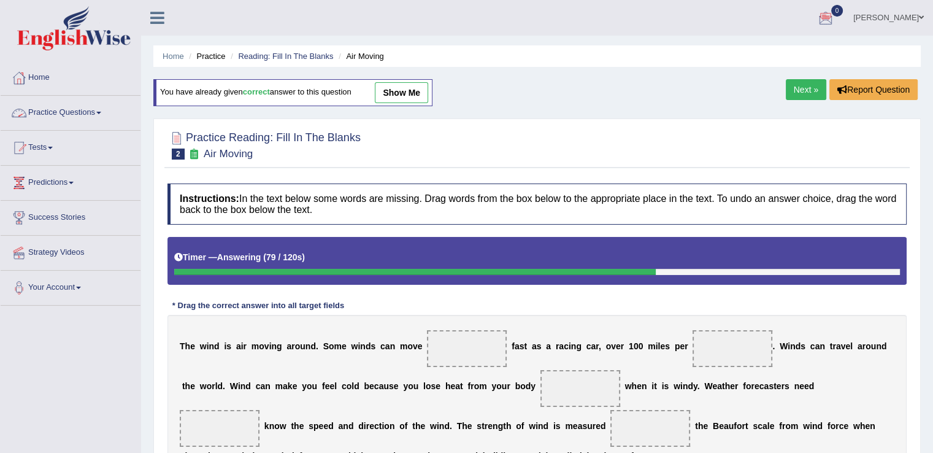
click at [97, 109] on link "Practice Questions" at bounding box center [71, 111] width 140 height 31
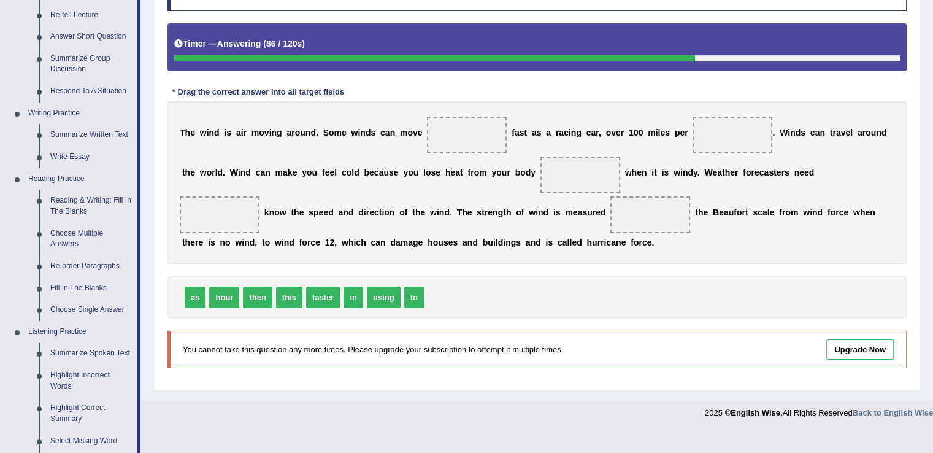
scroll to position [217, 0]
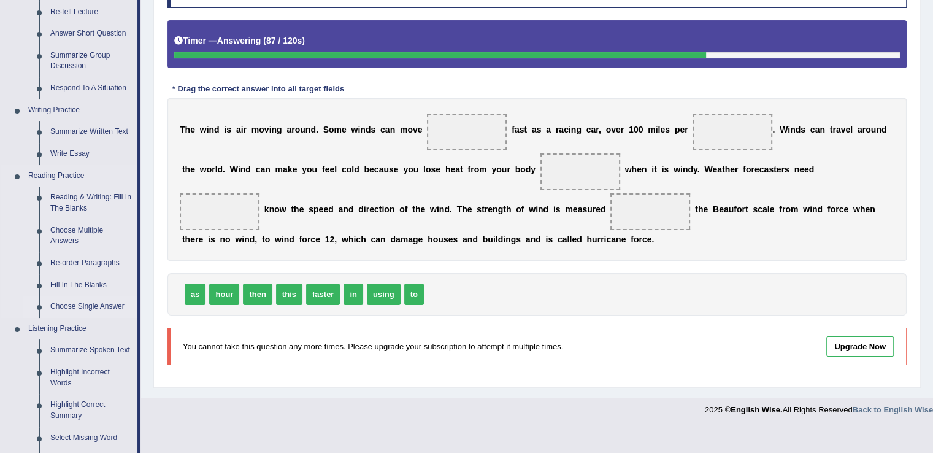
click at [81, 305] on link "Choose Single Answer" at bounding box center [91, 307] width 93 height 22
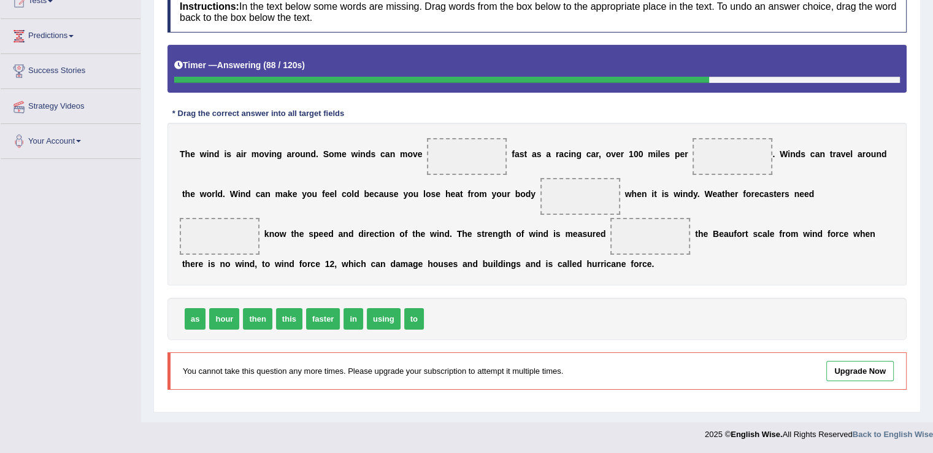
scroll to position [190, 0]
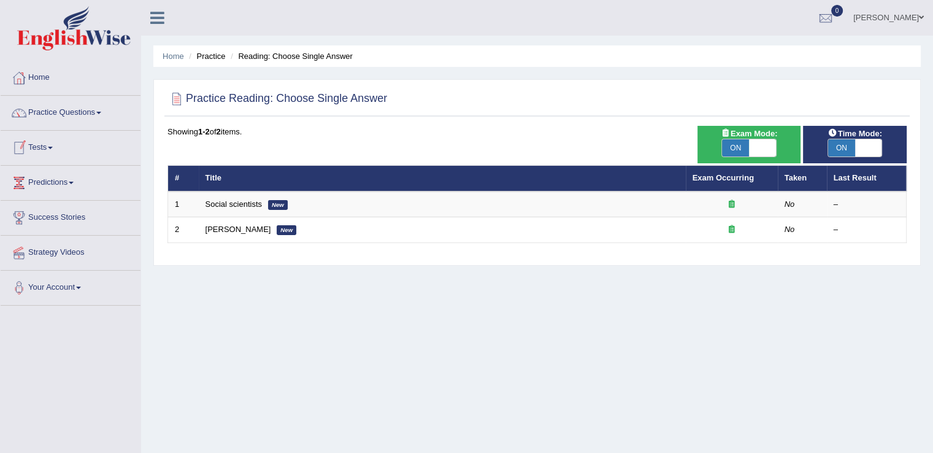
click at [52, 150] on link "Tests" at bounding box center [71, 146] width 140 height 31
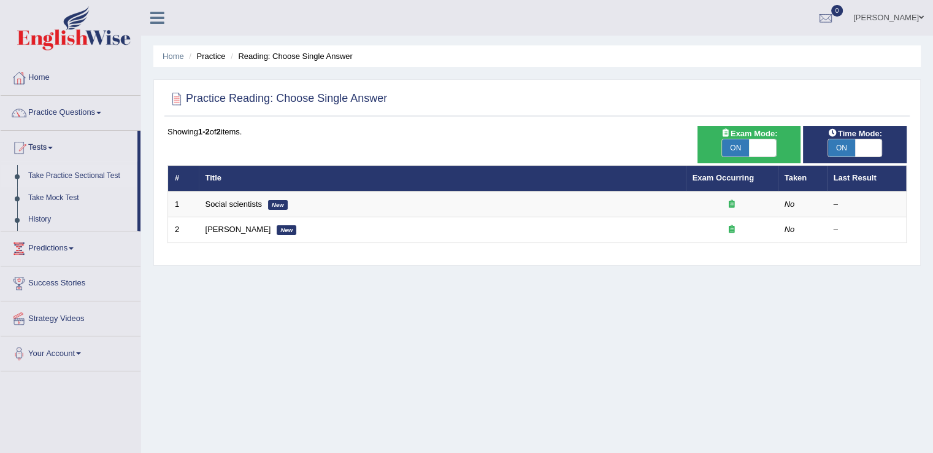
click at [69, 177] on link "Take Practice Sectional Test" at bounding box center [80, 176] width 115 height 22
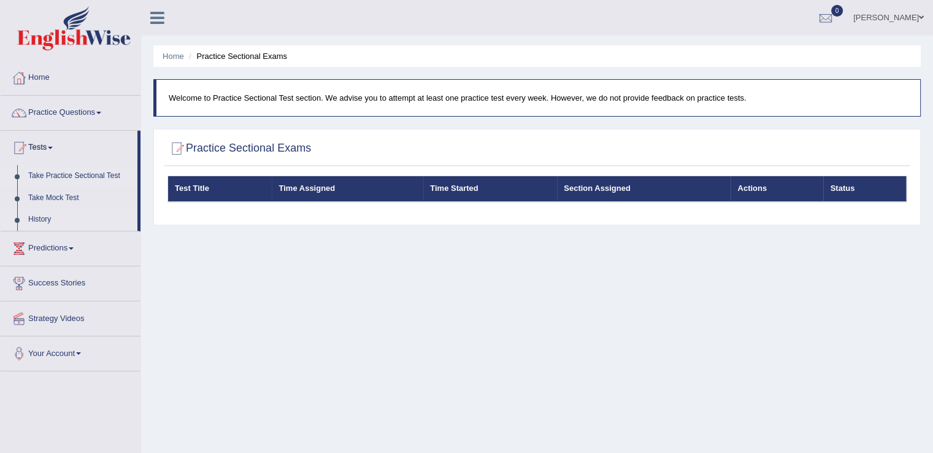
click at [53, 215] on link "History" at bounding box center [80, 220] width 115 height 22
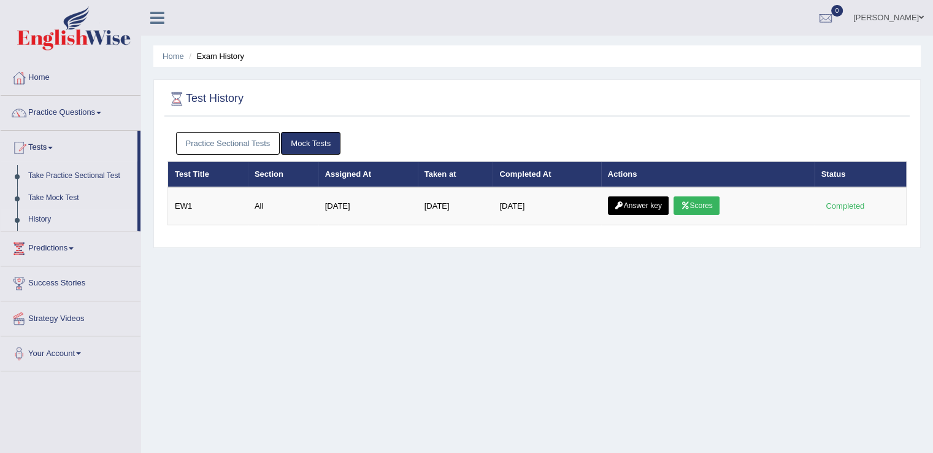
click at [97, 114] on link "Practice Questions" at bounding box center [71, 111] width 140 height 31
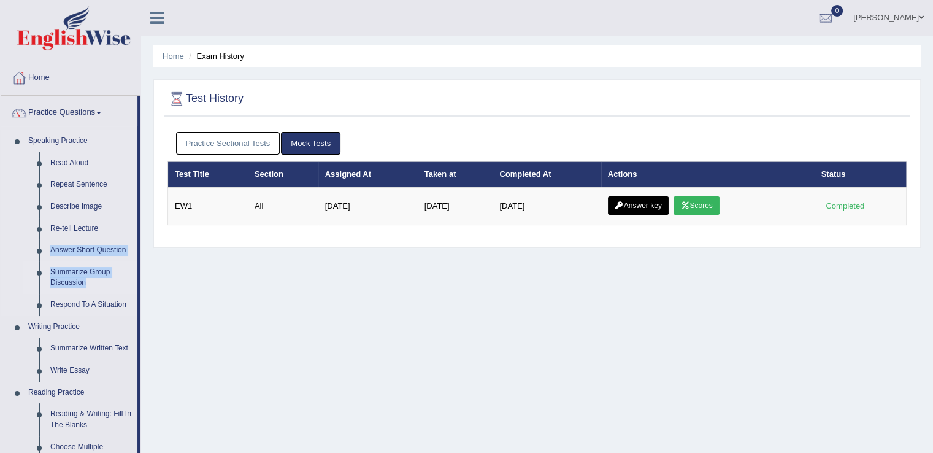
drag, startPoint x: 140, startPoint y: 237, endPoint x: 137, endPoint y: 291, distance: 54.6
click at [137, 291] on li "Practice Questions Speaking Practice Read Aloud Repeat Sentence Describe Image …" at bounding box center [71, 441] width 140 height 690
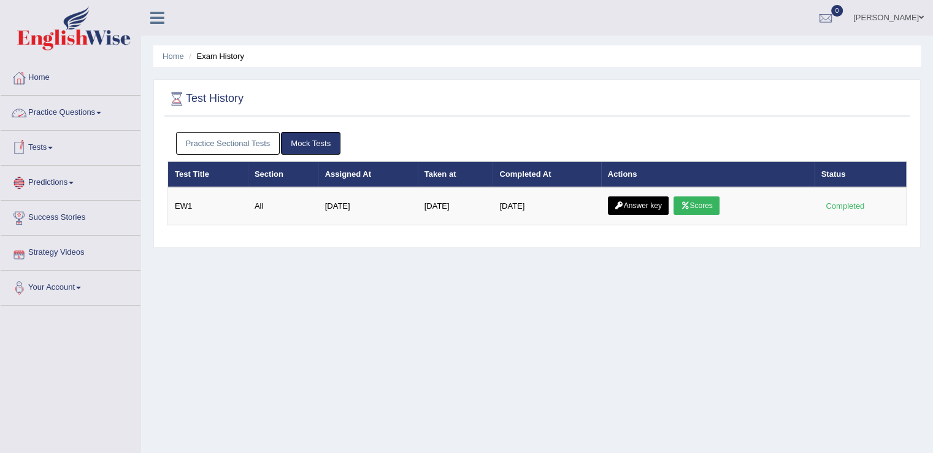
click at [101, 112] on span at bounding box center [98, 113] width 5 height 2
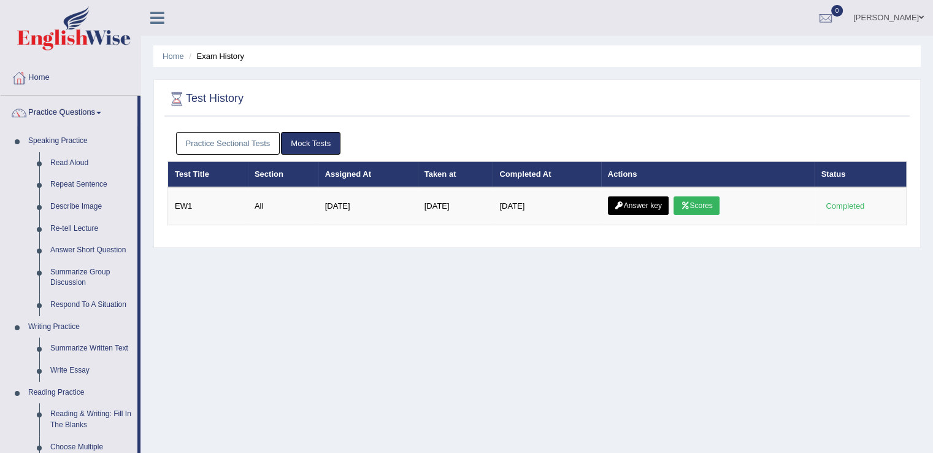
drag, startPoint x: 142, startPoint y: 251, endPoint x: 140, endPoint y: 293, distance: 41.8
click at [140, 293] on div "Toggle navigation Home Practice Questions Speaking Practice Read Aloud Repeat S…" at bounding box center [466, 319] width 933 height 638
click at [208, 288] on div "Home Exam History Test History Practice Sectional Tests Mock Tests Test Title S…" at bounding box center [537, 306] width 792 height 613
drag, startPoint x: 137, startPoint y: 231, endPoint x: 136, endPoint y: 269, distance: 38.1
click at [136, 270] on li "Practice Questions Speaking Practice Read Aloud Repeat Sentence Describe Image …" at bounding box center [71, 441] width 140 height 690
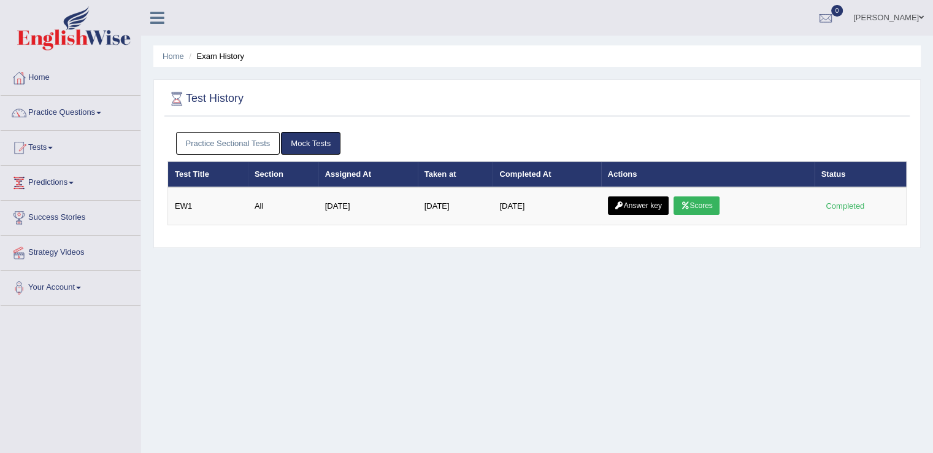
click at [107, 121] on link "Practice Questions" at bounding box center [71, 111] width 140 height 31
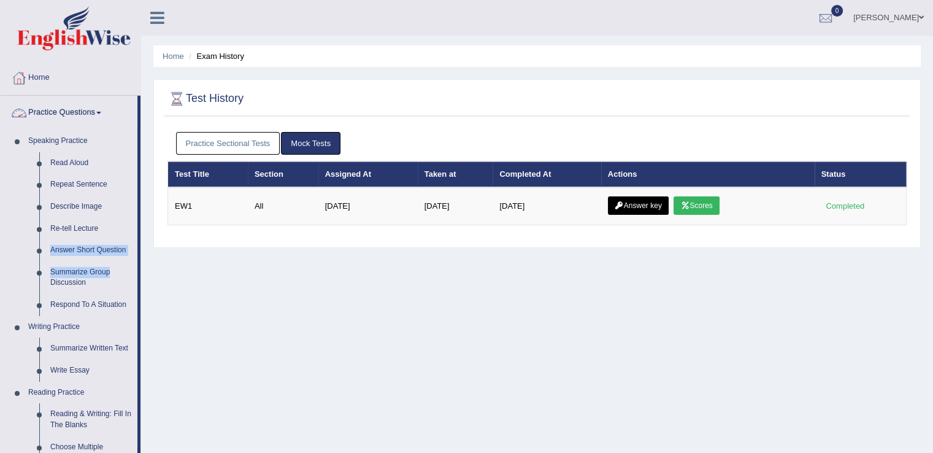
click at [103, 109] on link "Practice Questions" at bounding box center [69, 111] width 137 height 31
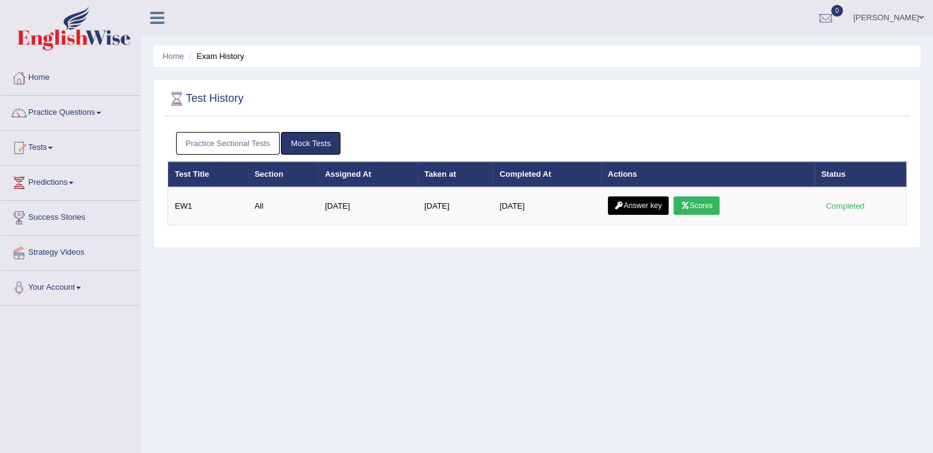
click at [84, 179] on link "Predictions" at bounding box center [71, 181] width 140 height 31
click at [85, 184] on link "Predictions" at bounding box center [69, 181] width 137 height 31
click at [54, 143] on link "Tests" at bounding box center [71, 146] width 140 height 31
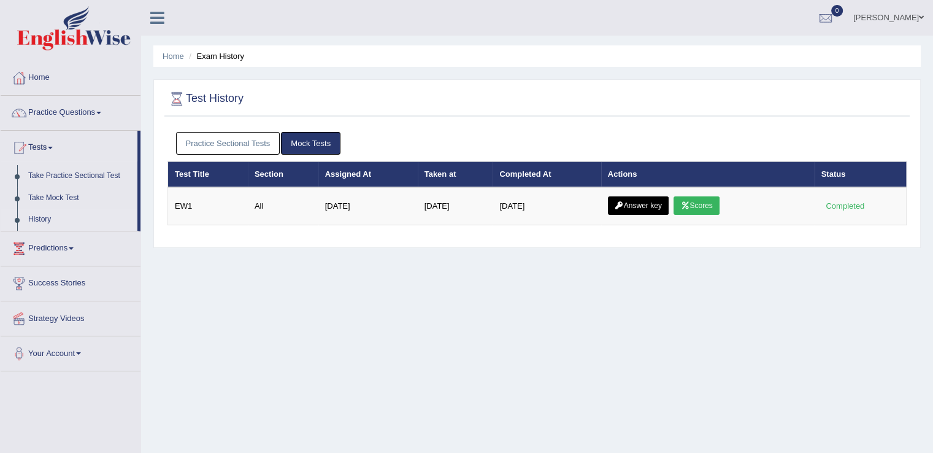
click at [56, 142] on link "Tests" at bounding box center [69, 146] width 137 height 31
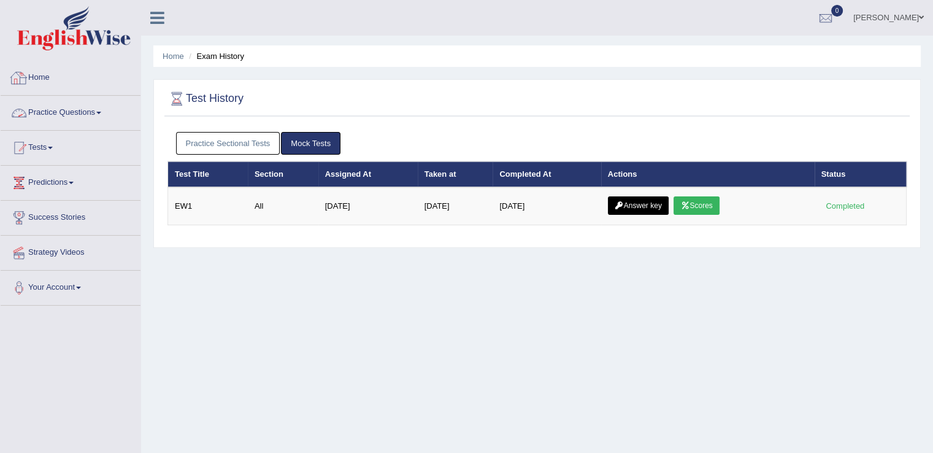
click at [45, 74] on link "Home" at bounding box center [71, 76] width 140 height 31
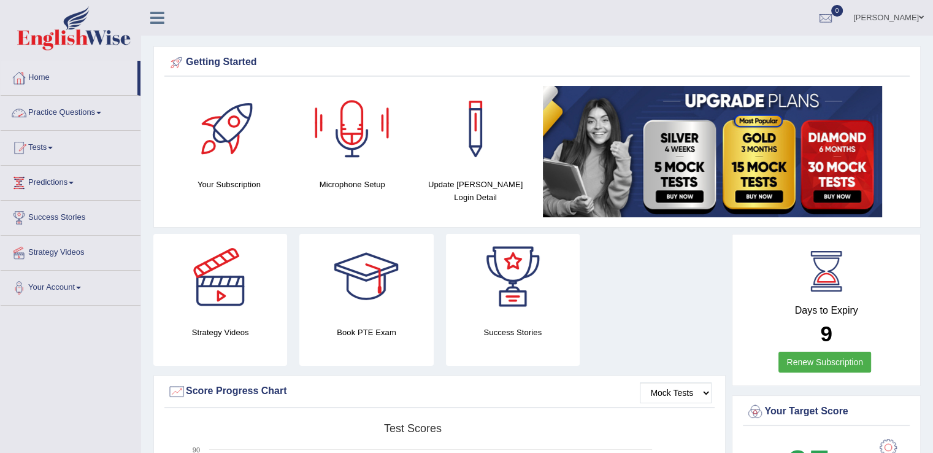
click at [102, 109] on link "Practice Questions" at bounding box center [71, 111] width 140 height 31
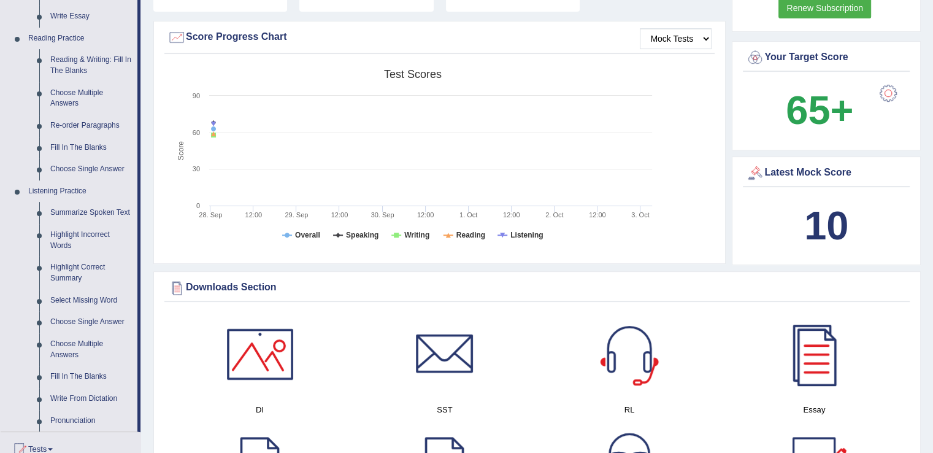
scroll to position [367, 0]
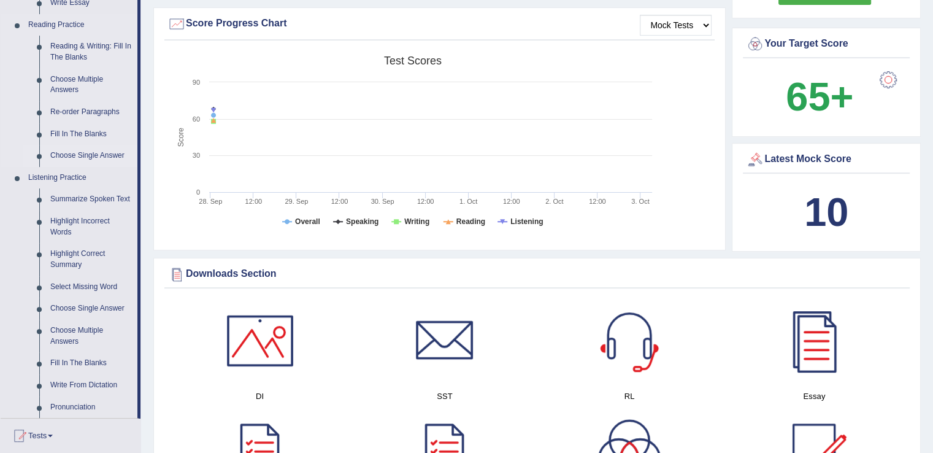
click at [115, 155] on link "Choose Single Answer" at bounding box center [91, 156] width 93 height 22
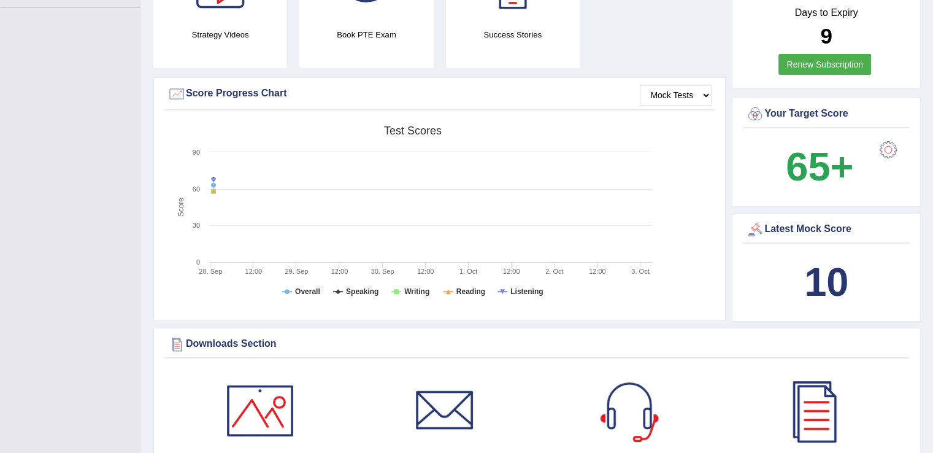
scroll to position [182, 0]
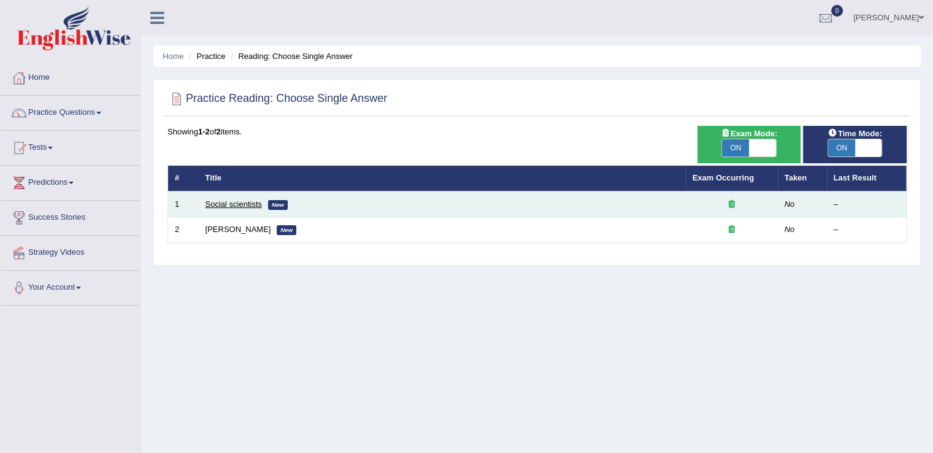
click at [247, 201] on link "Social scientists" at bounding box center [233, 203] width 56 height 9
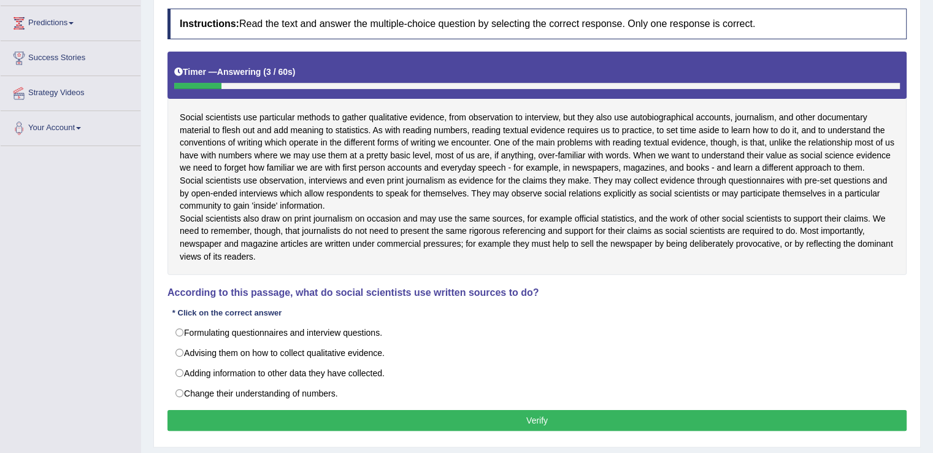
scroll to position [162, 0]
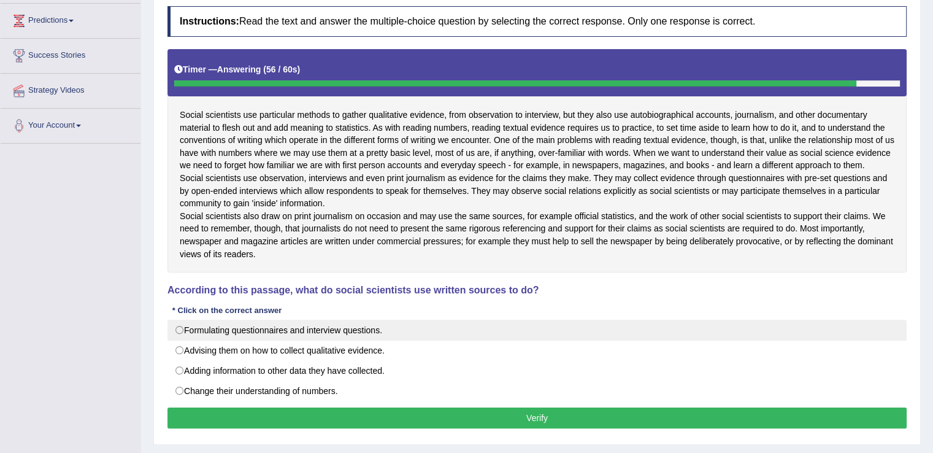
click at [178, 340] on label "Formulating questionnaires and interview questions." at bounding box center [536, 330] width 739 height 21
radio input "true"
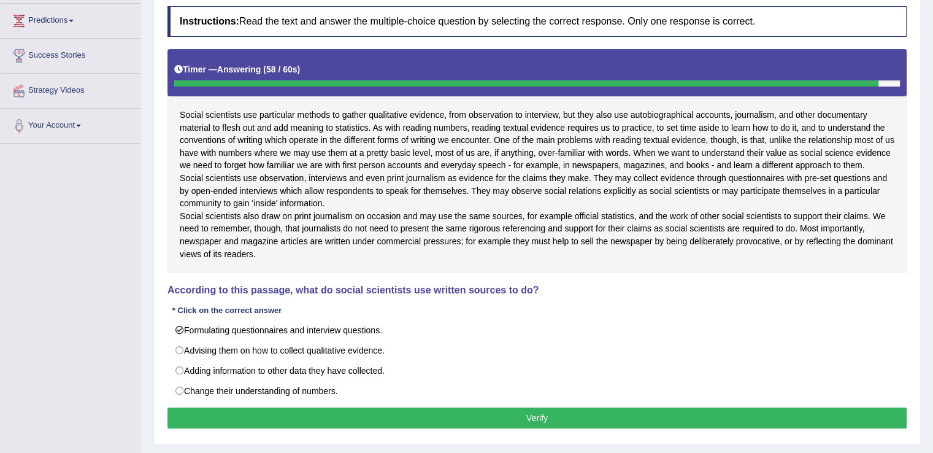
click at [346, 428] on button "Verify" at bounding box center [536, 417] width 739 height 21
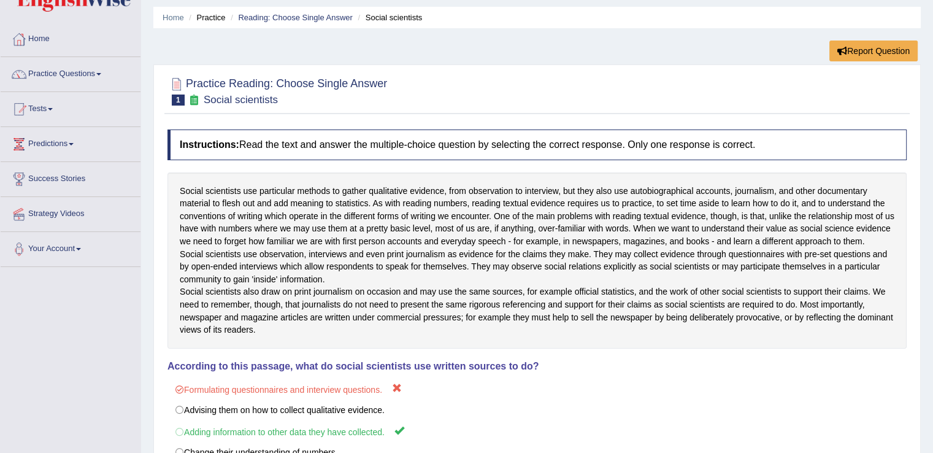
scroll to position [0, 0]
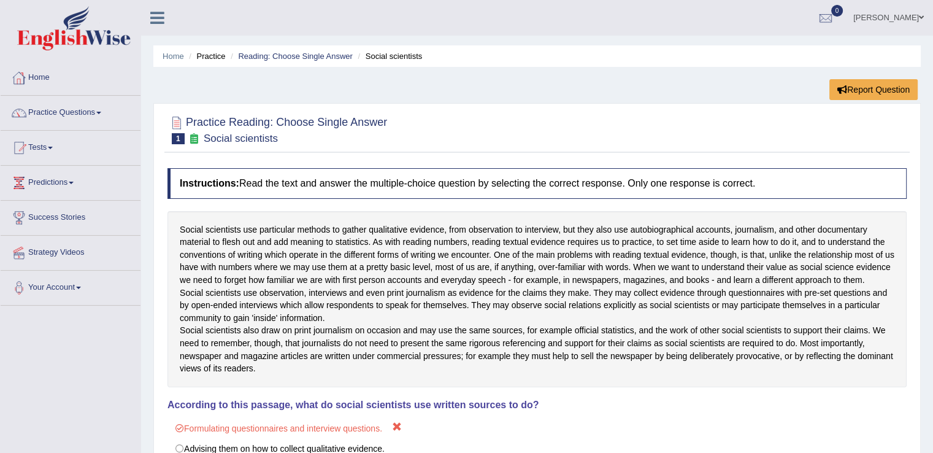
click at [52, 78] on link "Home" at bounding box center [71, 76] width 140 height 31
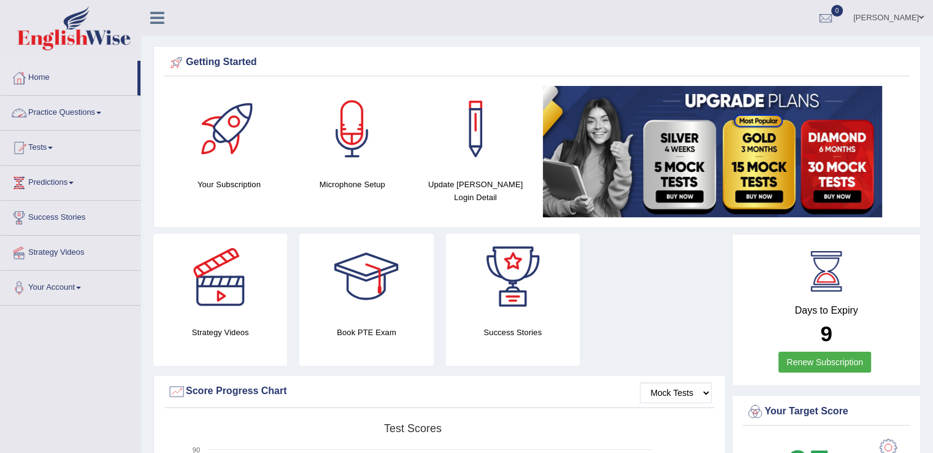
click at [99, 109] on link "Practice Questions" at bounding box center [71, 111] width 140 height 31
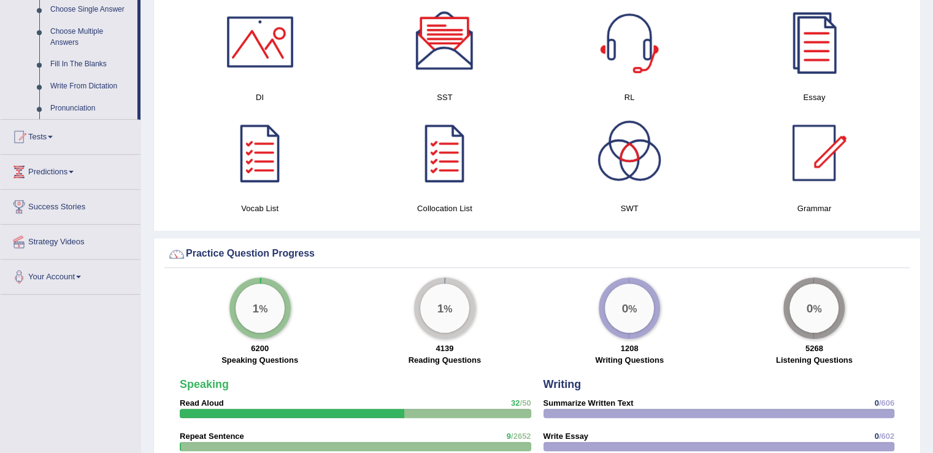
scroll to position [401, 0]
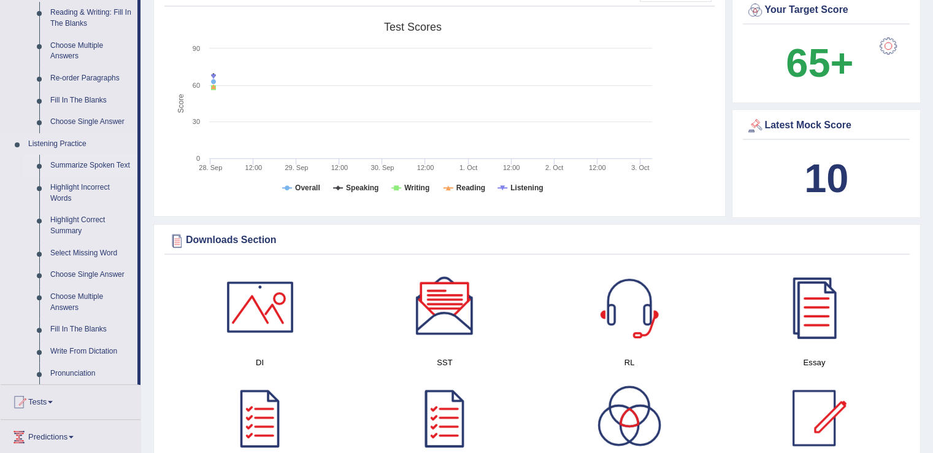
click at [93, 166] on link "Summarize Spoken Text" at bounding box center [91, 166] width 93 height 22
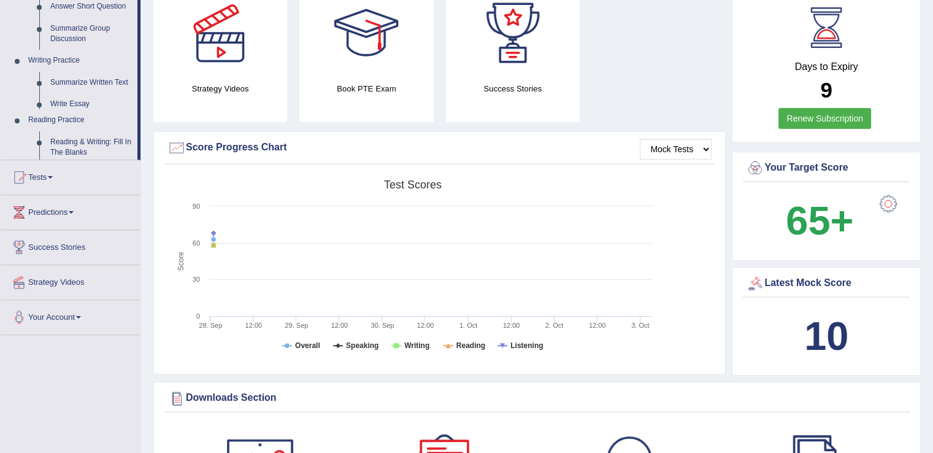
scroll to position [415, 0]
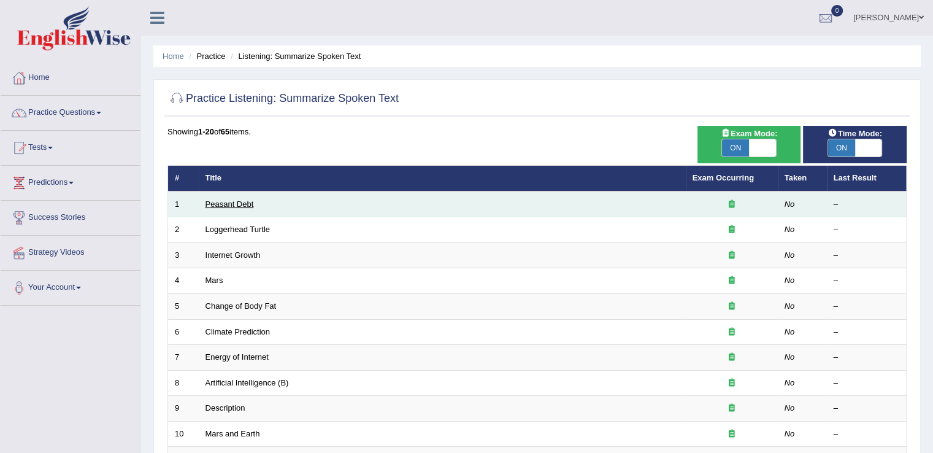
click at [224, 204] on link "Peasant Debt" at bounding box center [229, 203] width 48 height 9
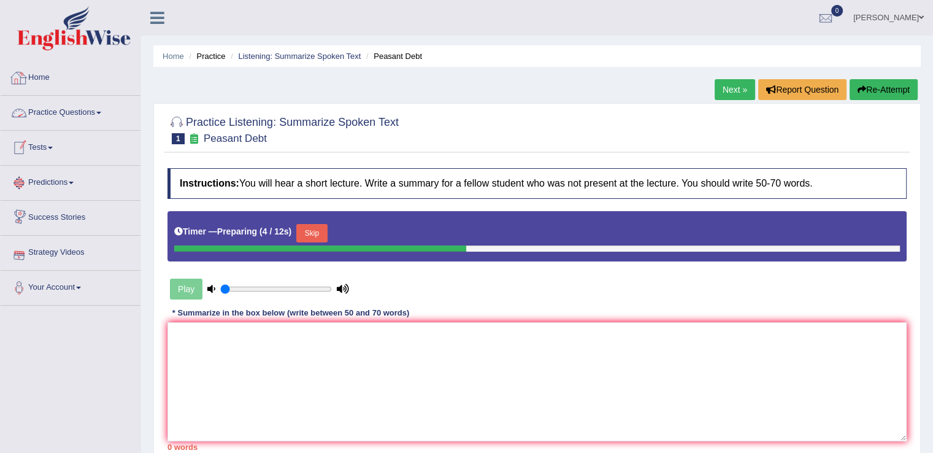
click at [48, 77] on link "Home" at bounding box center [71, 76] width 140 height 31
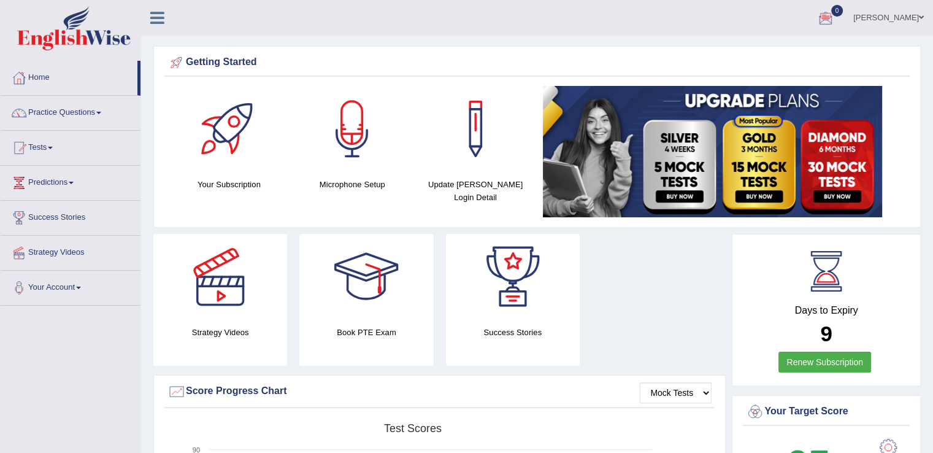
click at [920, 18] on span at bounding box center [921, 17] width 5 height 8
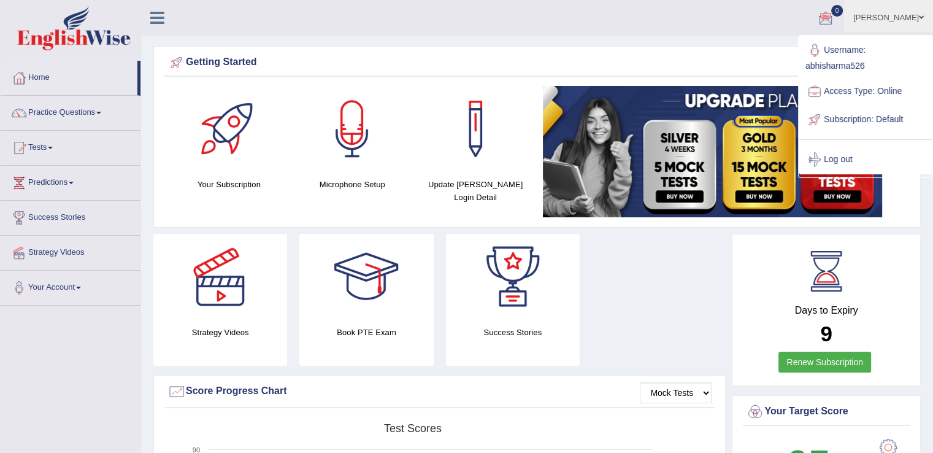
click at [848, 116] on link "Subscription: Default" at bounding box center [865, 119] width 132 height 28
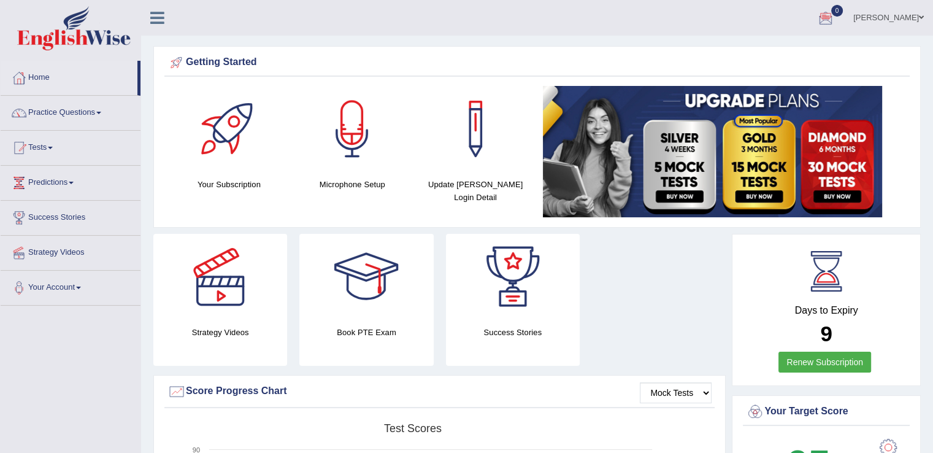
click at [914, 18] on link "[PERSON_NAME]" at bounding box center [888, 16] width 89 height 32
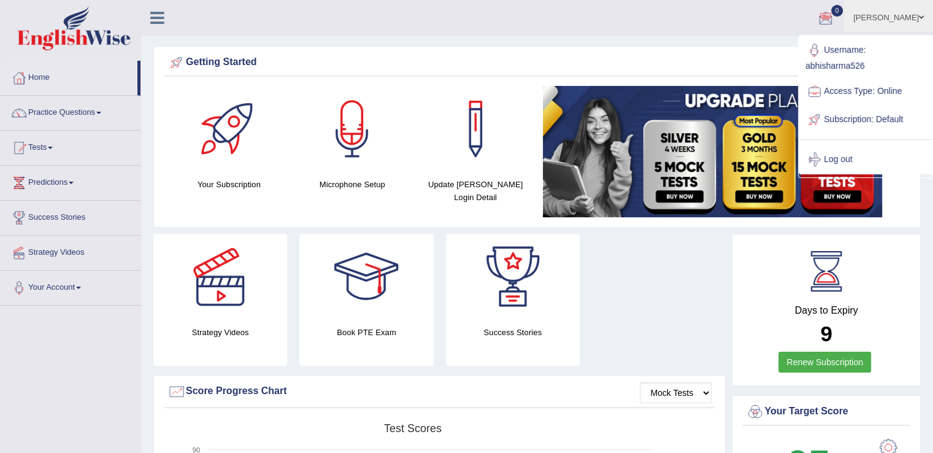
click at [864, 87] on link "Access Type: Online" at bounding box center [865, 91] width 132 height 28
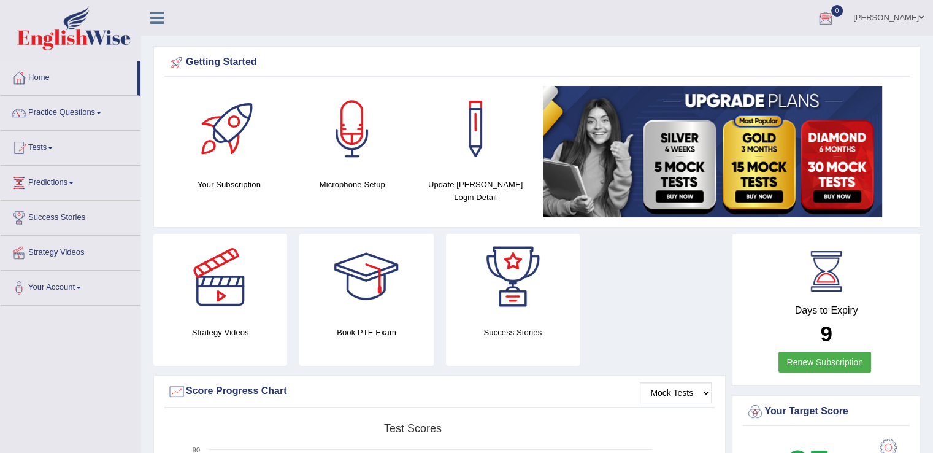
click at [864, 87] on img at bounding box center [712, 151] width 339 height 131
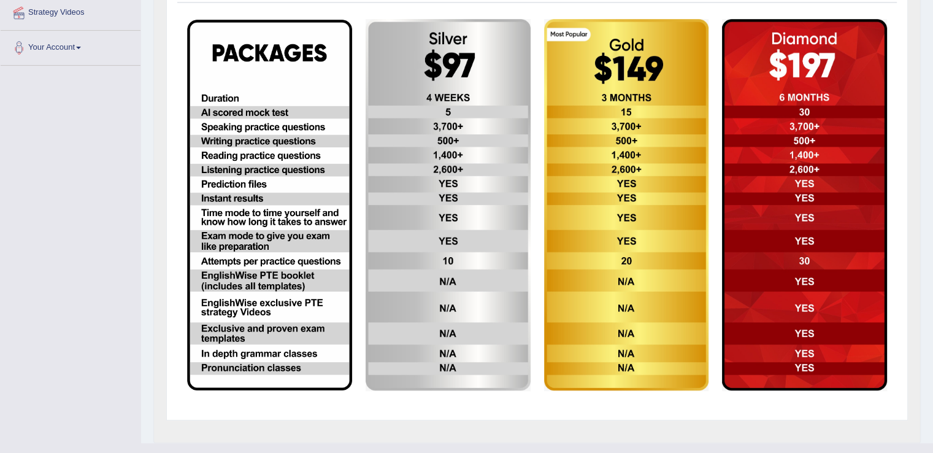
scroll to position [241, 0]
